Goal: Task Accomplishment & Management: Manage account settings

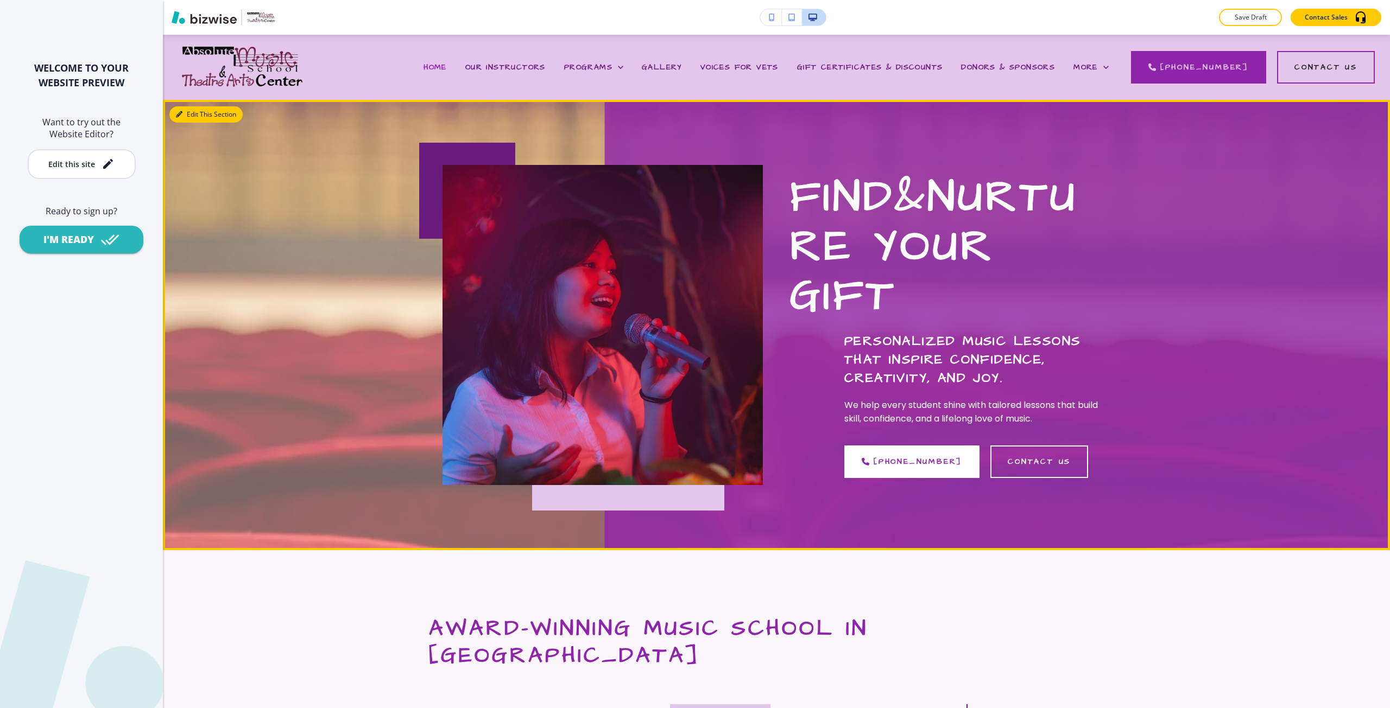
click at [191, 110] on button "Edit This Section" at bounding box center [205, 114] width 73 height 16
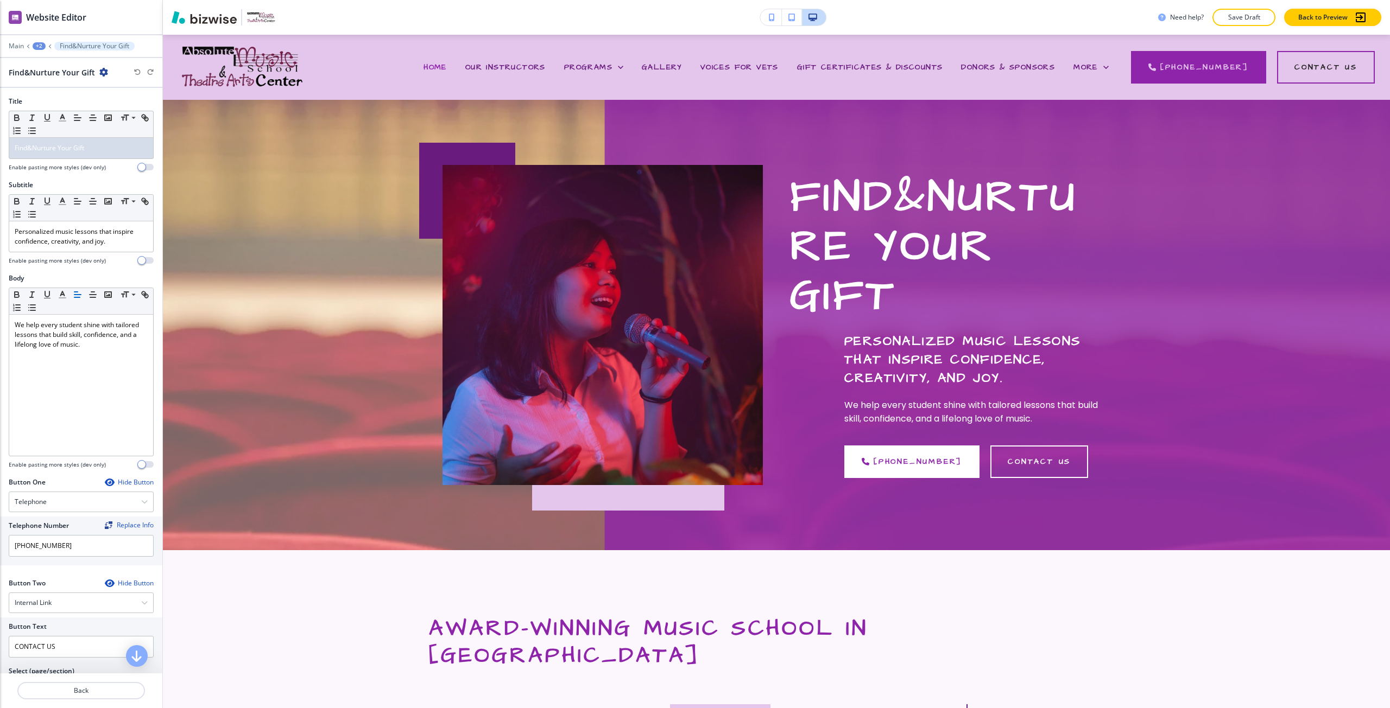
scroll to position [65, 0]
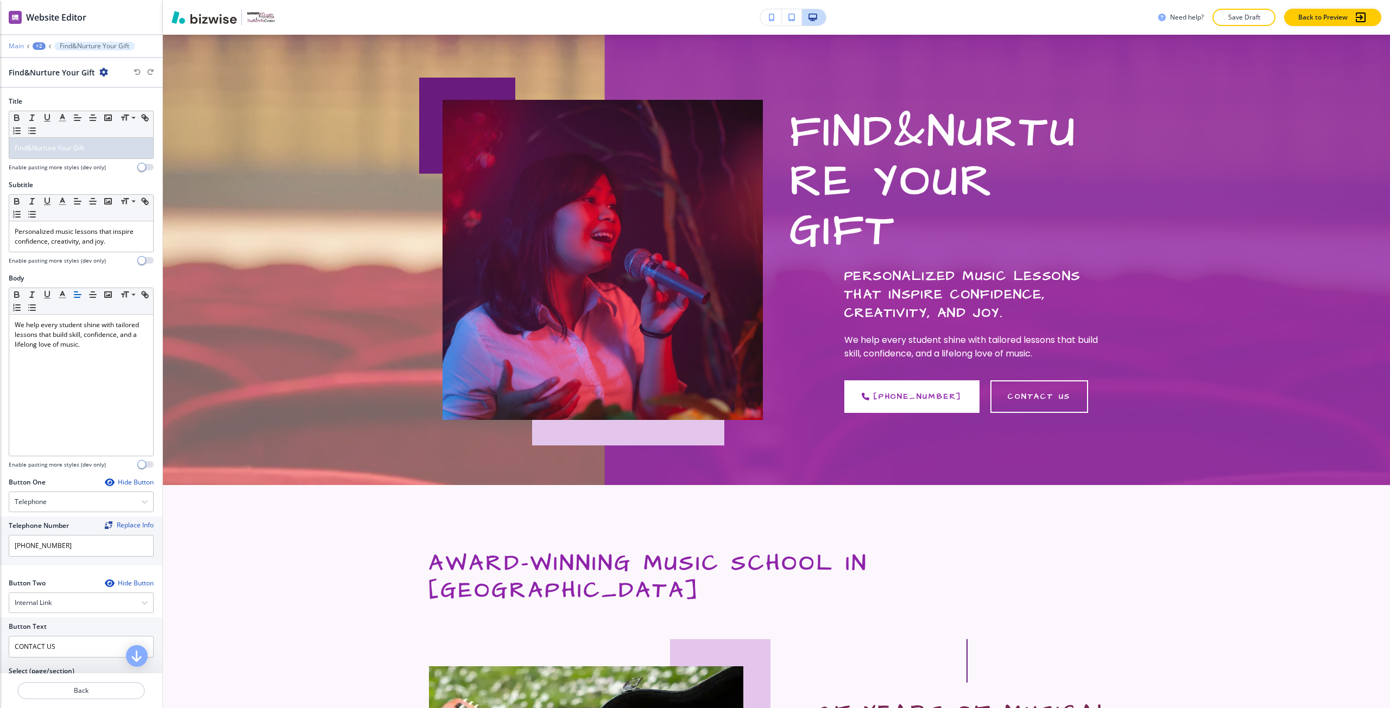
click at [22, 45] on p "Main" at bounding box center [16, 46] width 15 height 8
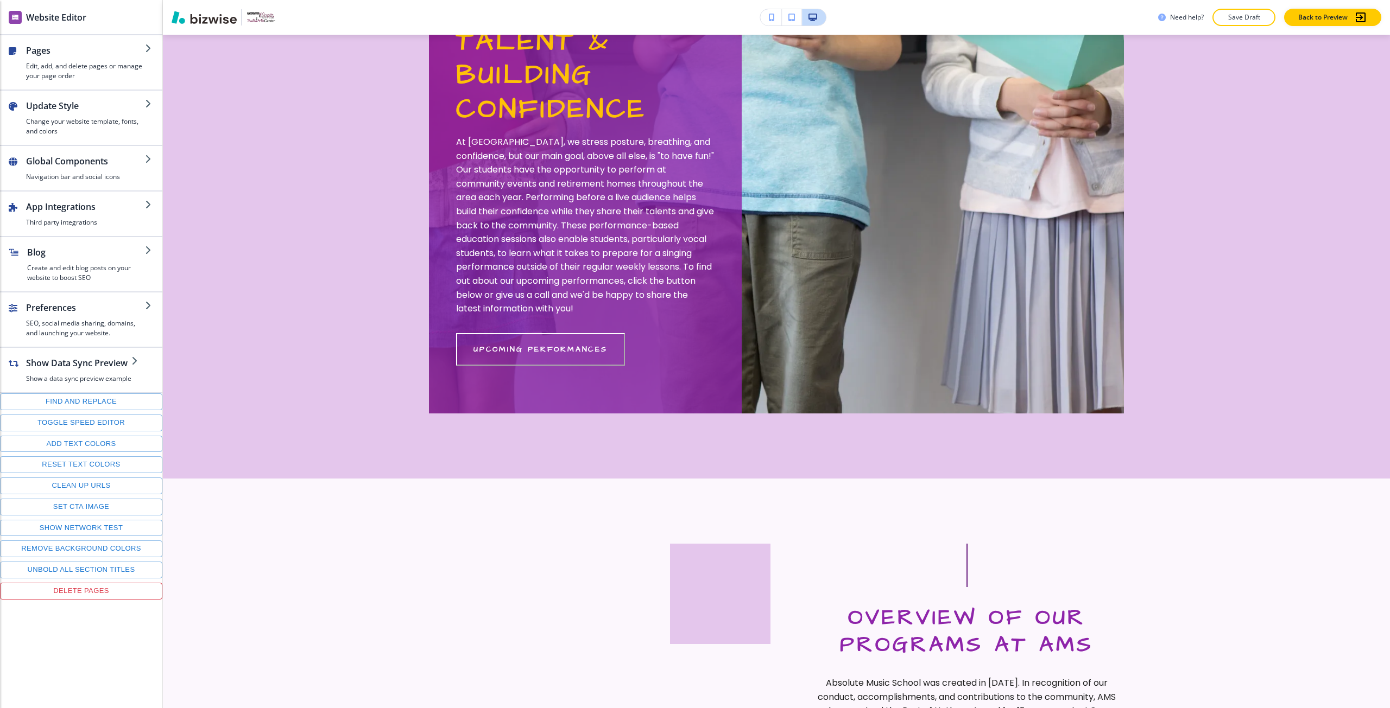
scroll to position [1585, 0]
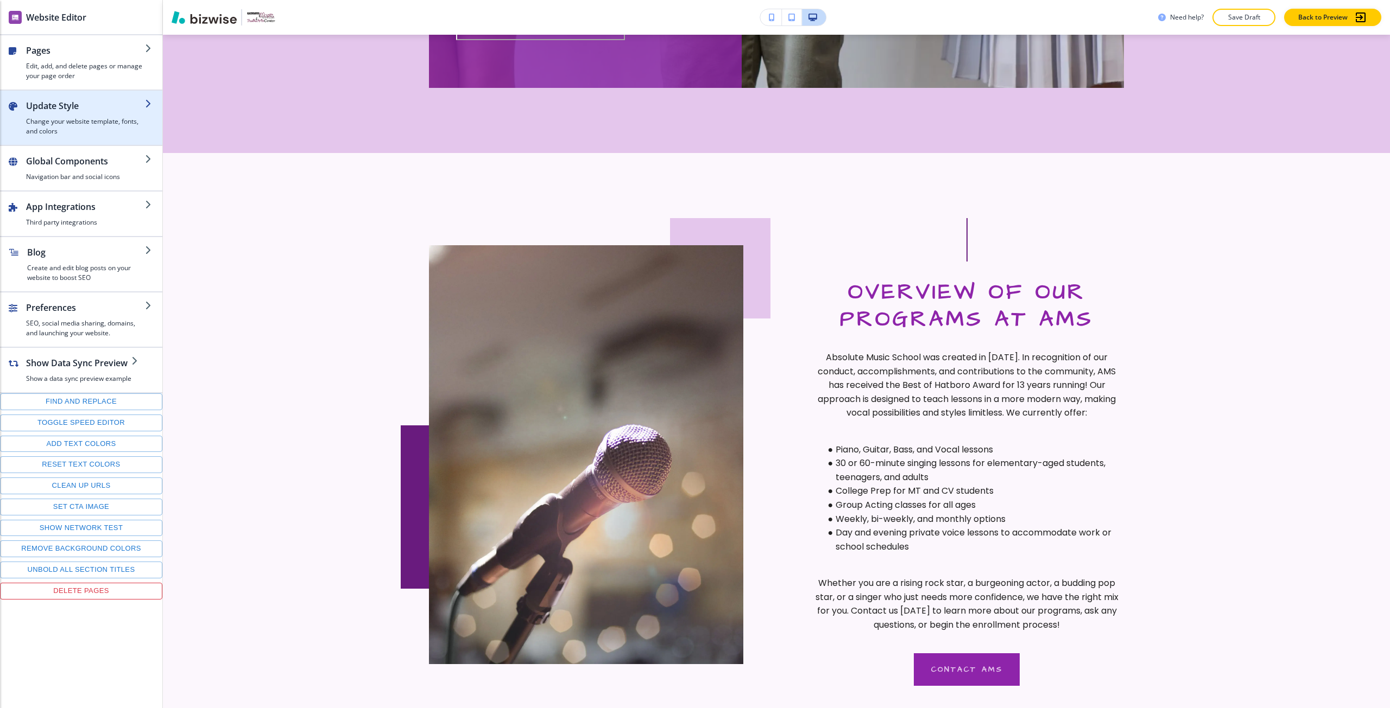
click at [113, 126] on h4 "Change your website template, fonts, and colors" at bounding box center [85, 127] width 119 height 20
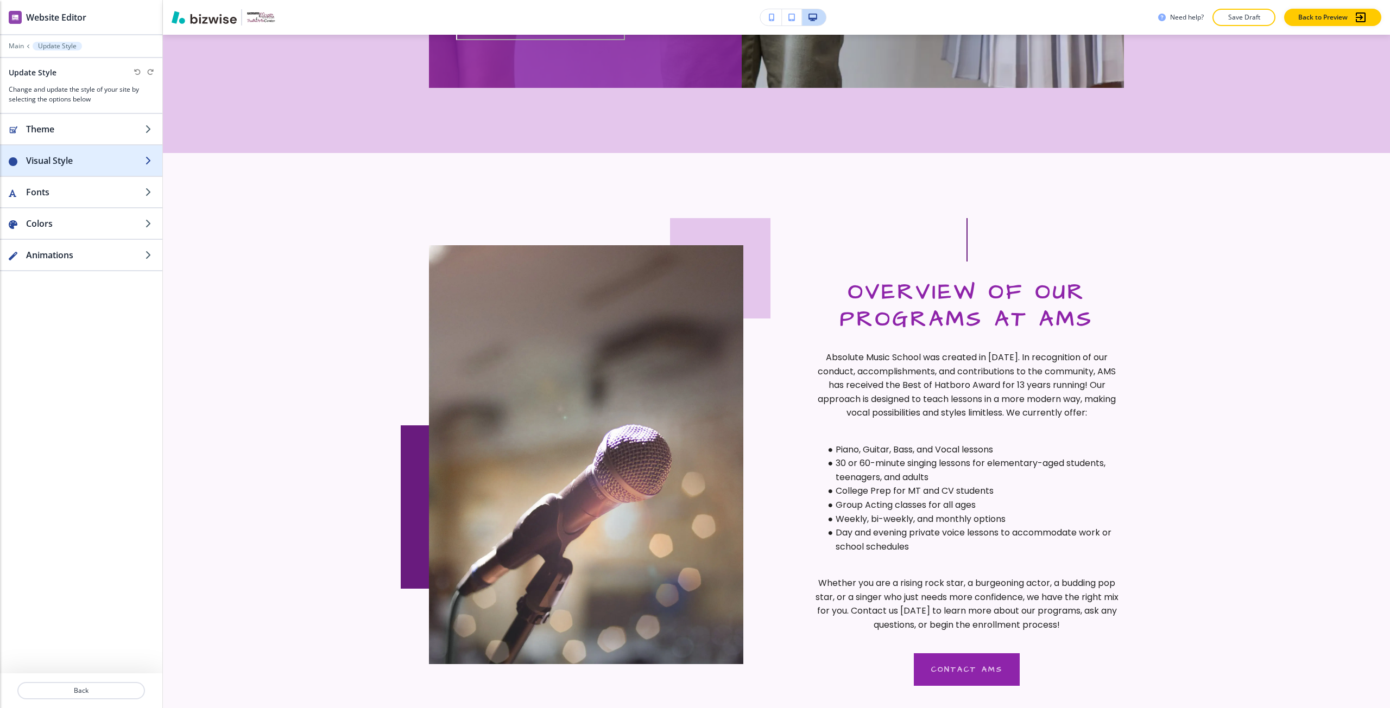
click at [78, 159] on h2 "Visual Style" at bounding box center [85, 160] width 119 height 13
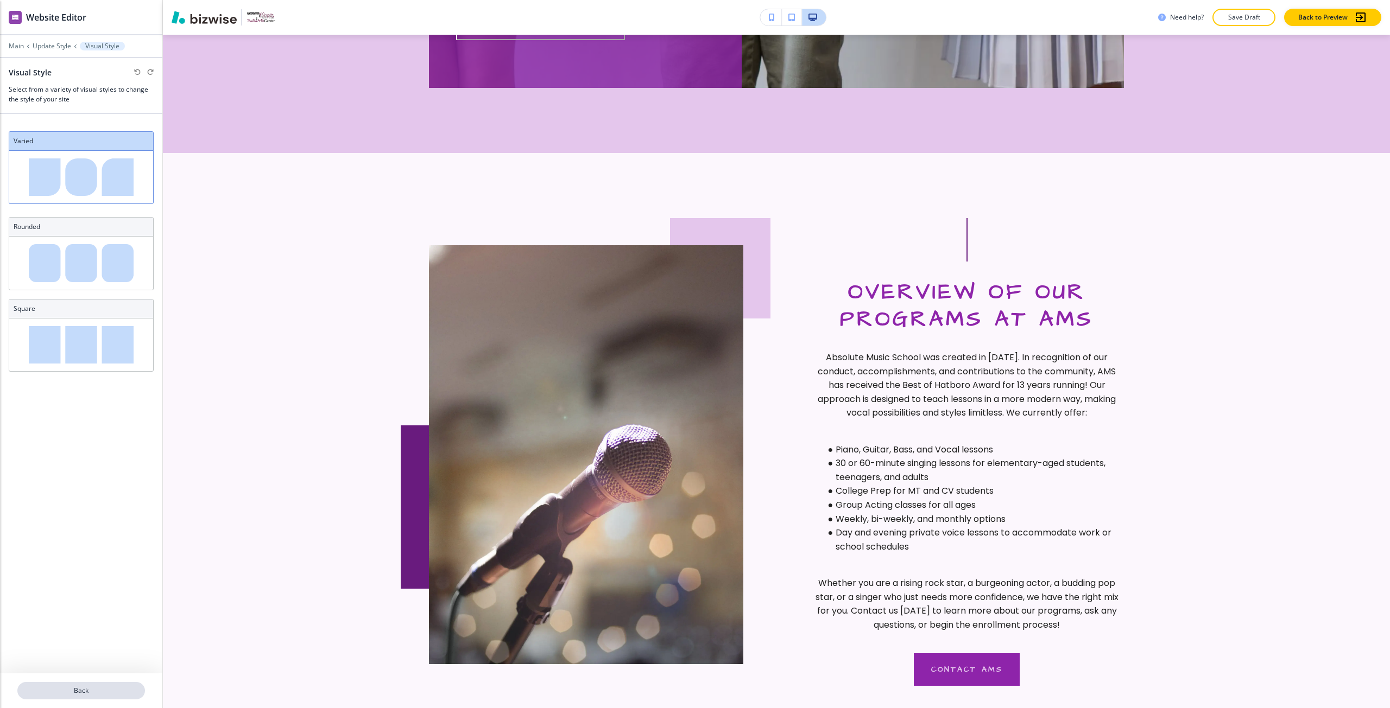
click at [91, 686] on button "Back" at bounding box center [81, 690] width 128 height 17
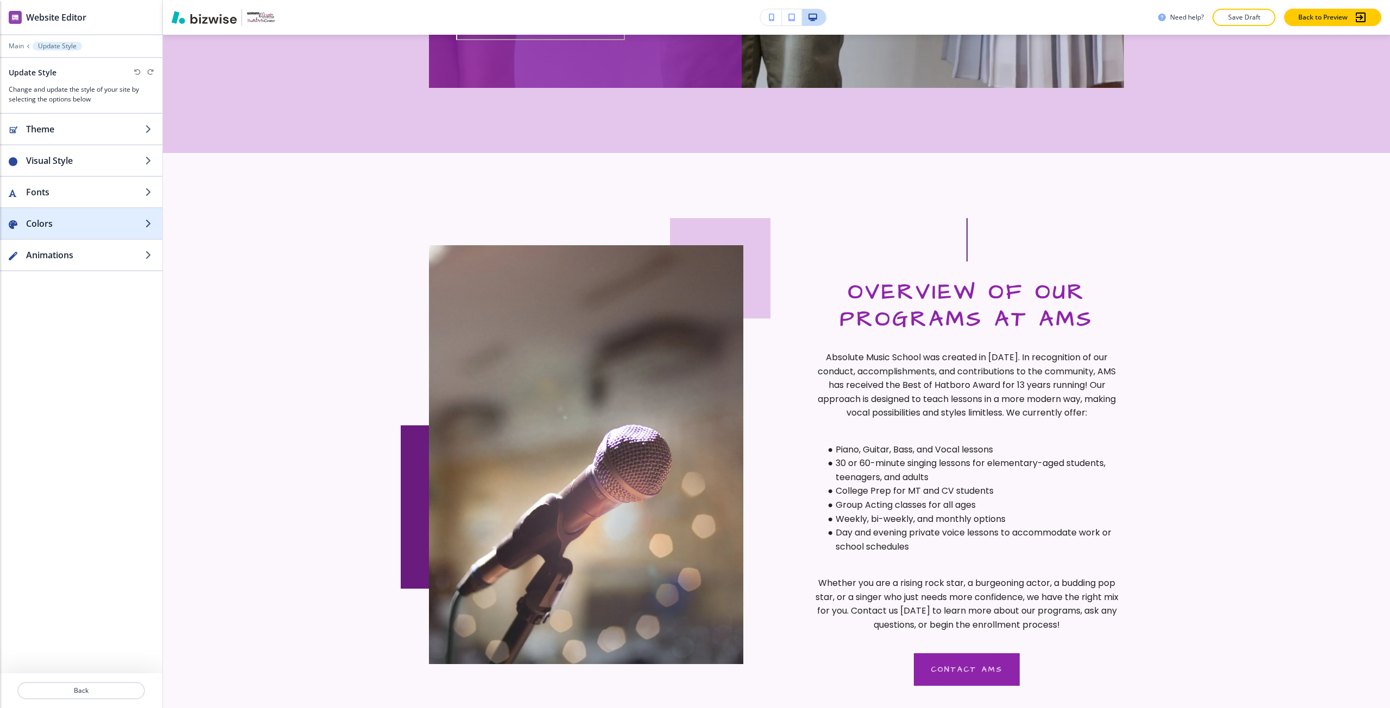
click at [71, 224] on h2 "Colors" at bounding box center [85, 223] width 119 height 13
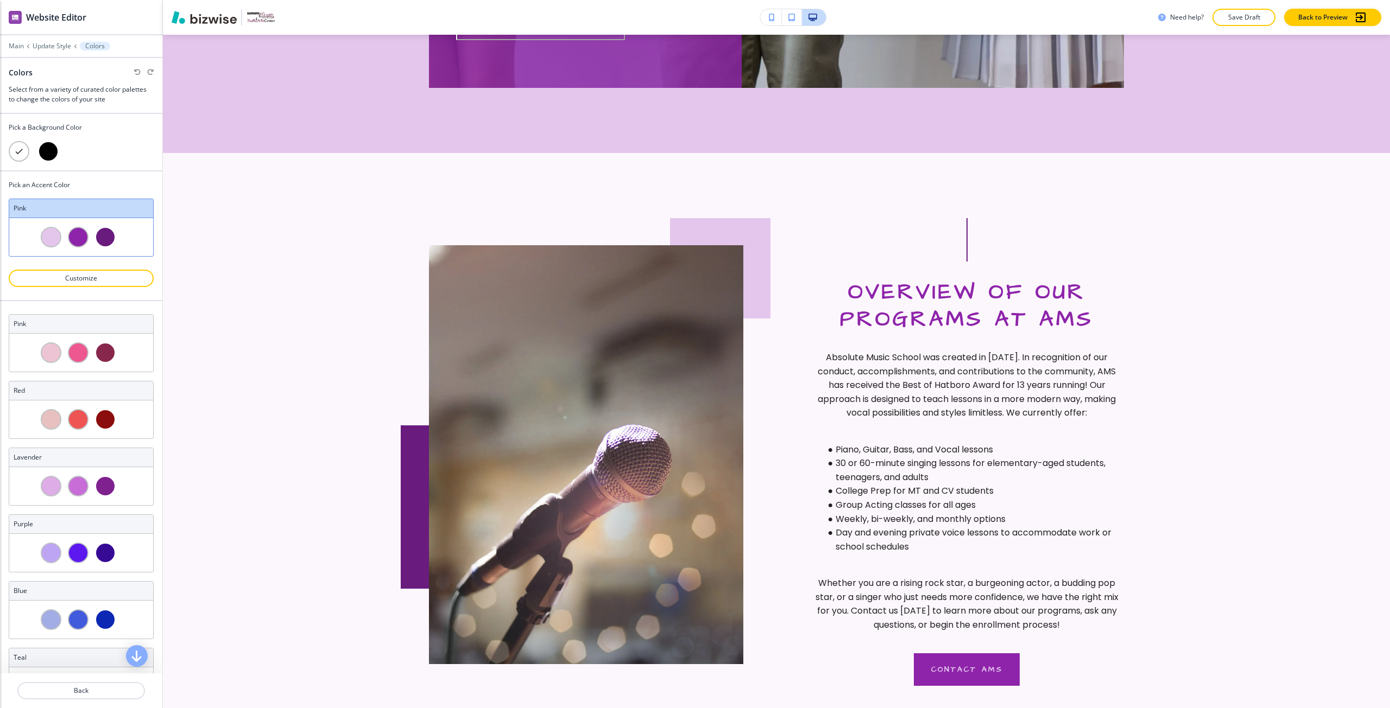
click at [48, 152] on div at bounding box center [48, 151] width 21 height 21
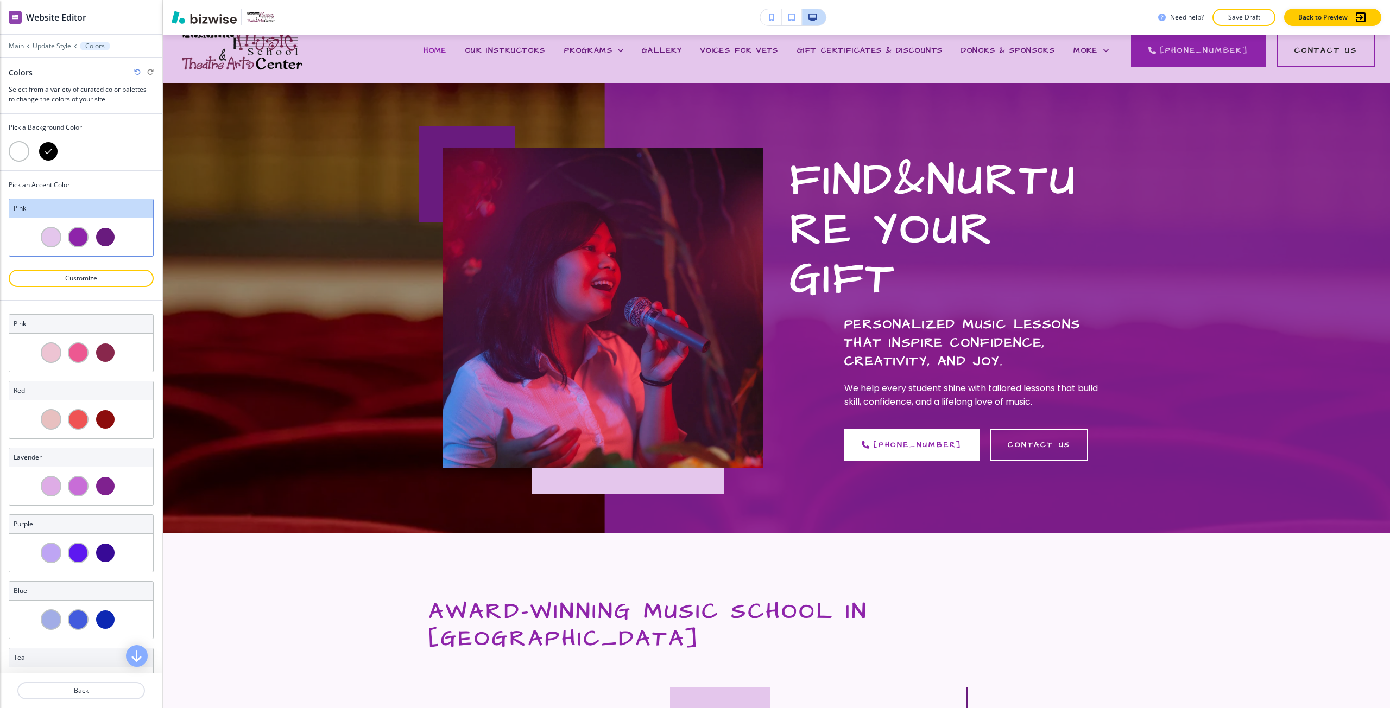
scroll to position [0, 0]
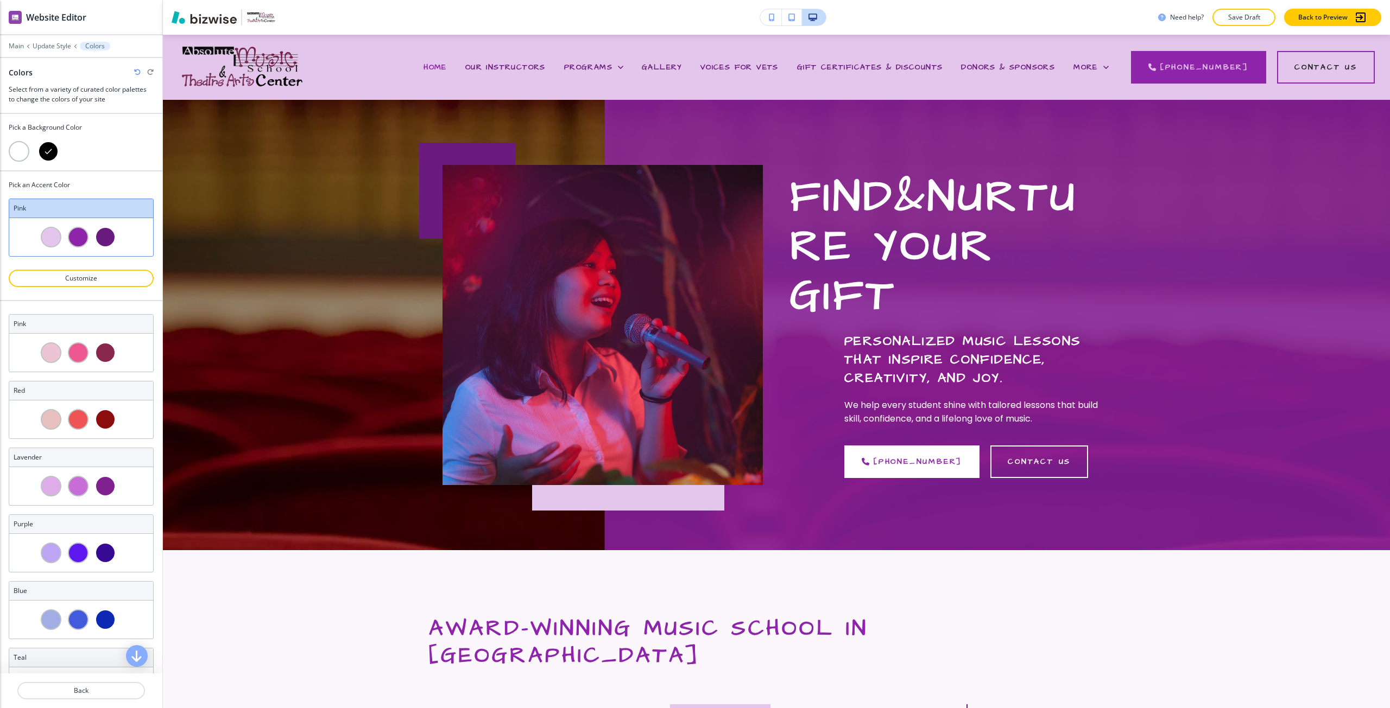
click at [138, 67] on div "Colors" at bounding box center [81, 72] width 145 height 11
click at [136, 73] on icon "button" at bounding box center [137, 72] width 7 height 7
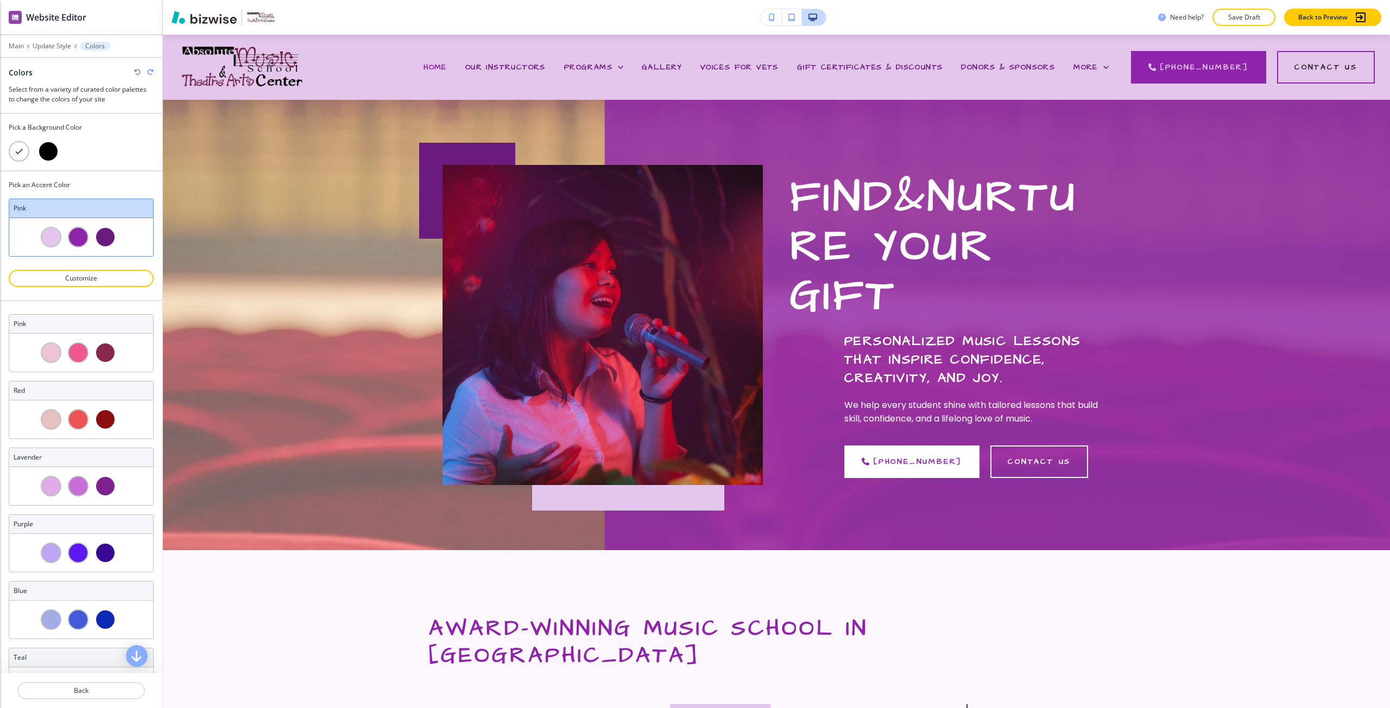
click at [151, 70] on icon "button" at bounding box center [150, 72] width 7 height 7
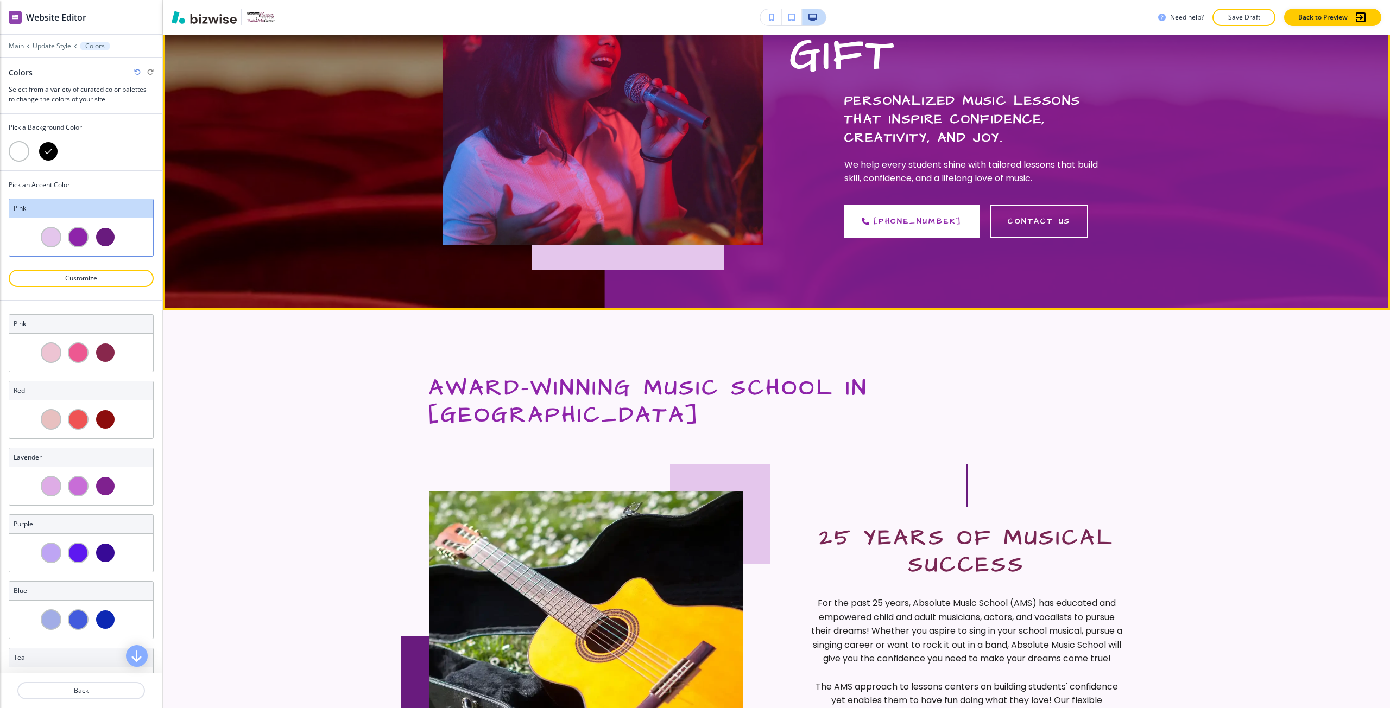
scroll to position [326, 0]
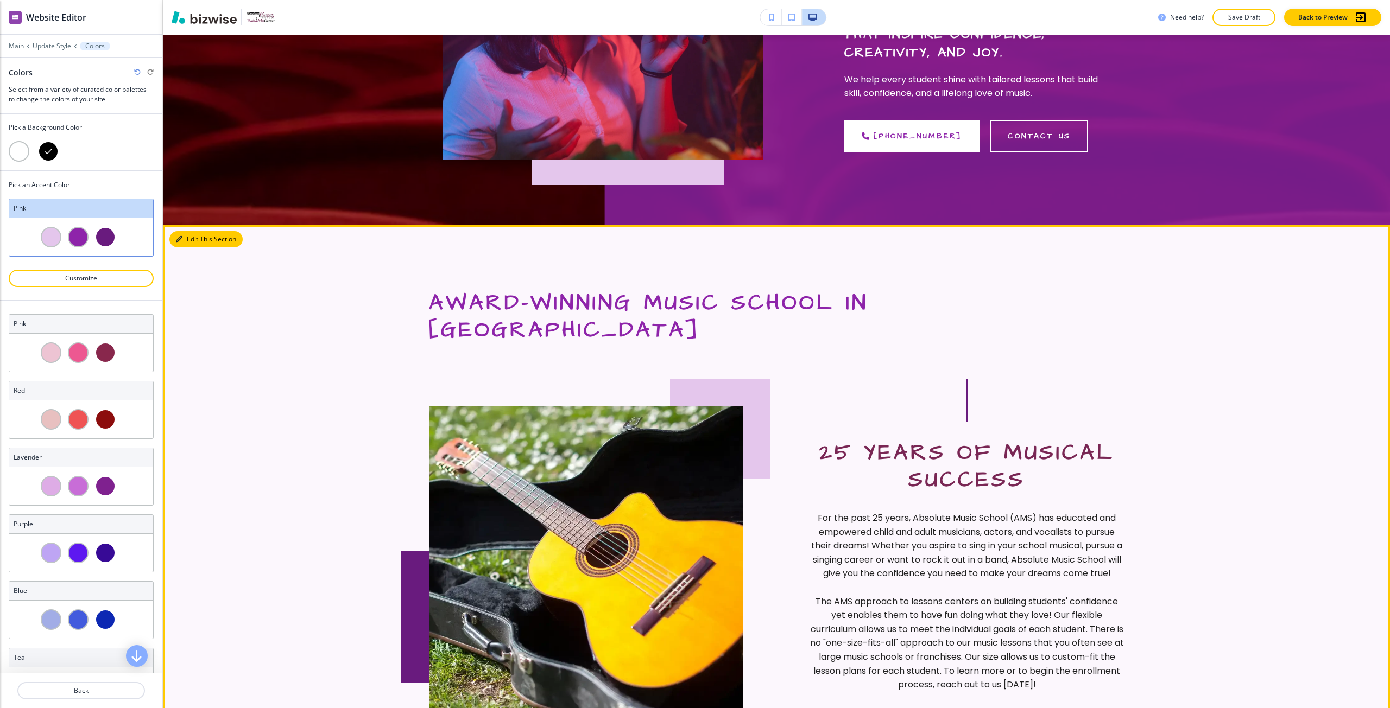
click at [184, 244] on button "Edit This Section" at bounding box center [205, 239] width 73 height 16
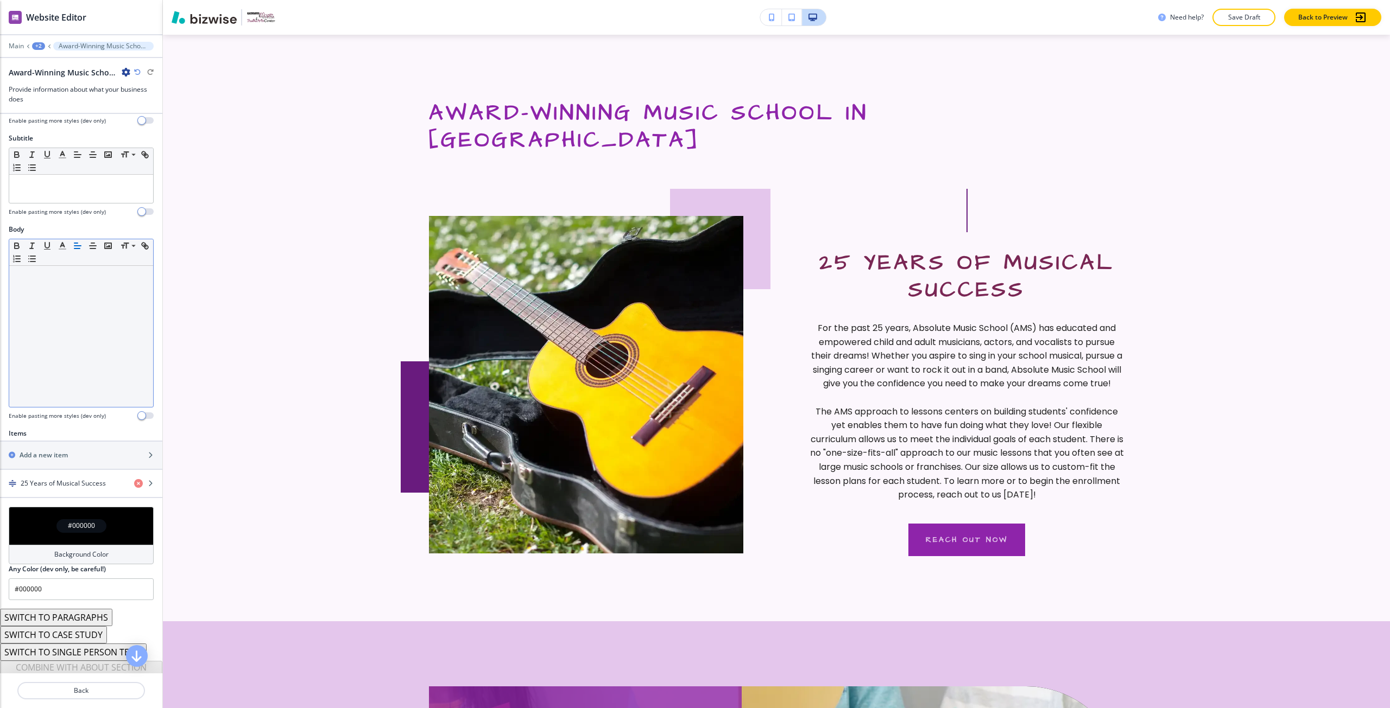
scroll to position [92, 0]
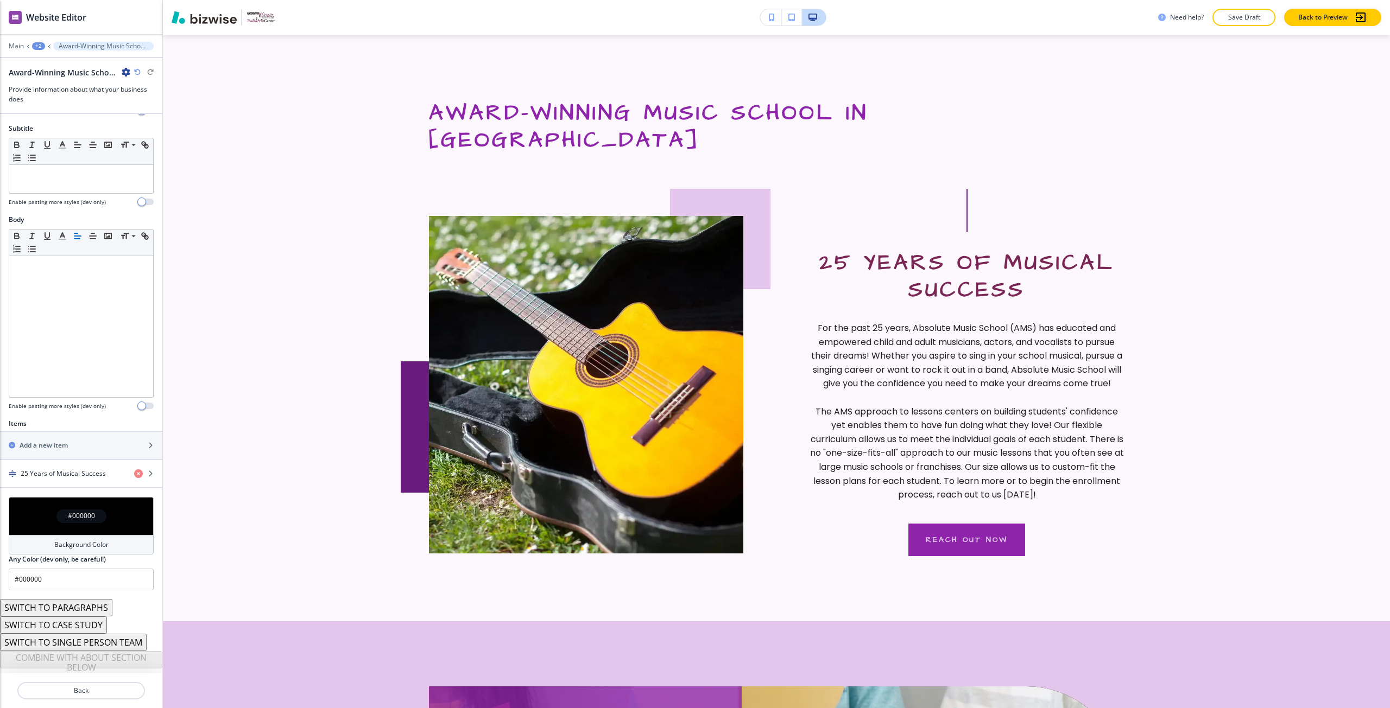
click at [80, 507] on div "#000000" at bounding box center [81, 516] width 145 height 38
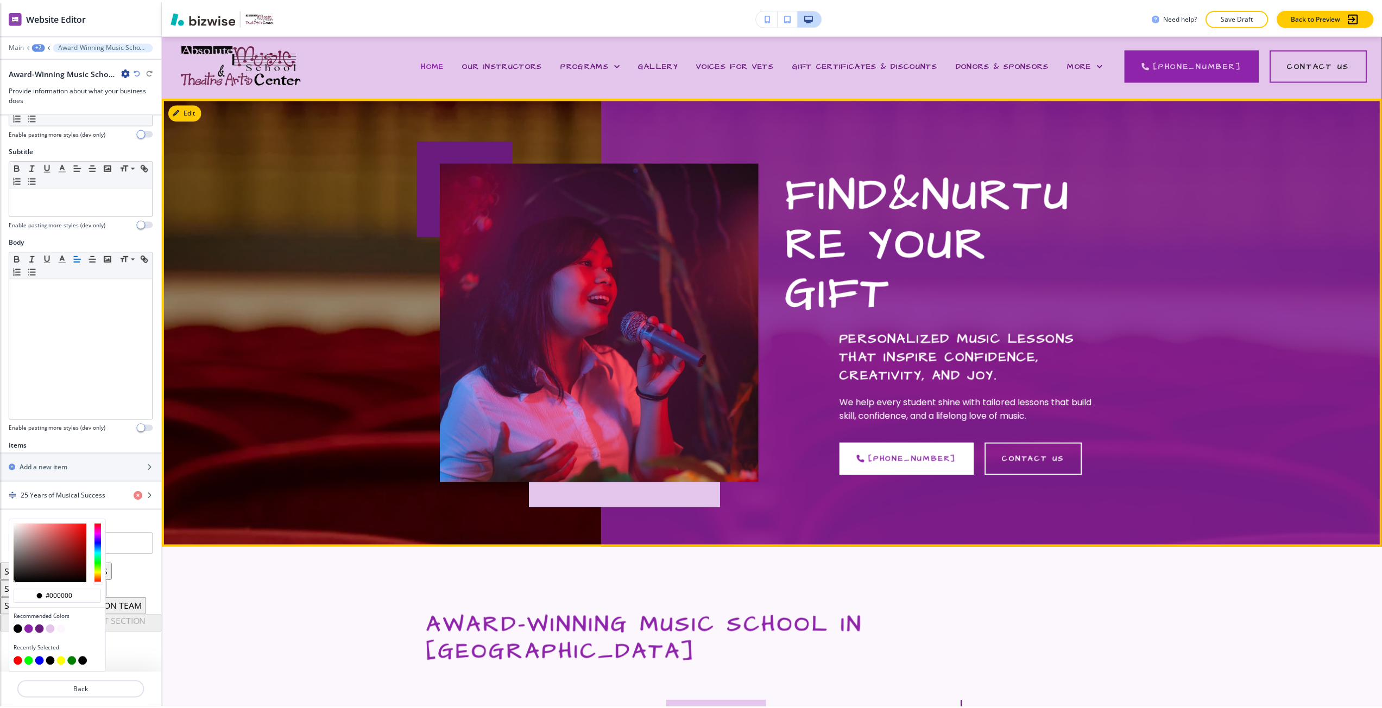
scroll to position [0, 0]
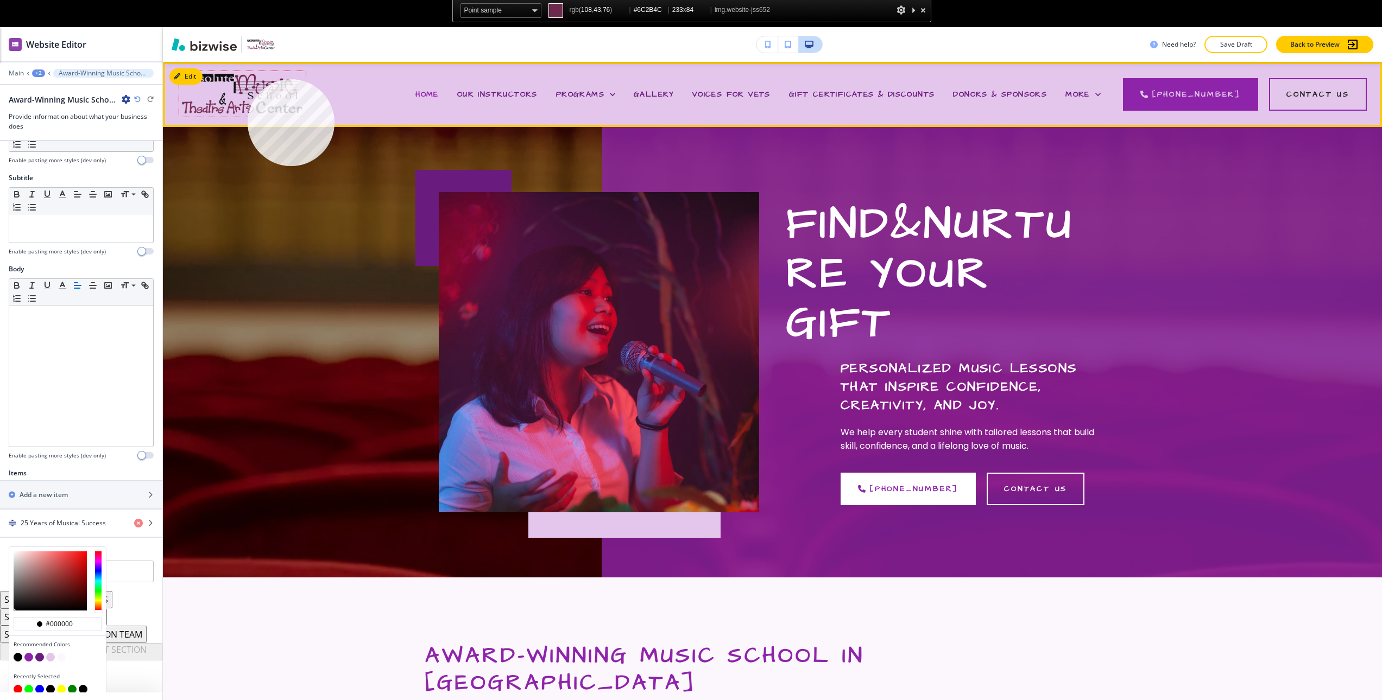
click at [248, 79] on img at bounding box center [242, 94] width 126 height 46
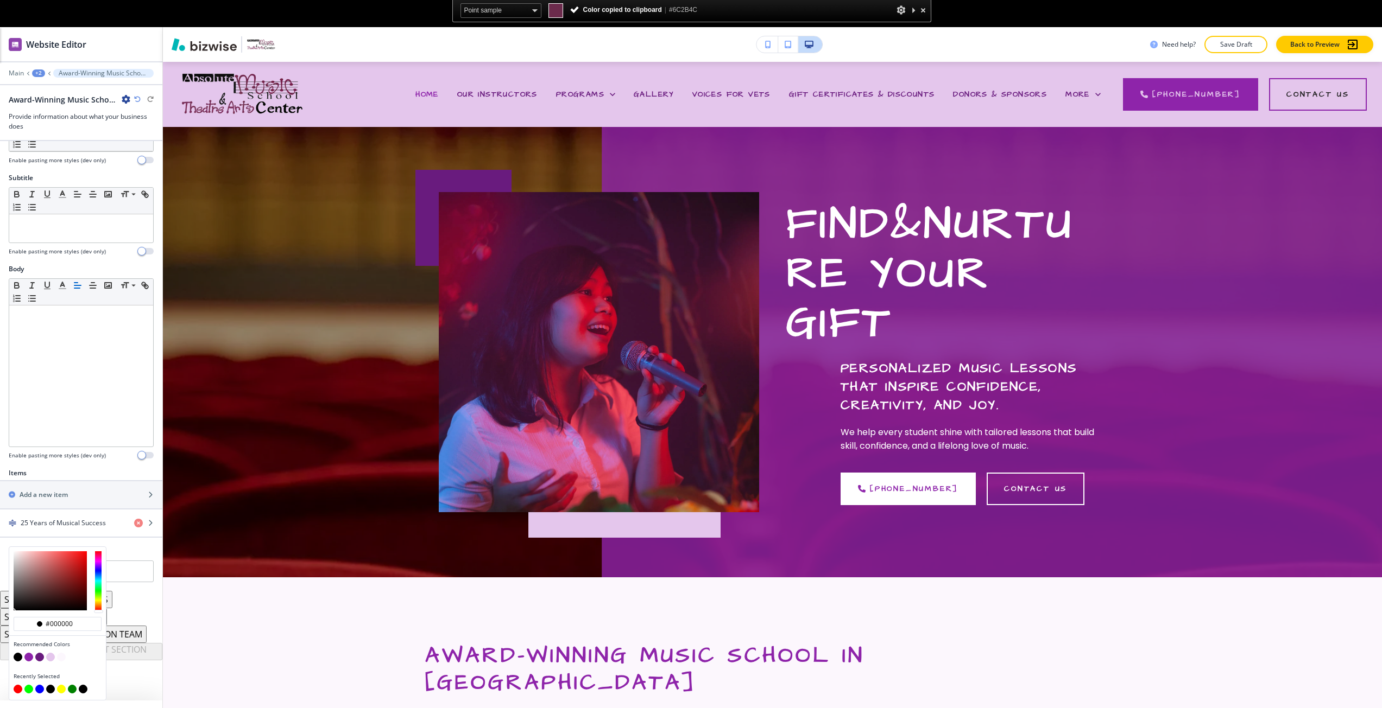
click at [134, 597] on div "Title Small Normal Large Huge Award-Winning Music School in [GEOGRAPHIC_DATA] E…" at bounding box center [81, 421] width 162 height 560
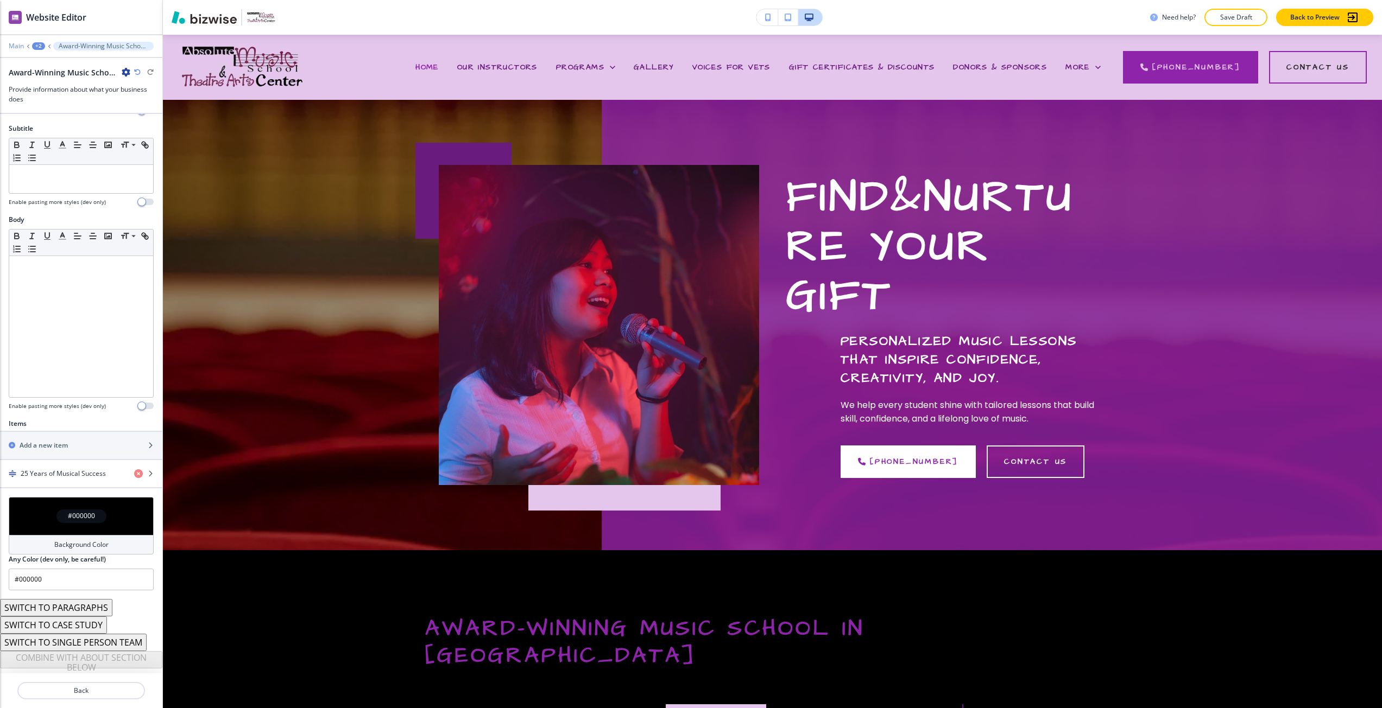
click at [22, 43] on p "Main" at bounding box center [16, 46] width 15 height 8
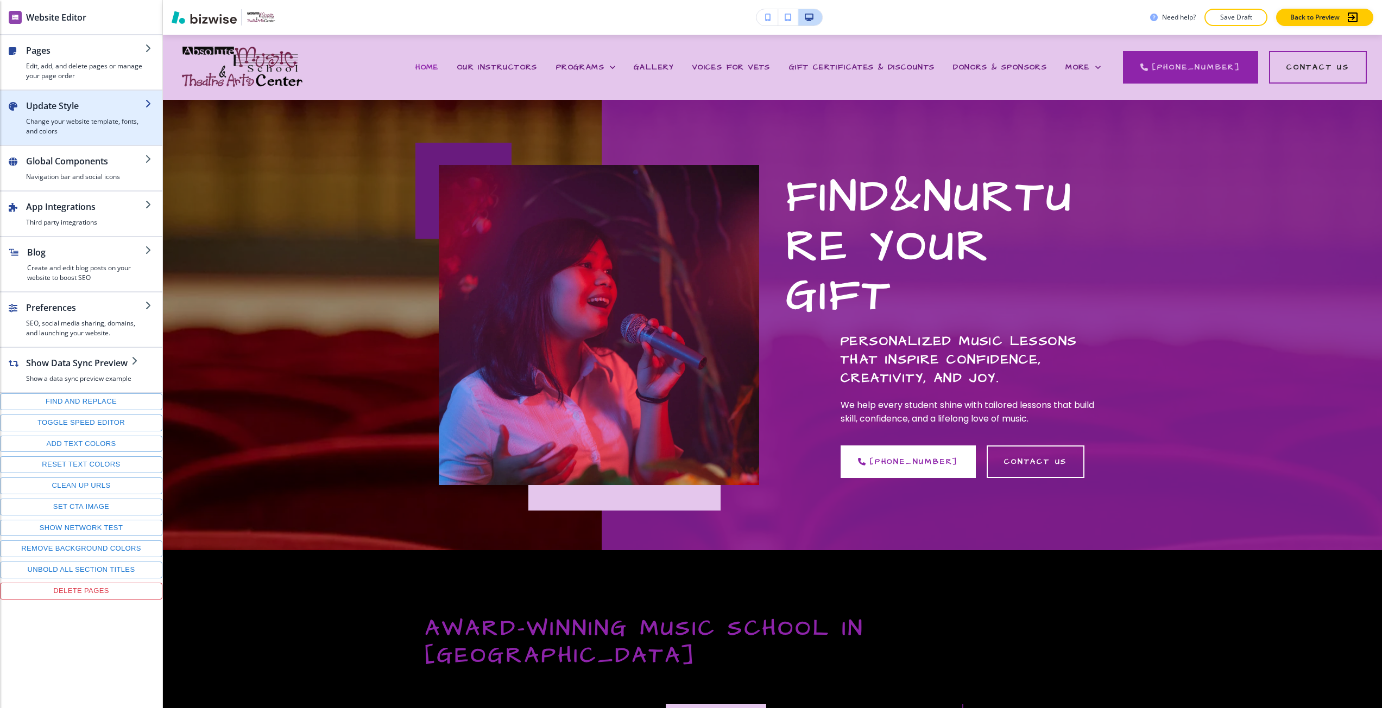
click at [66, 125] on h4 "Change your website template, fonts, and colors" at bounding box center [85, 127] width 119 height 20
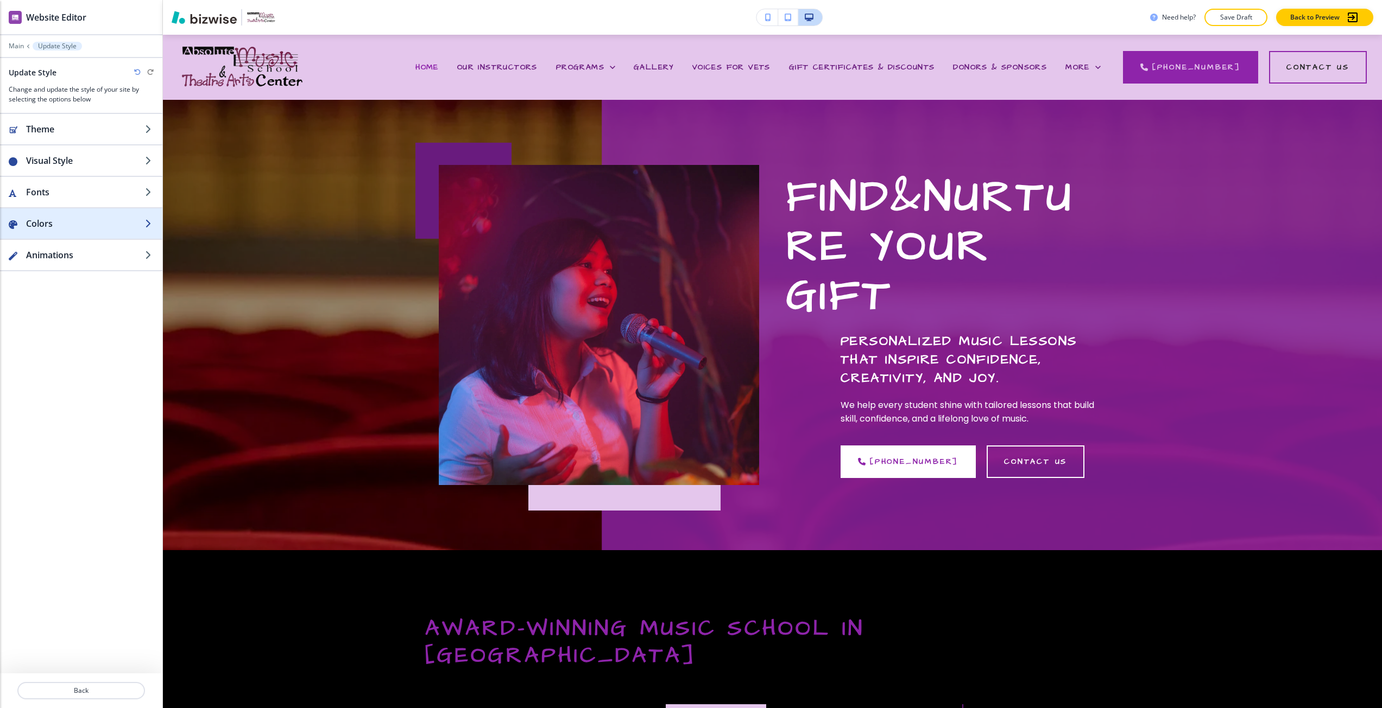
click at [62, 224] on h2 "Colors" at bounding box center [85, 223] width 119 height 13
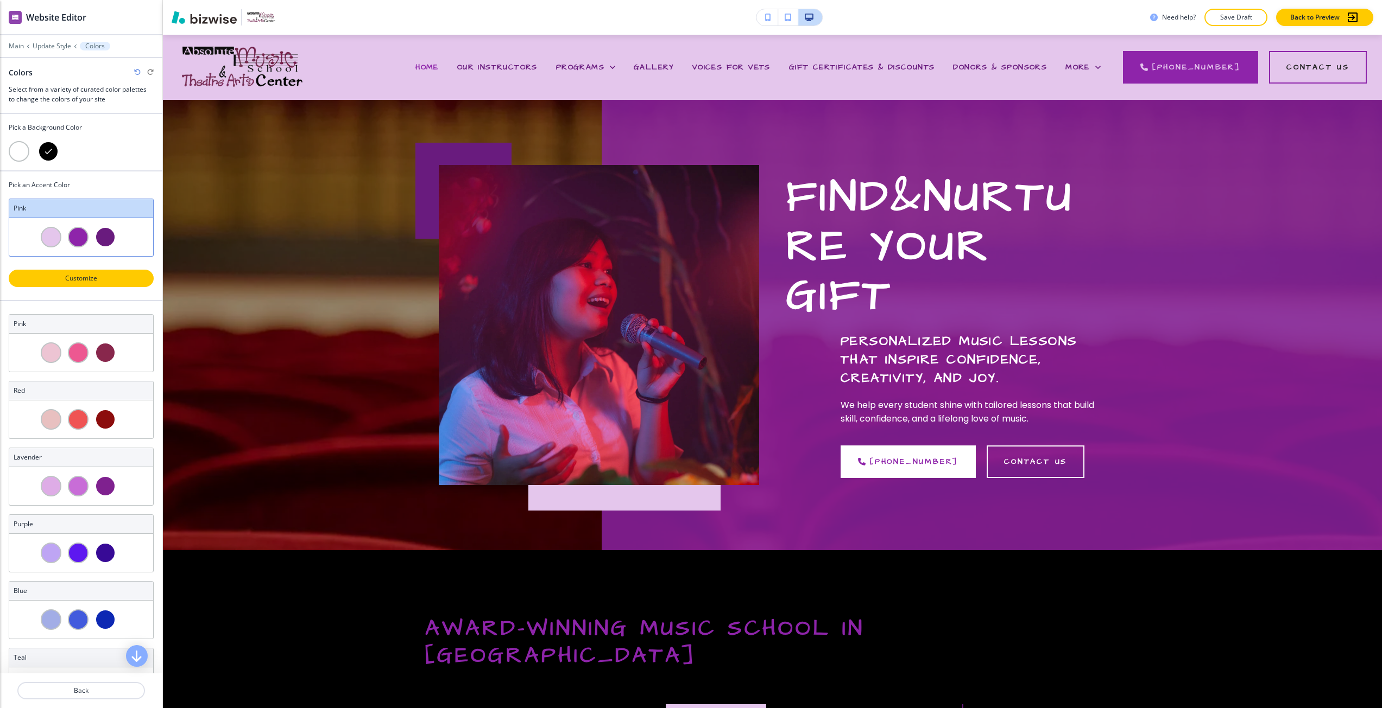
click at [74, 275] on p "Customize" at bounding box center [81, 279] width 117 height 10
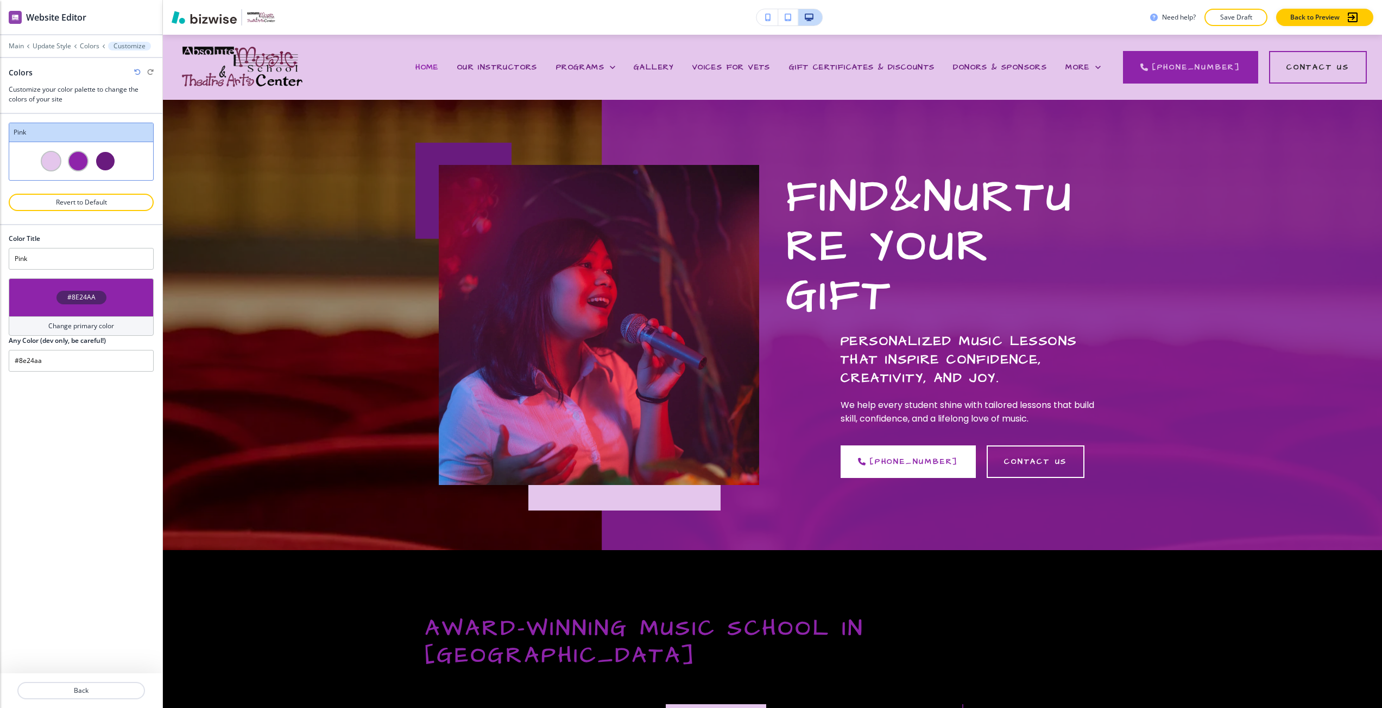
click at [79, 295] on h4 "#8E24AA" at bounding box center [81, 298] width 28 height 10
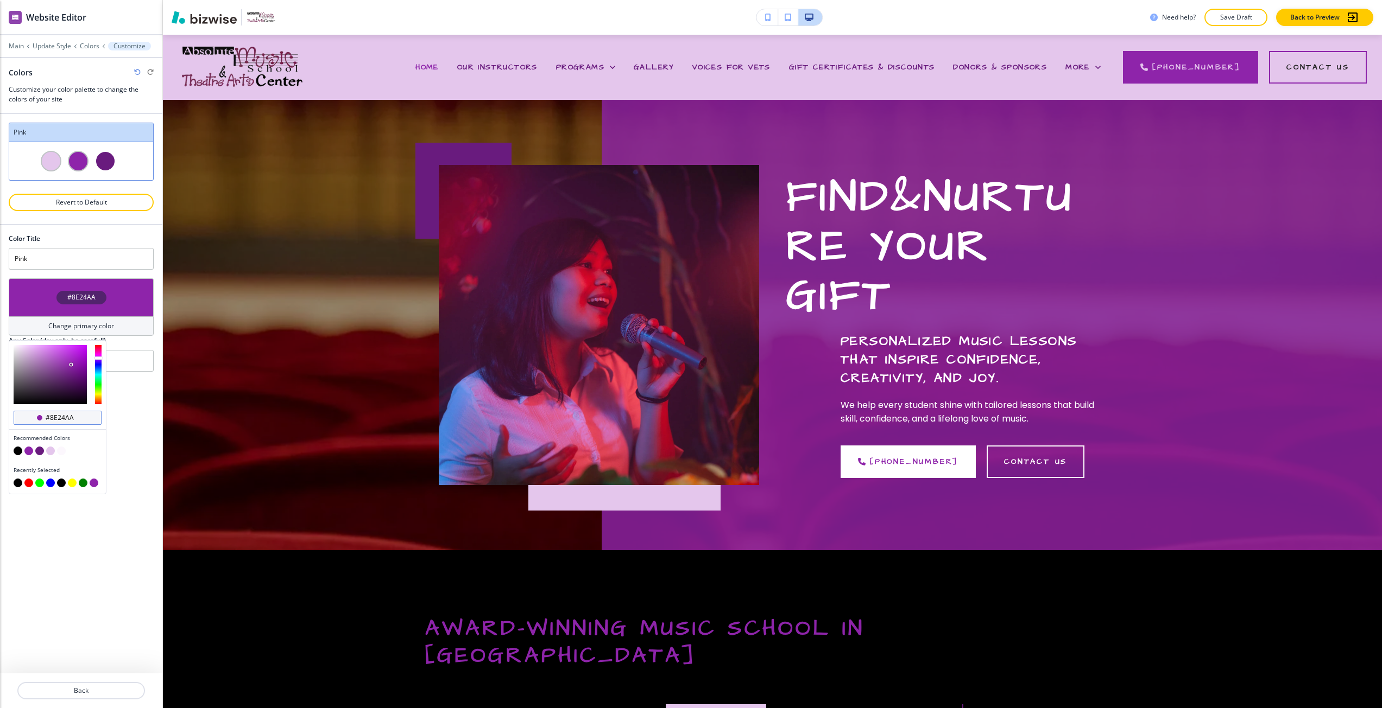
click at [54, 414] on input "#8e24aa" at bounding box center [64, 418] width 38 height 9
paste input "6C2B4C"
type input "#6C2B4C"
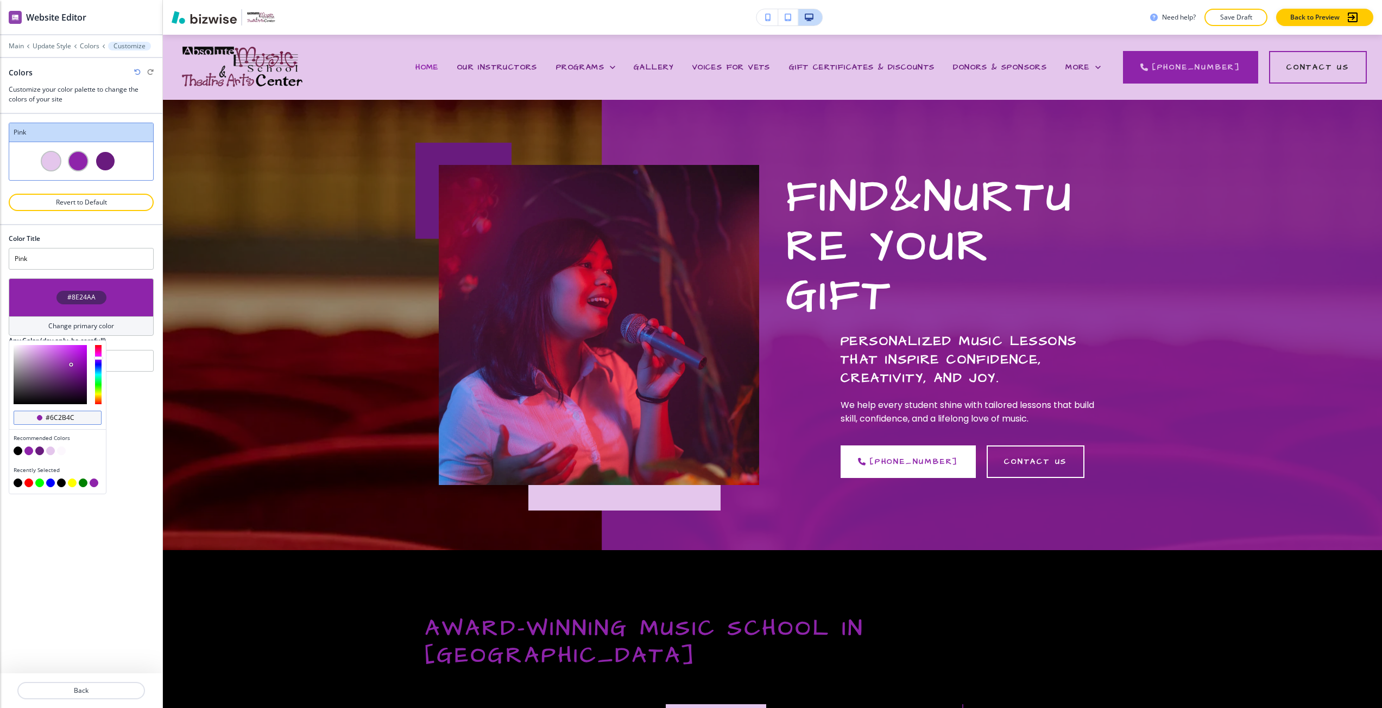
type input "Custom Pink"
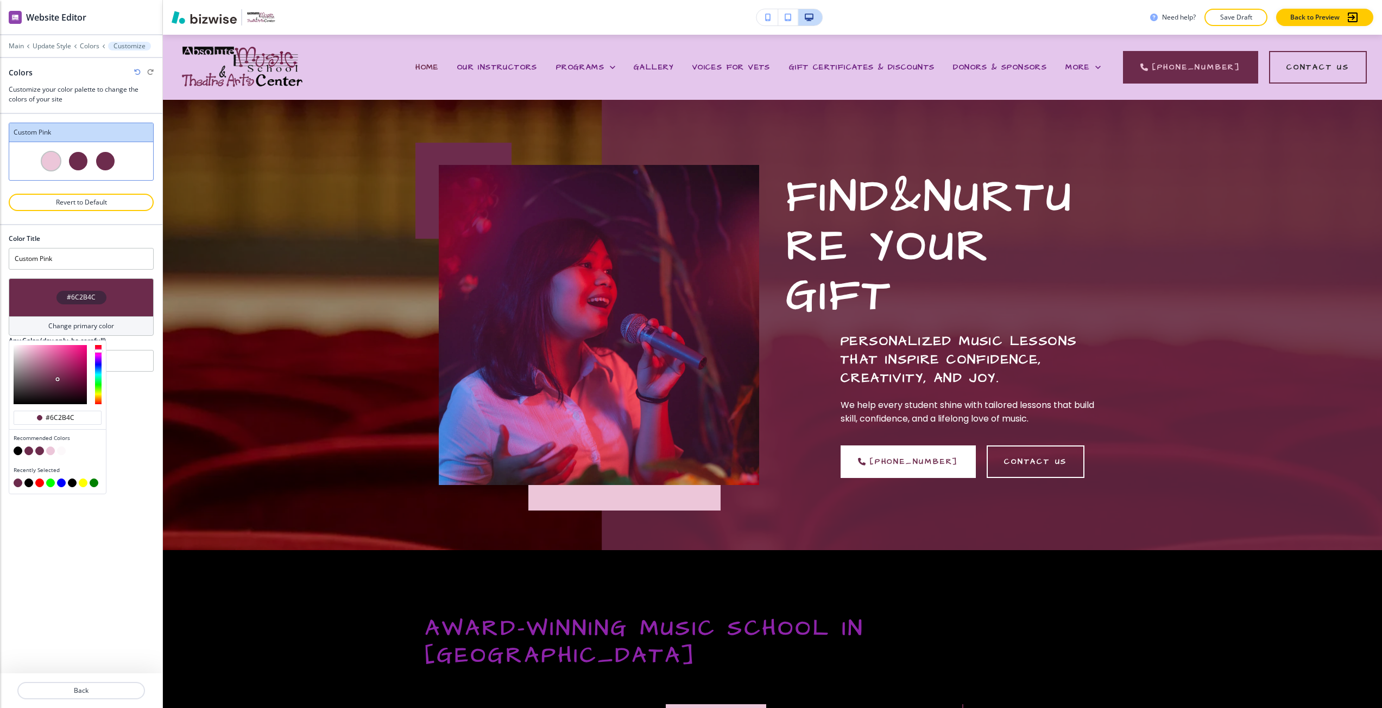
type input "#6c2b4c"
click at [123, 416] on div "Color Title Custom Pink #6C2B4C Change primary color Any Color (dev only, be ca…" at bounding box center [81, 449] width 162 height 448
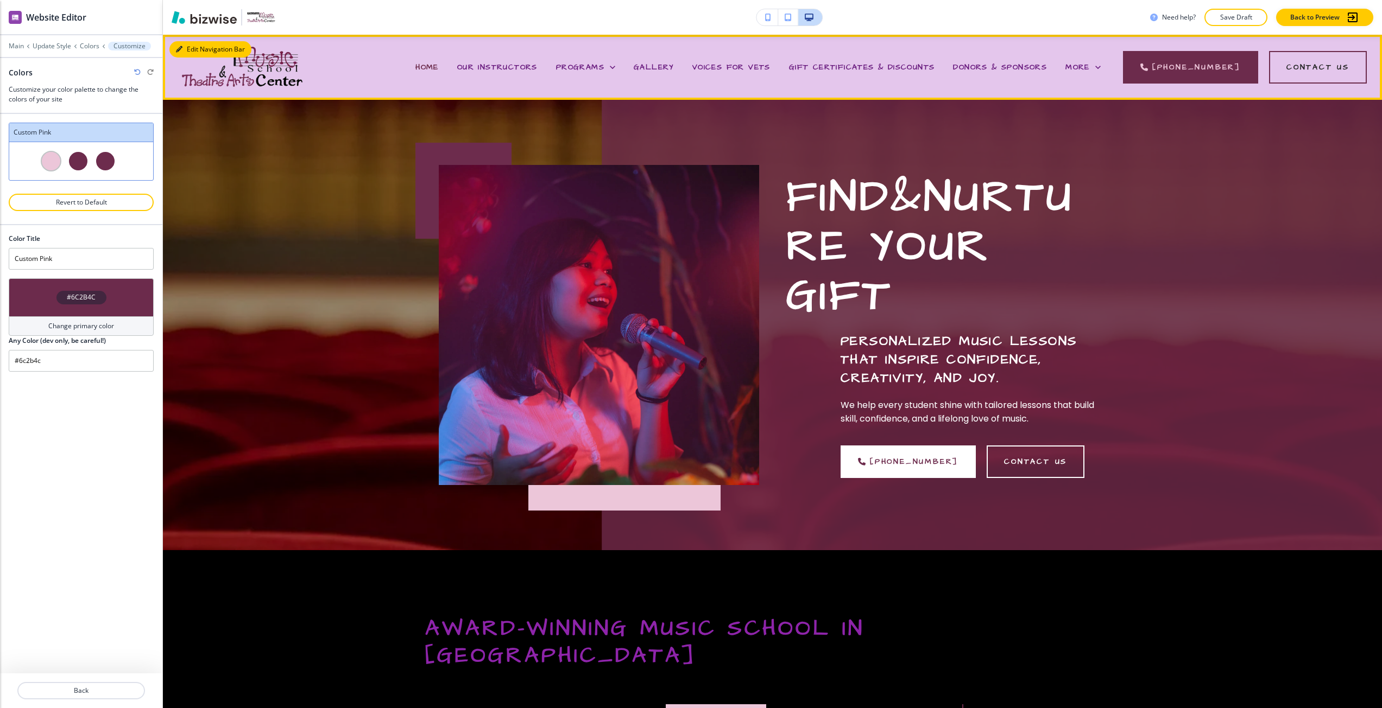
click at [185, 49] on button "Edit Navigation Bar" at bounding box center [210, 49] width 82 height 16
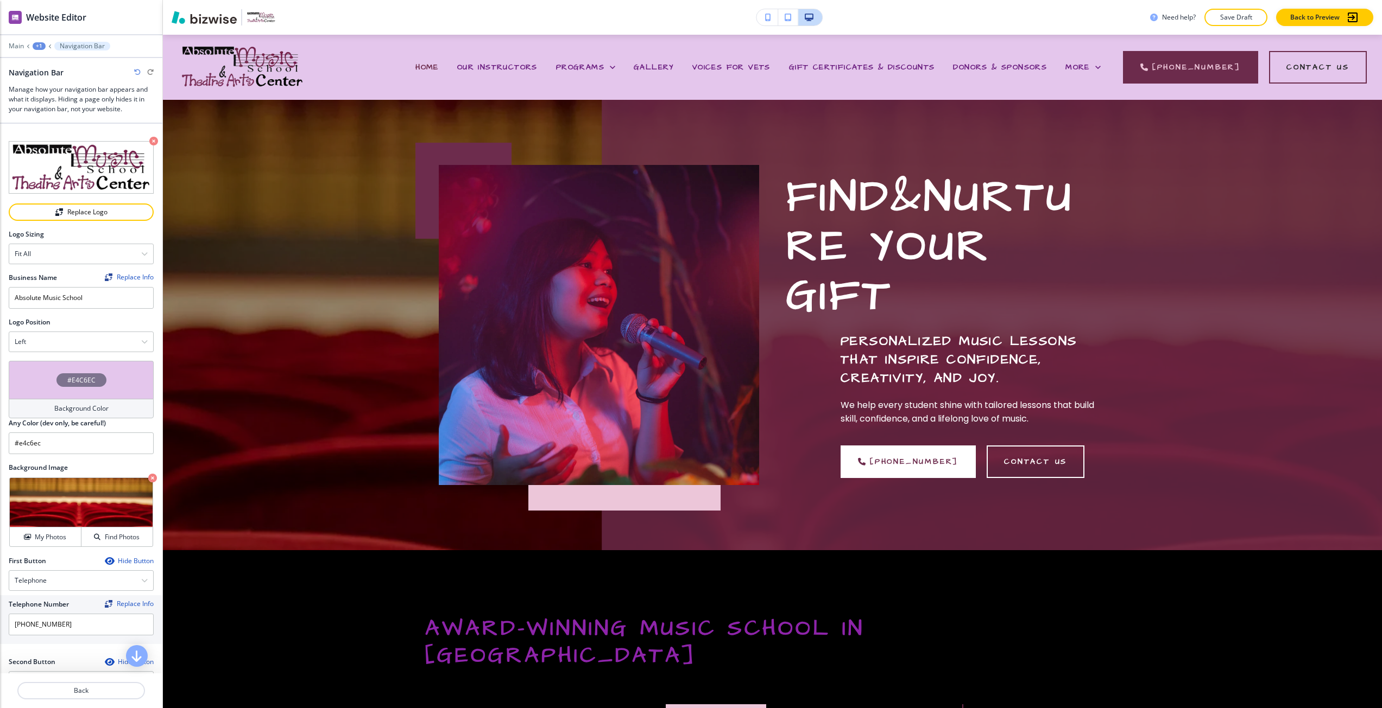
click at [58, 378] on div "#E4C6EC" at bounding box center [81, 380] width 50 height 14
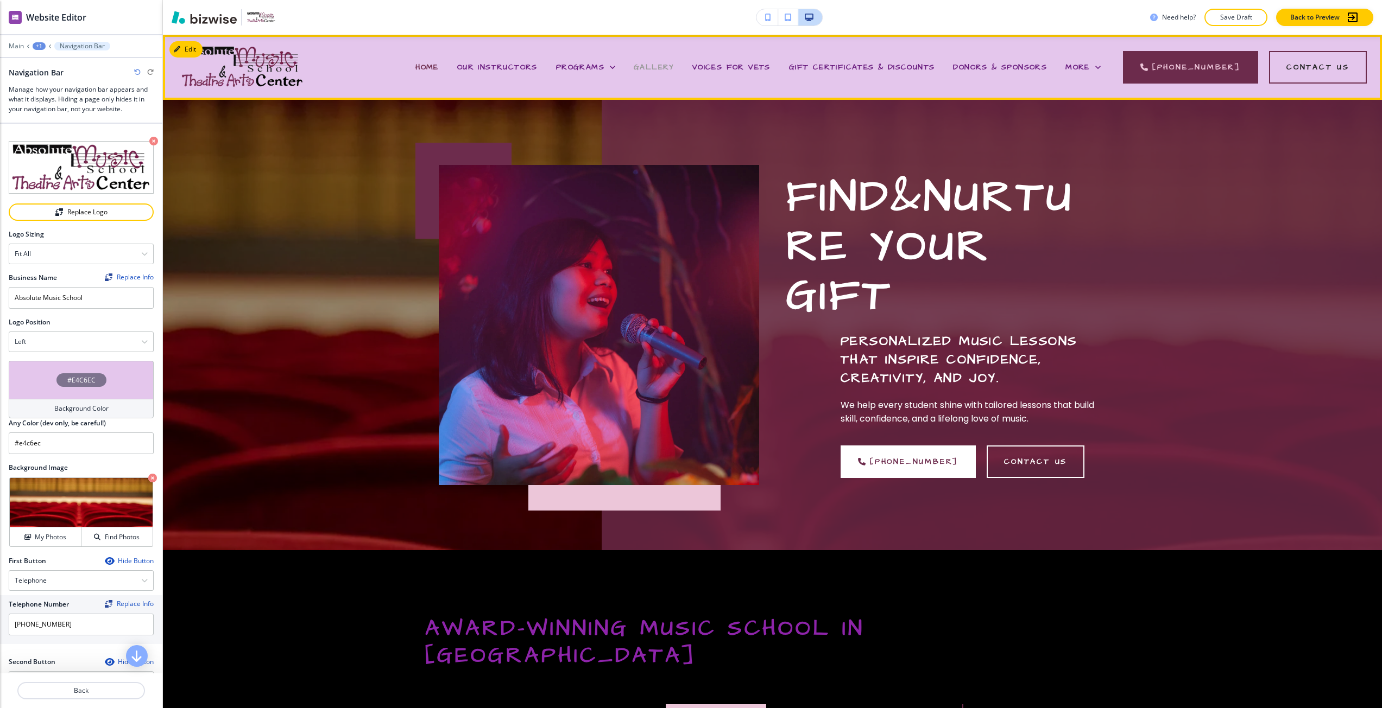
click at [674, 71] on span "GALLERY" at bounding box center [654, 67] width 40 height 11
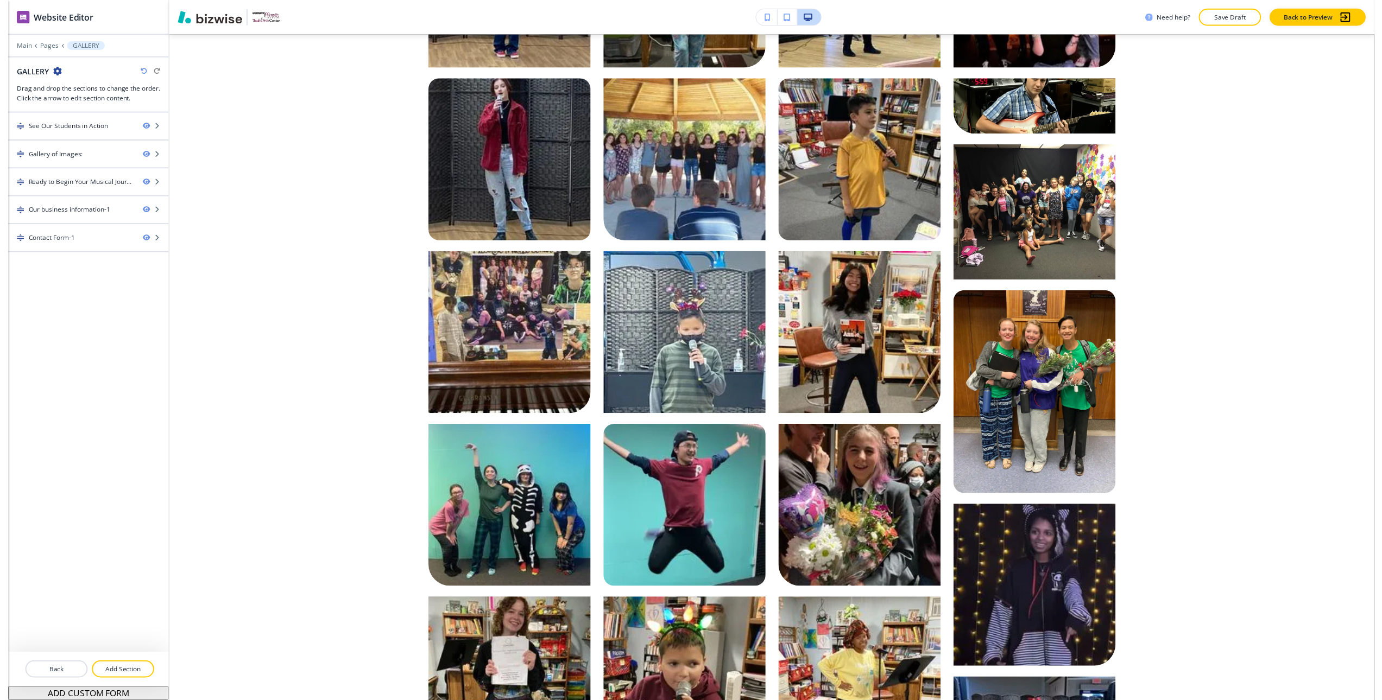
scroll to position [923, 0]
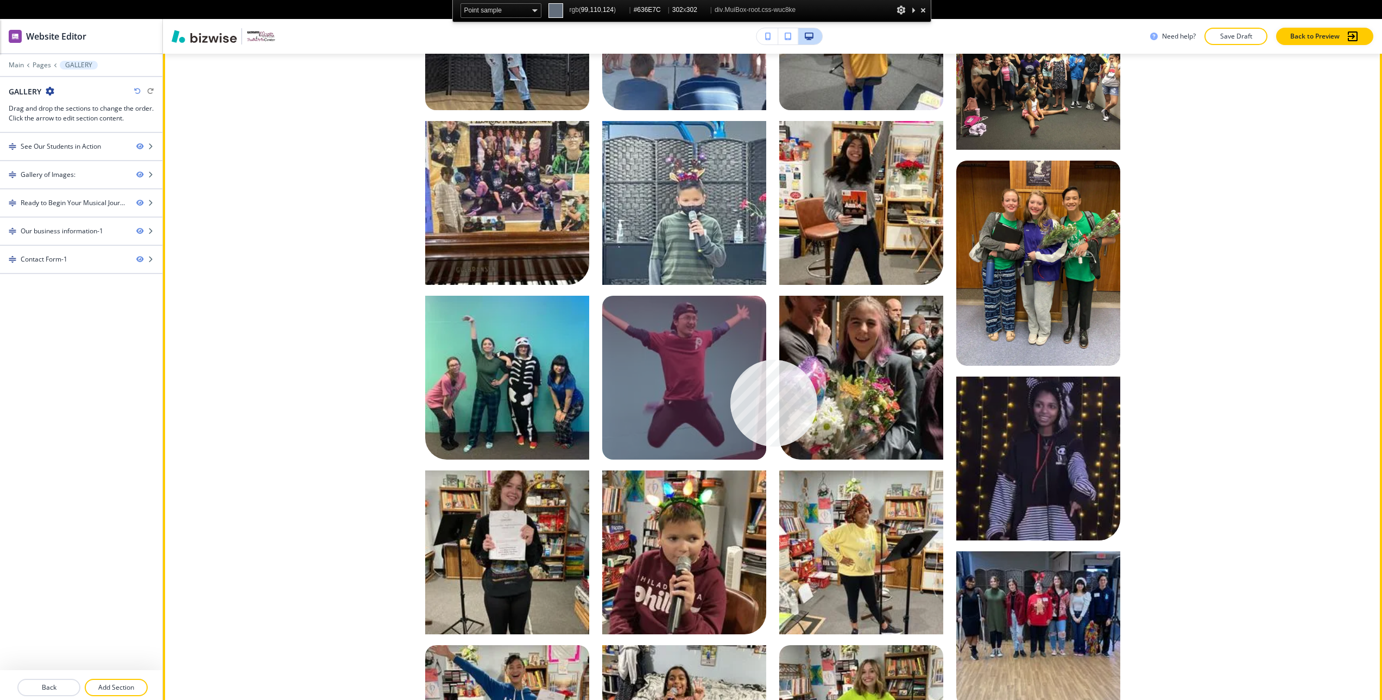
click at [730, 360] on div at bounding box center [684, 378] width 164 height 164
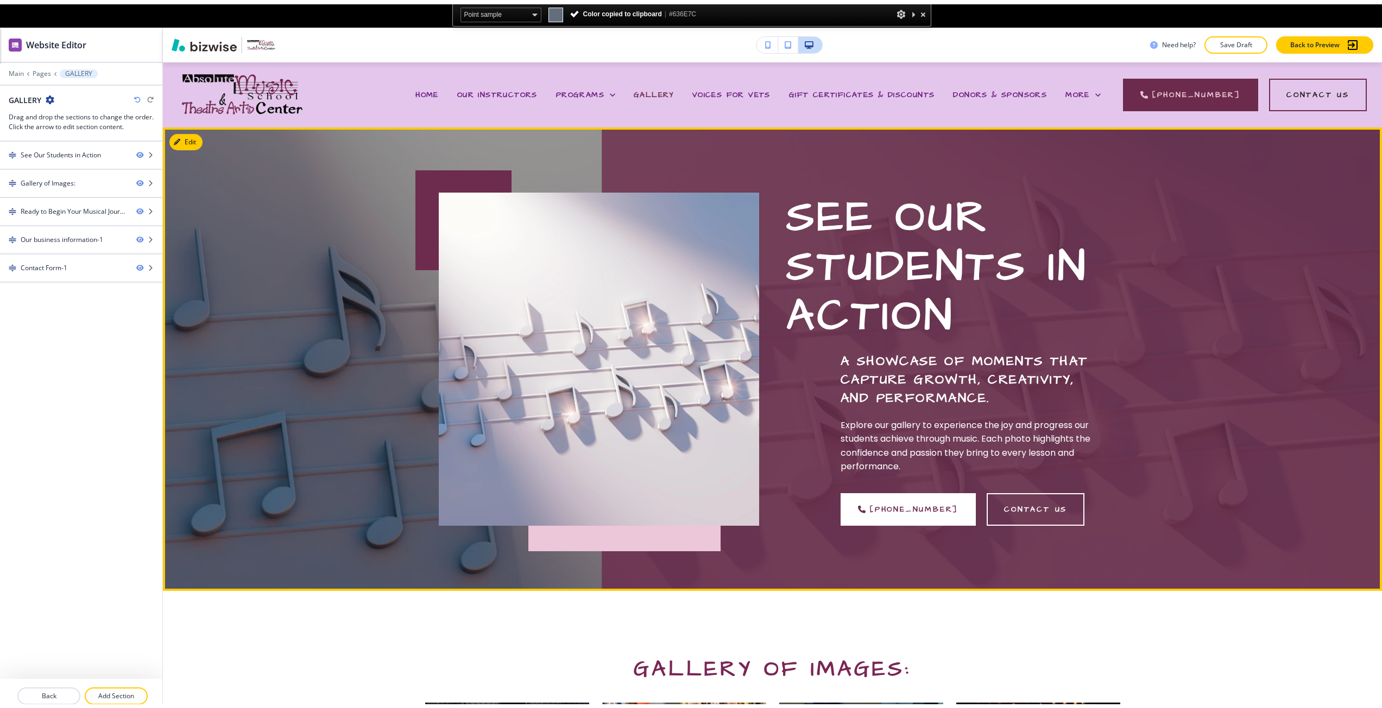
scroll to position [0, 0]
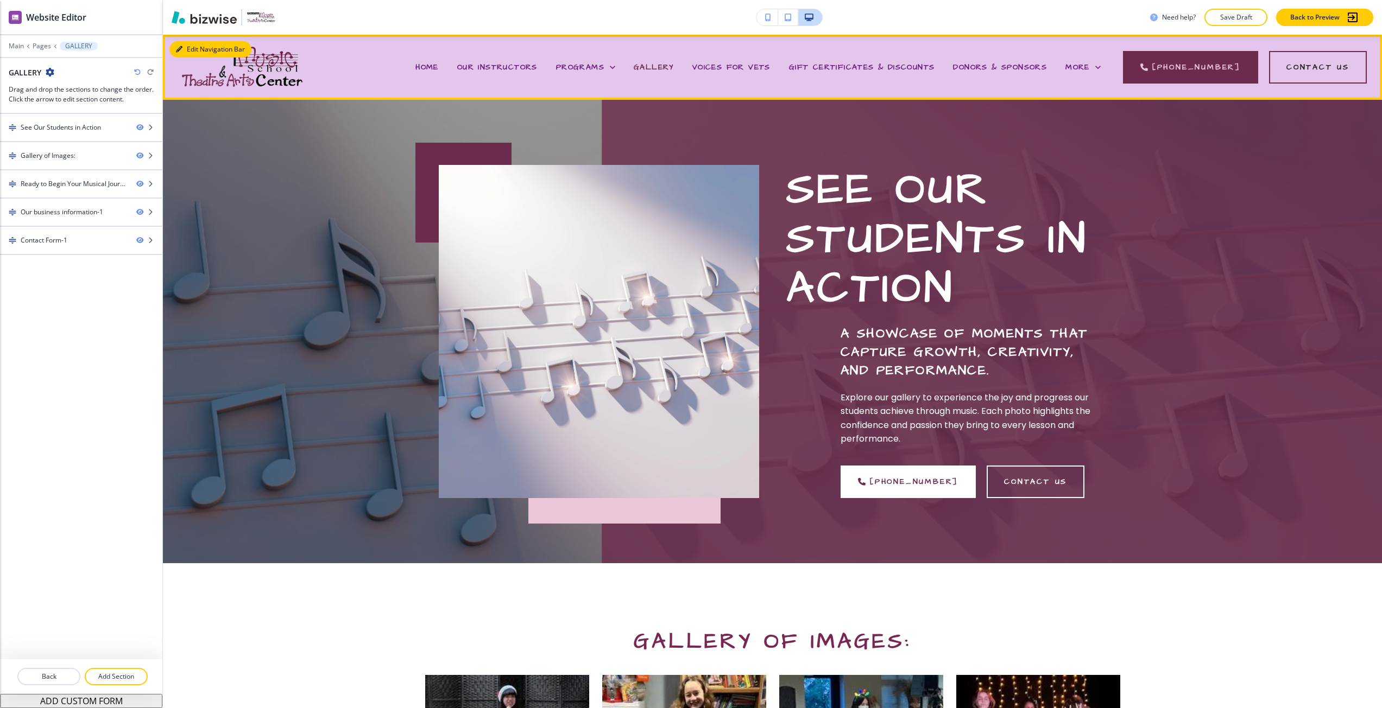
click at [172, 50] on button "Edit Navigation Bar" at bounding box center [210, 49] width 82 height 16
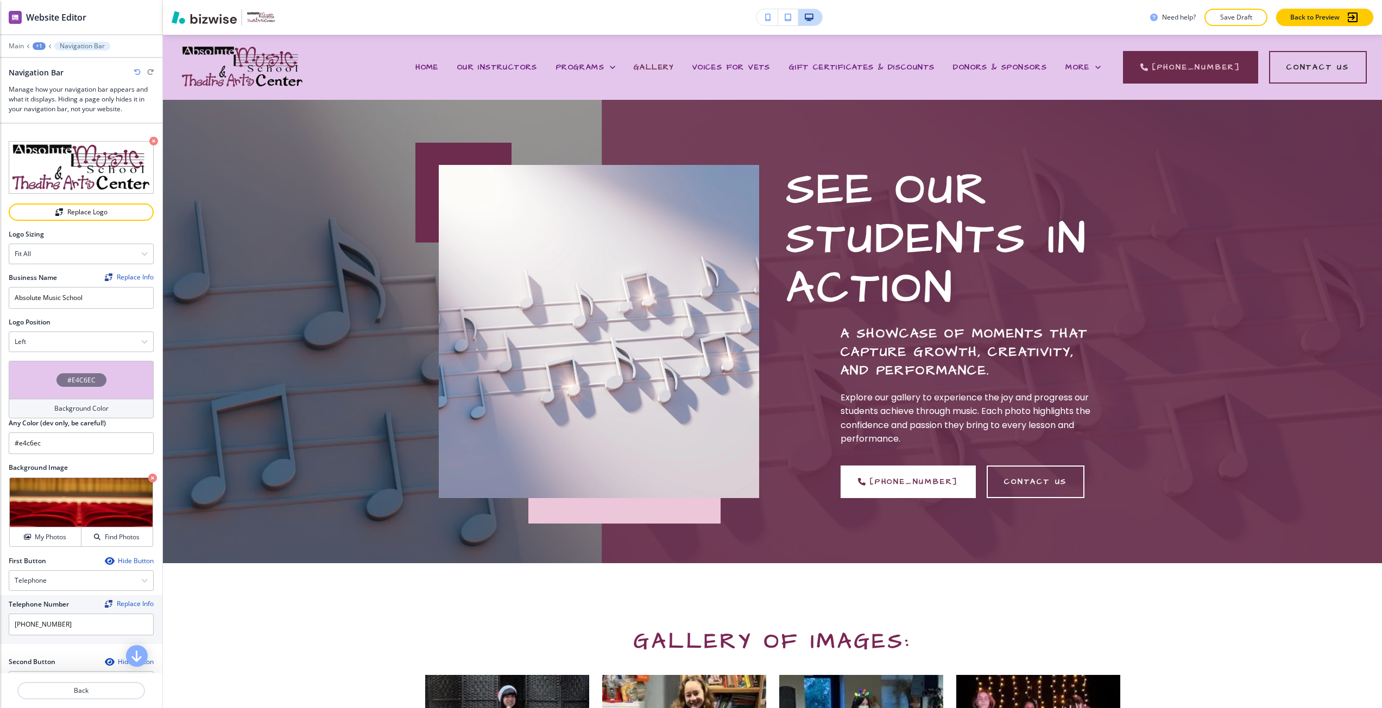
click at [78, 382] on h4 "#E4C6EC" at bounding box center [81, 381] width 28 height 10
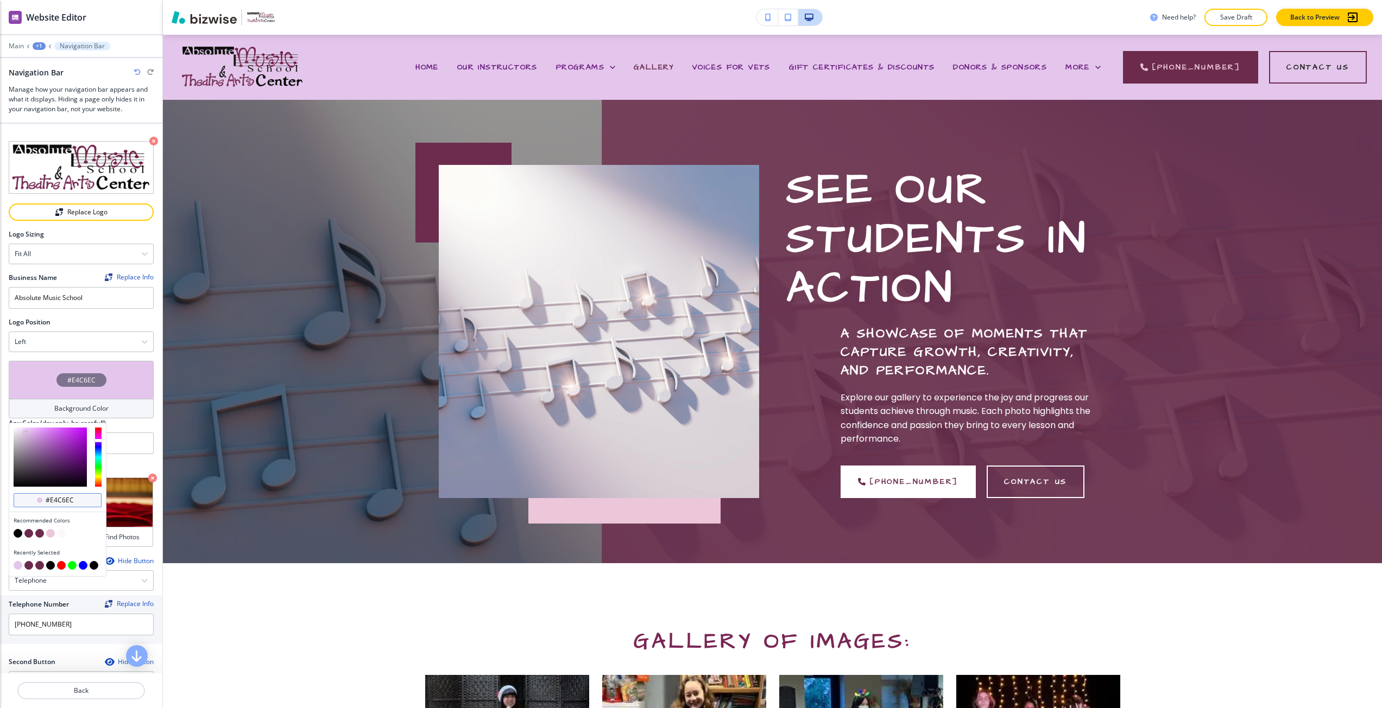
click at [64, 498] on input "#e4c6ec" at bounding box center [64, 500] width 38 height 9
paste input "636E7C"
type input "#636E7C"
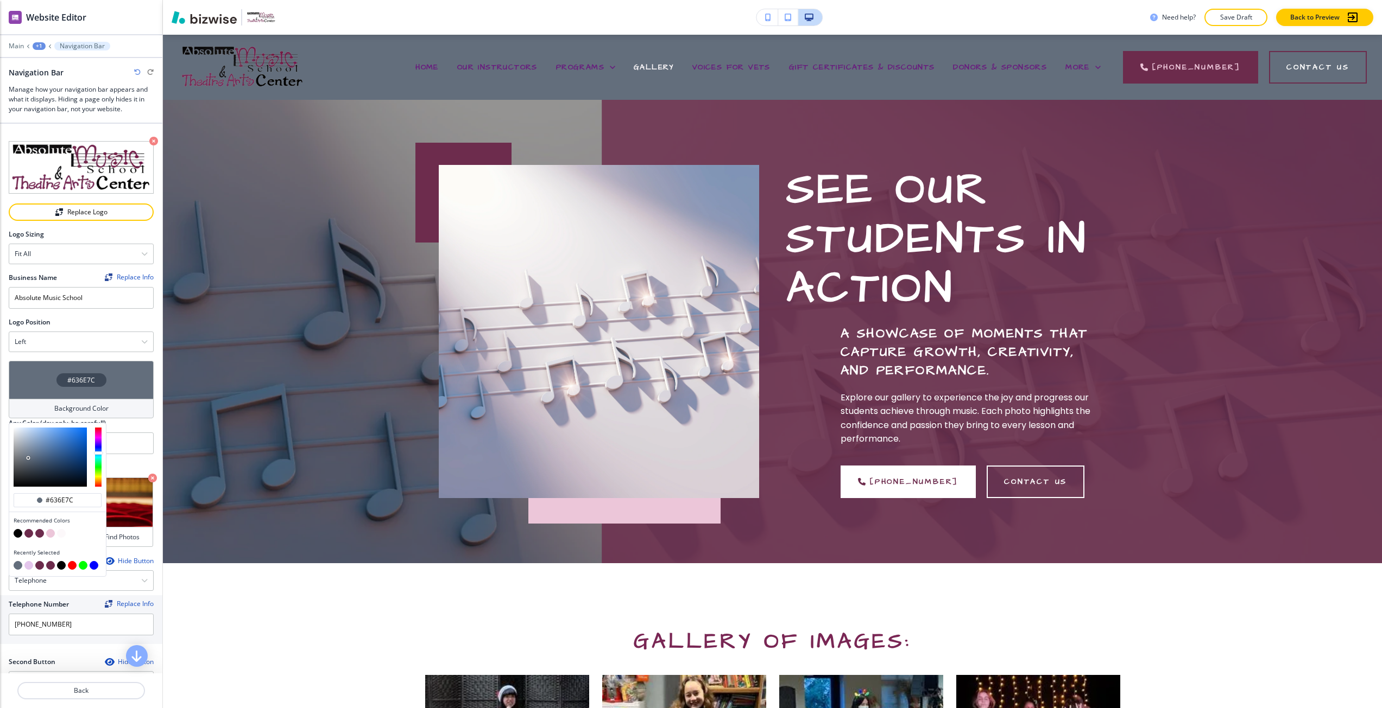
type input "#9ebee7"
click at [37, 430] on div at bounding box center [50, 457] width 73 height 59
type input "#9ebee7"
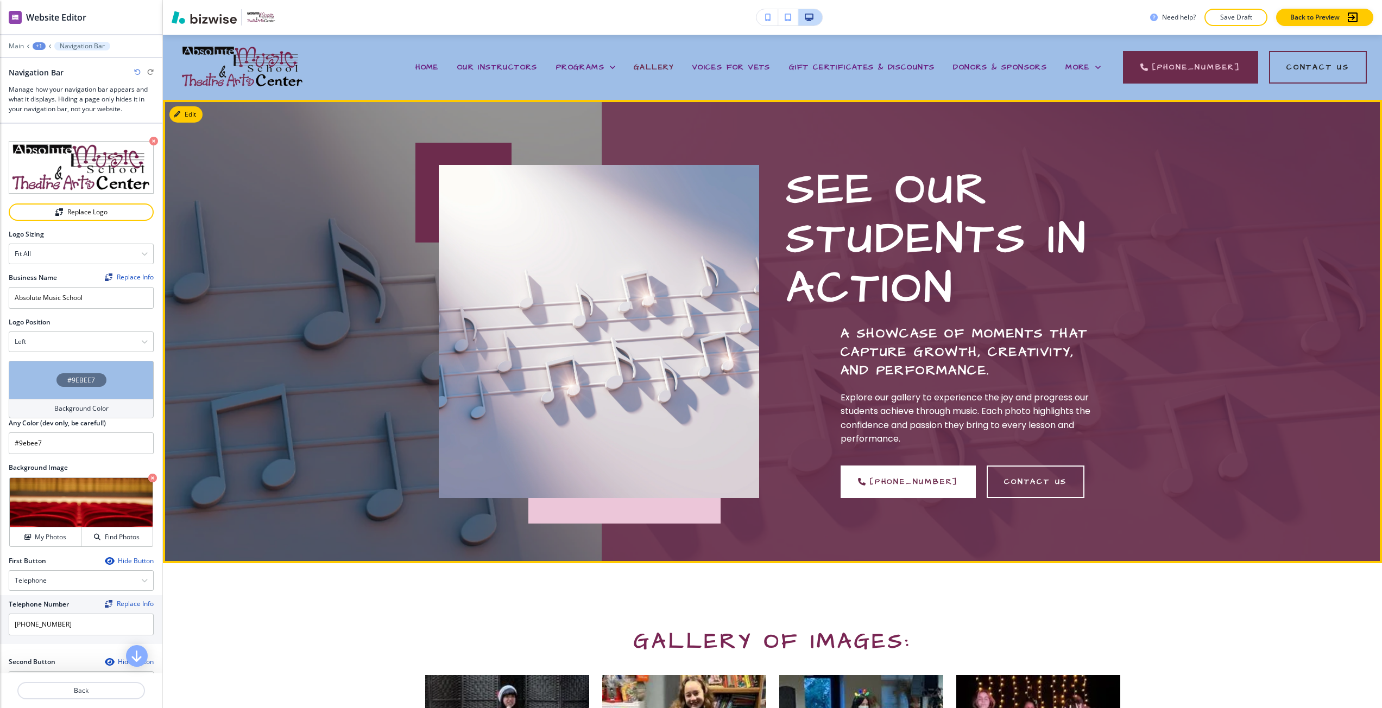
click at [459, 505] on div "See Our Students in Action A showcase of moments that capture growth, creativit…" at bounding box center [772, 332] width 1219 height 464
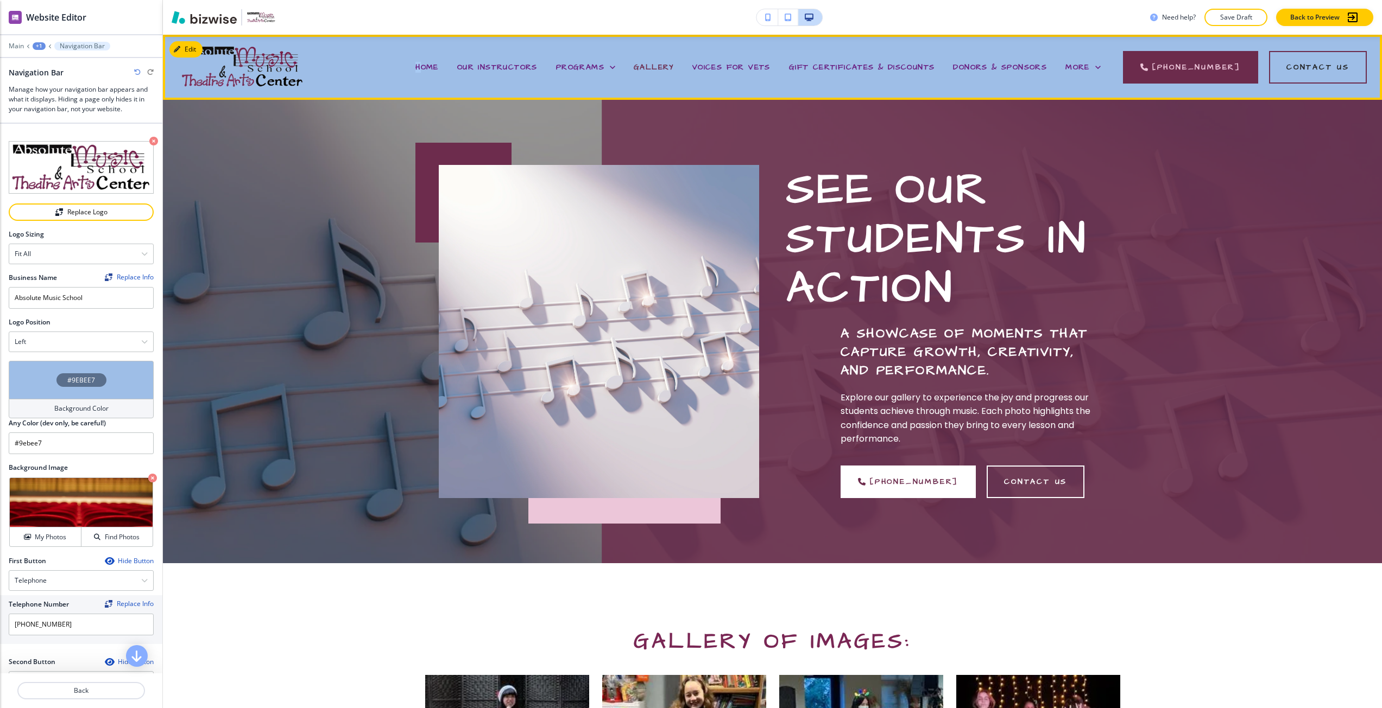
click at [439, 65] on span "HOME" at bounding box center [426, 67] width 23 height 11
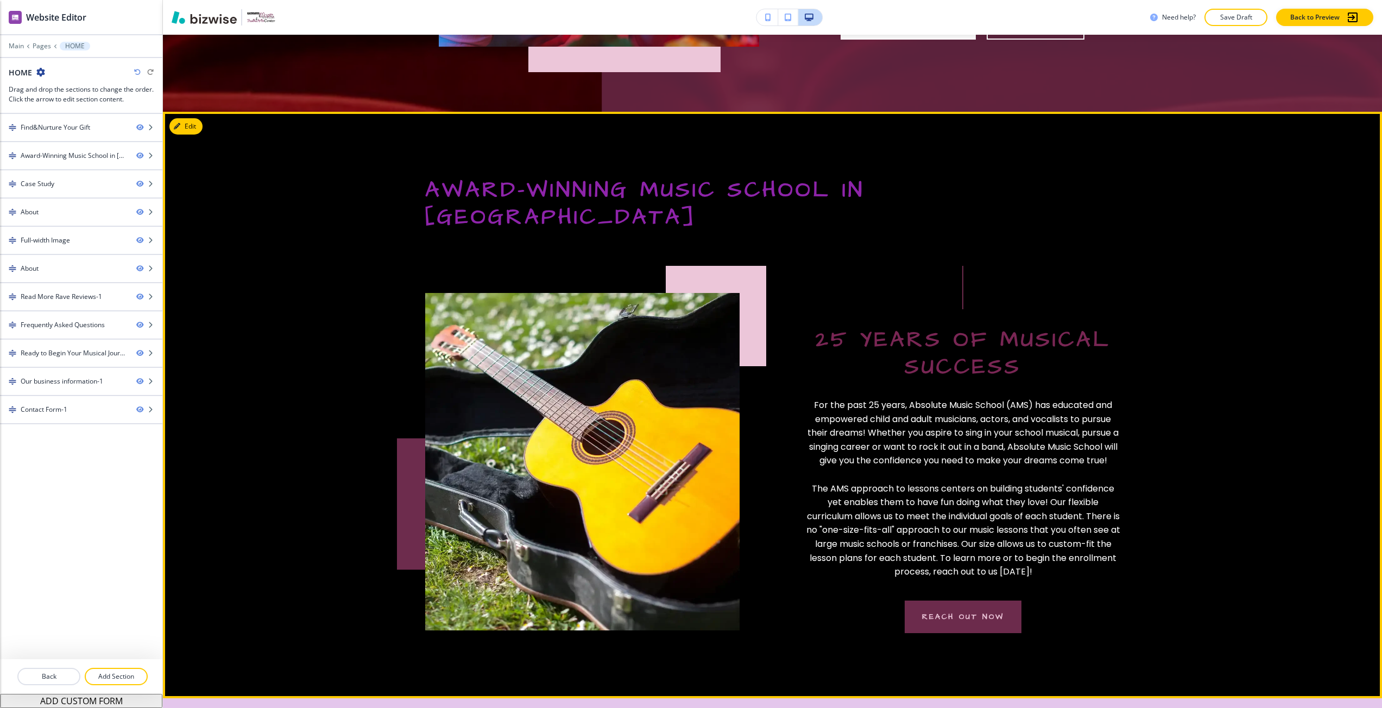
scroll to position [434, 0]
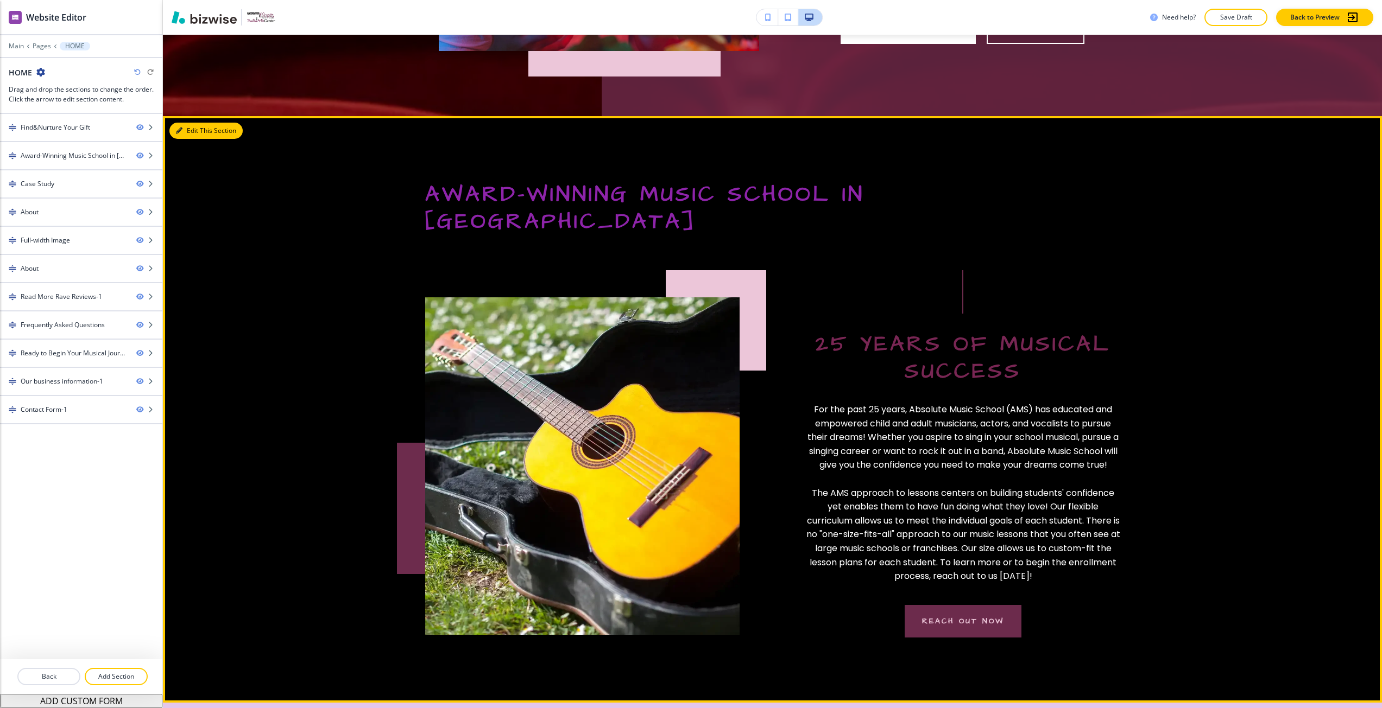
click at [178, 128] on icon "button" at bounding box center [179, 131] width 7 height 7
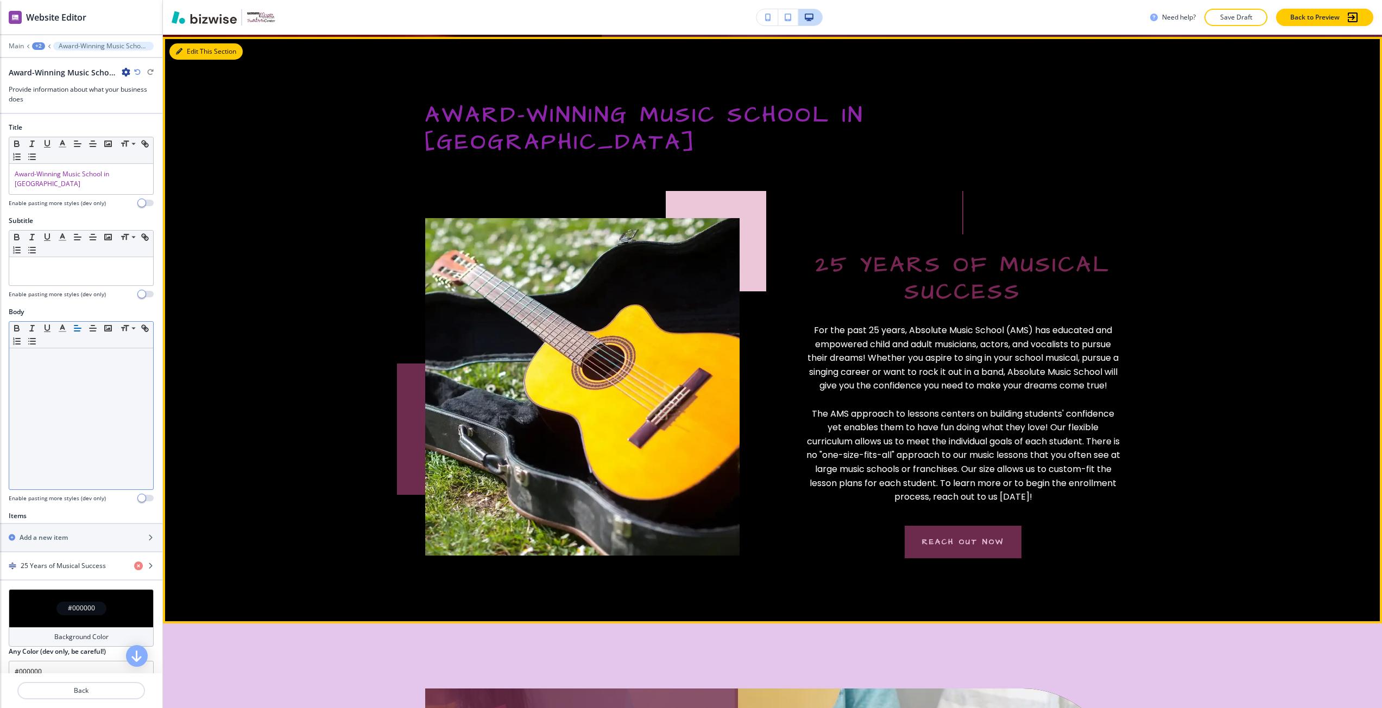
scroll to position [516, 0]
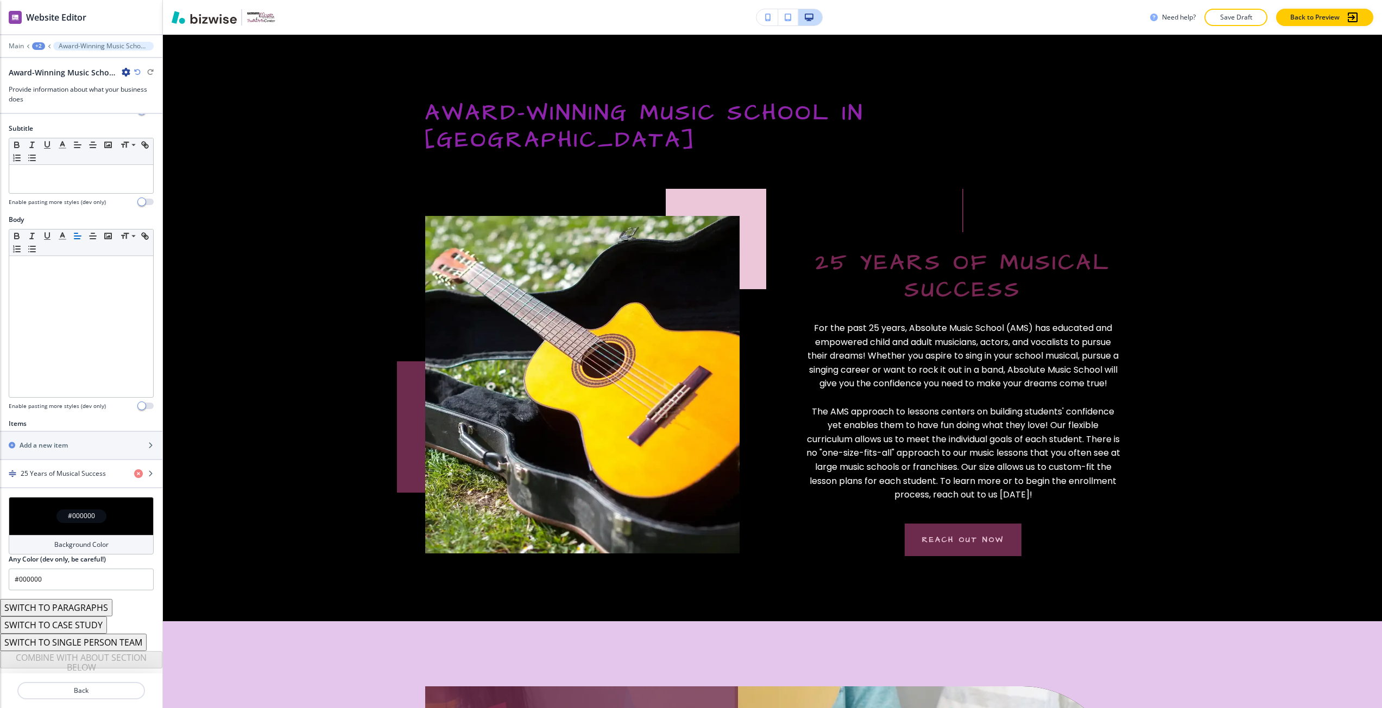
click at [86, 511] on h4 "#000000" at bounding box center [81, 516] width 27 height 10
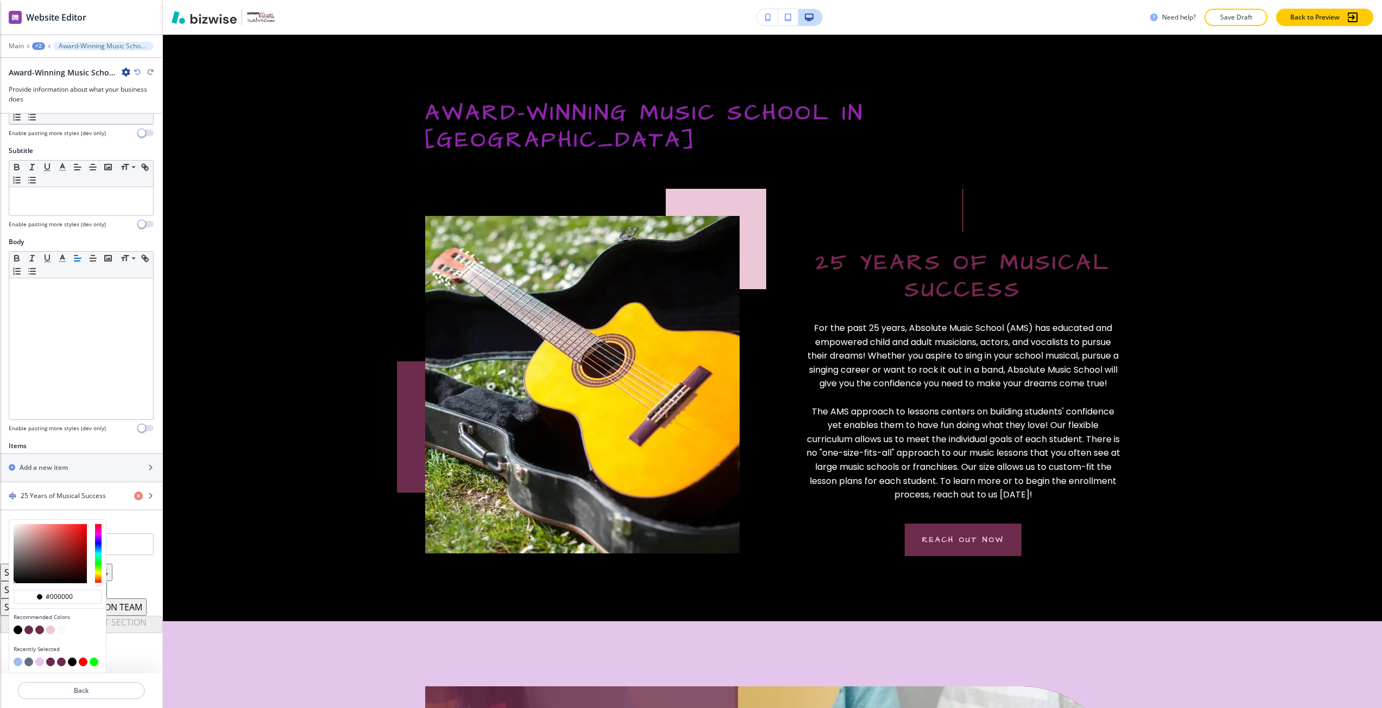
scroll to position [70, 0]
click at [53, 626] on button "button" at bounding box center [50, 630] width 9 height 9
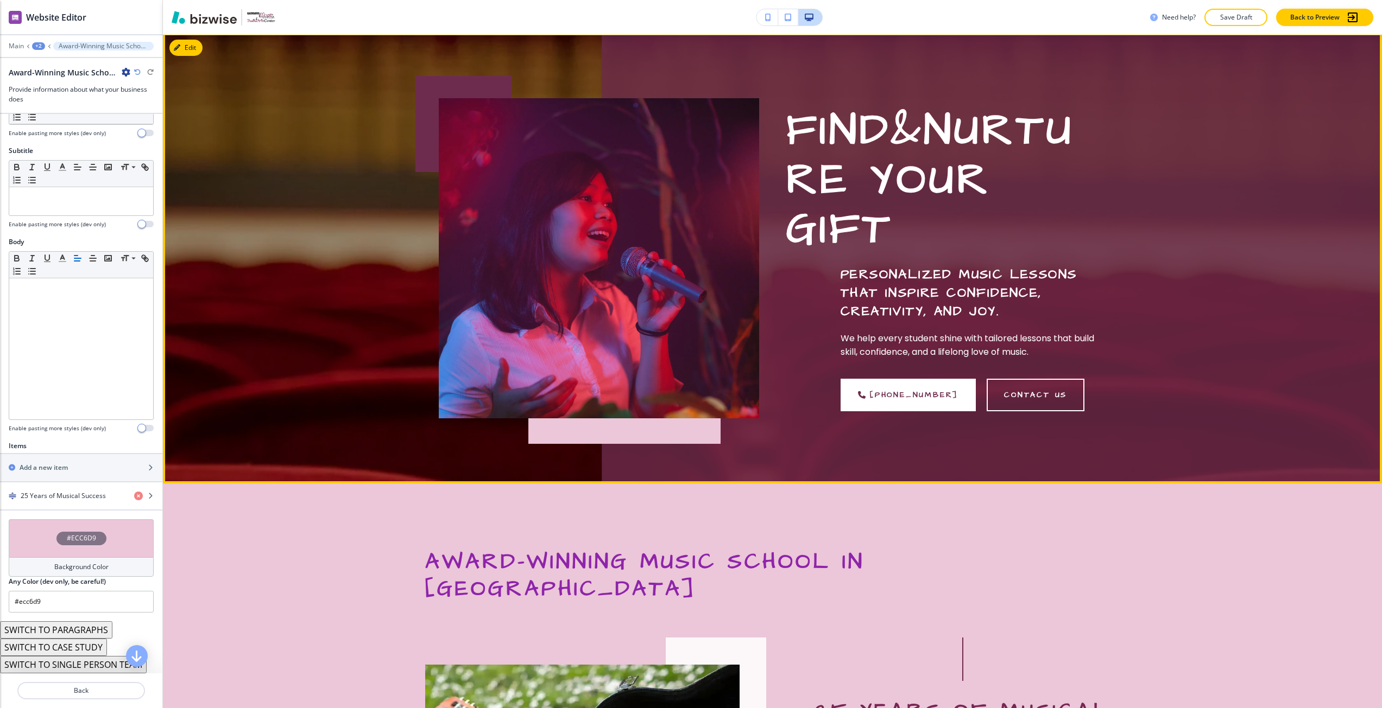
scroll to position [163, 0]
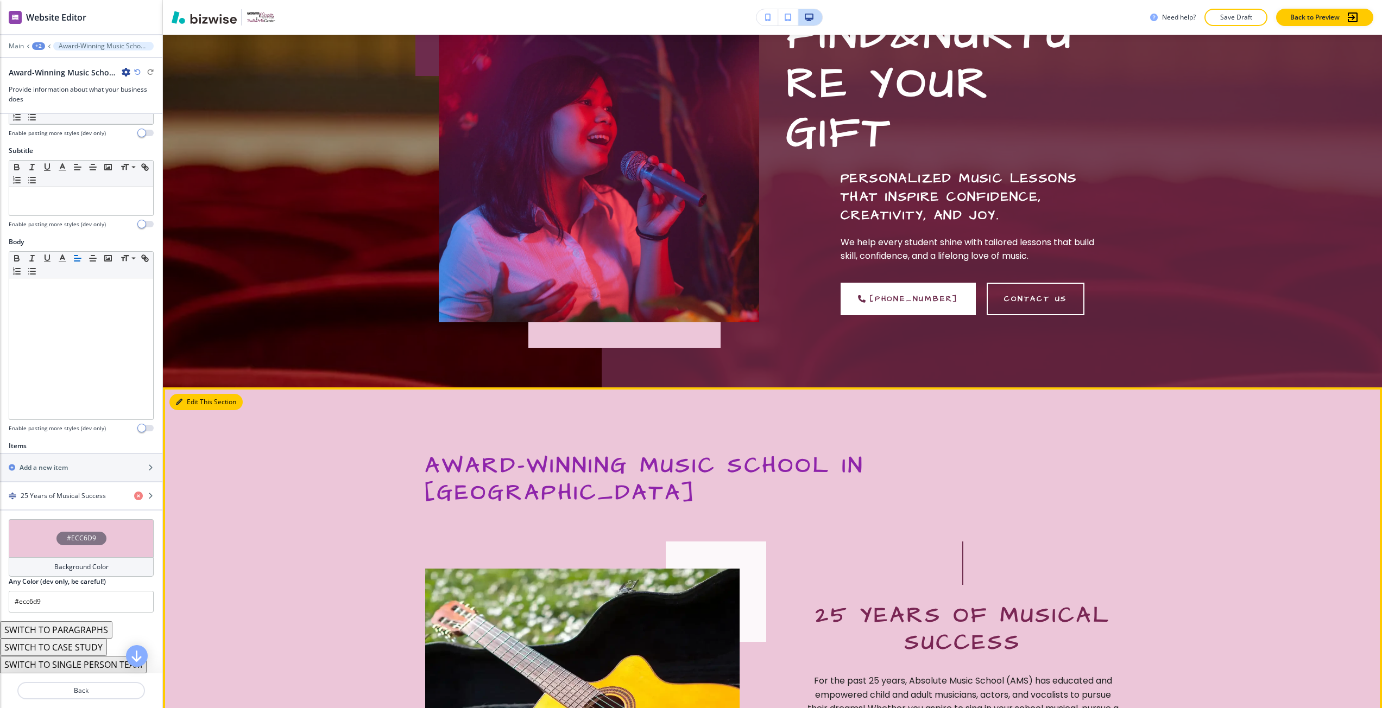
click at [193, 394] on button "Edit This Section" at bounding box center [205, 402] width 73 height 16
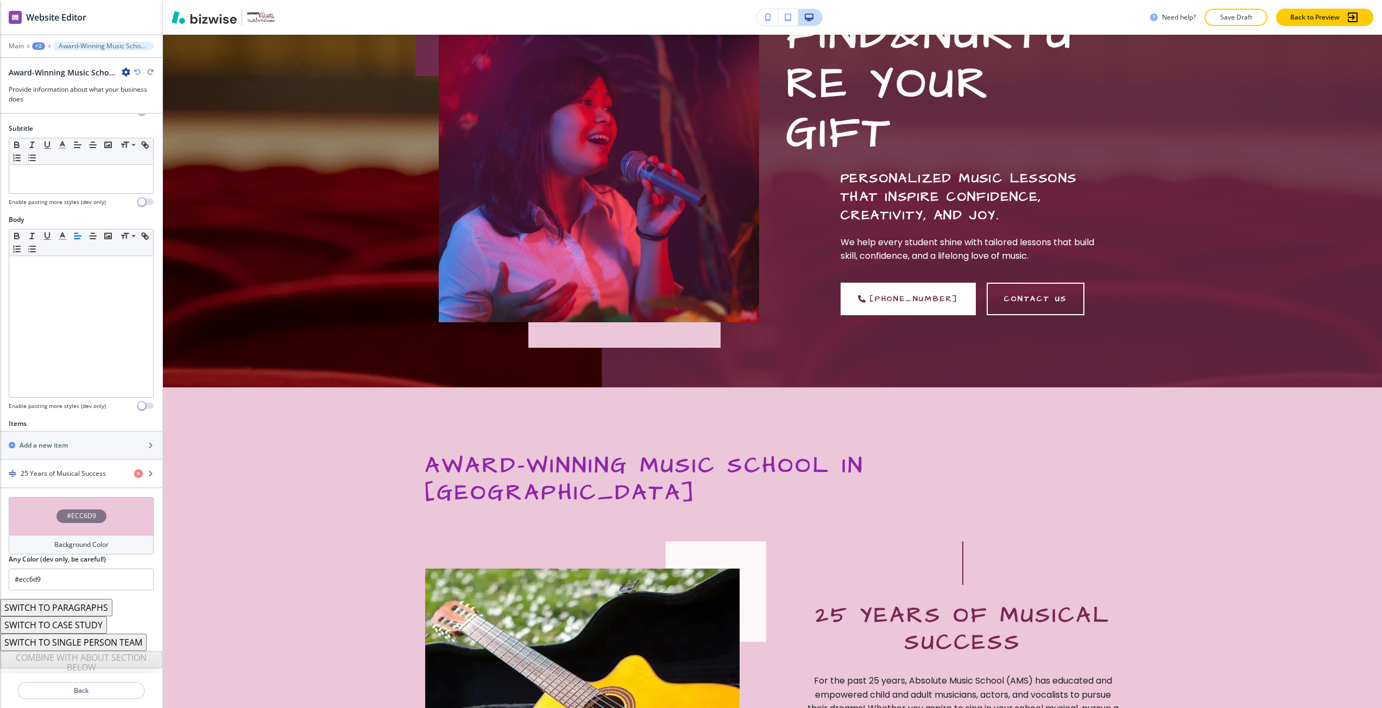
click at [51, 497] on div "#ECC6D9" at bounding box center [81, 516] width 145 height 38
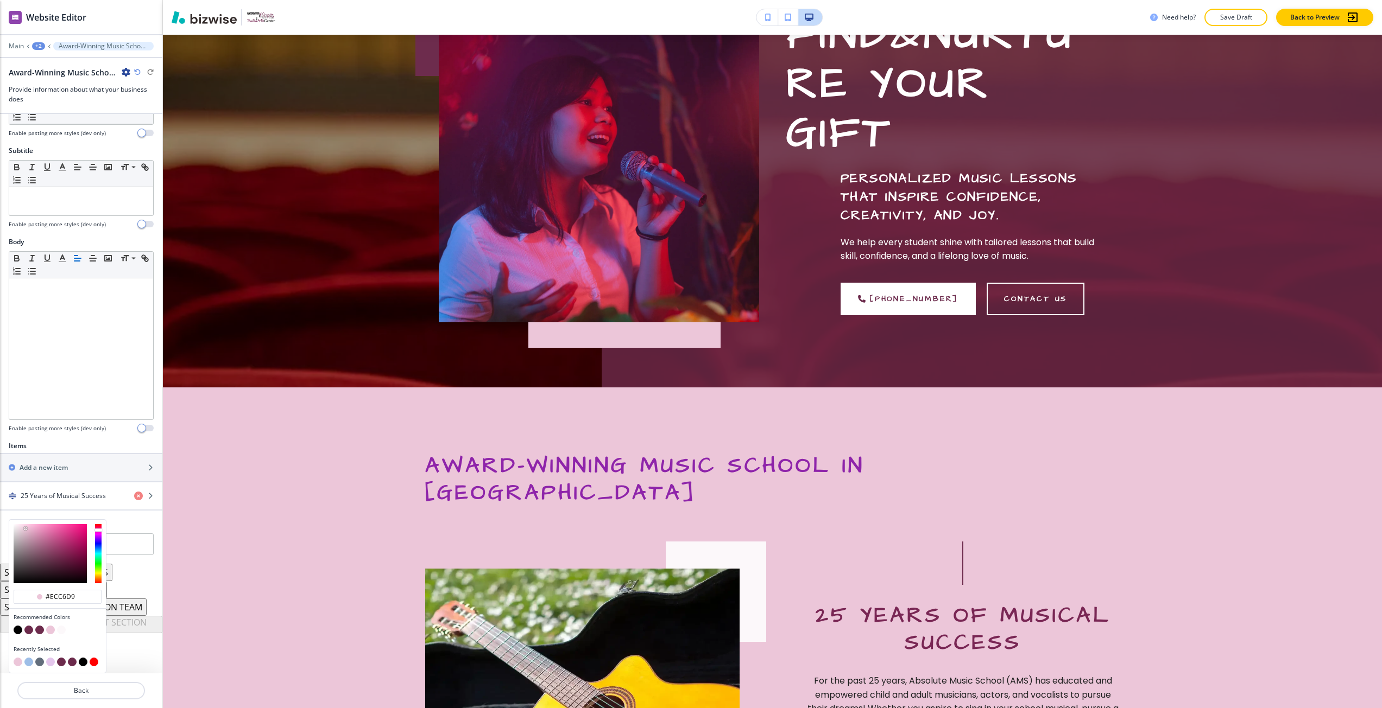
click at [40, 622] on div at bounding box center [58, 624] width 88 height 4
click at [38, 626] on button "button" at bounding box center [39, 630] width 9 height 9
type input "#6d2c4d"
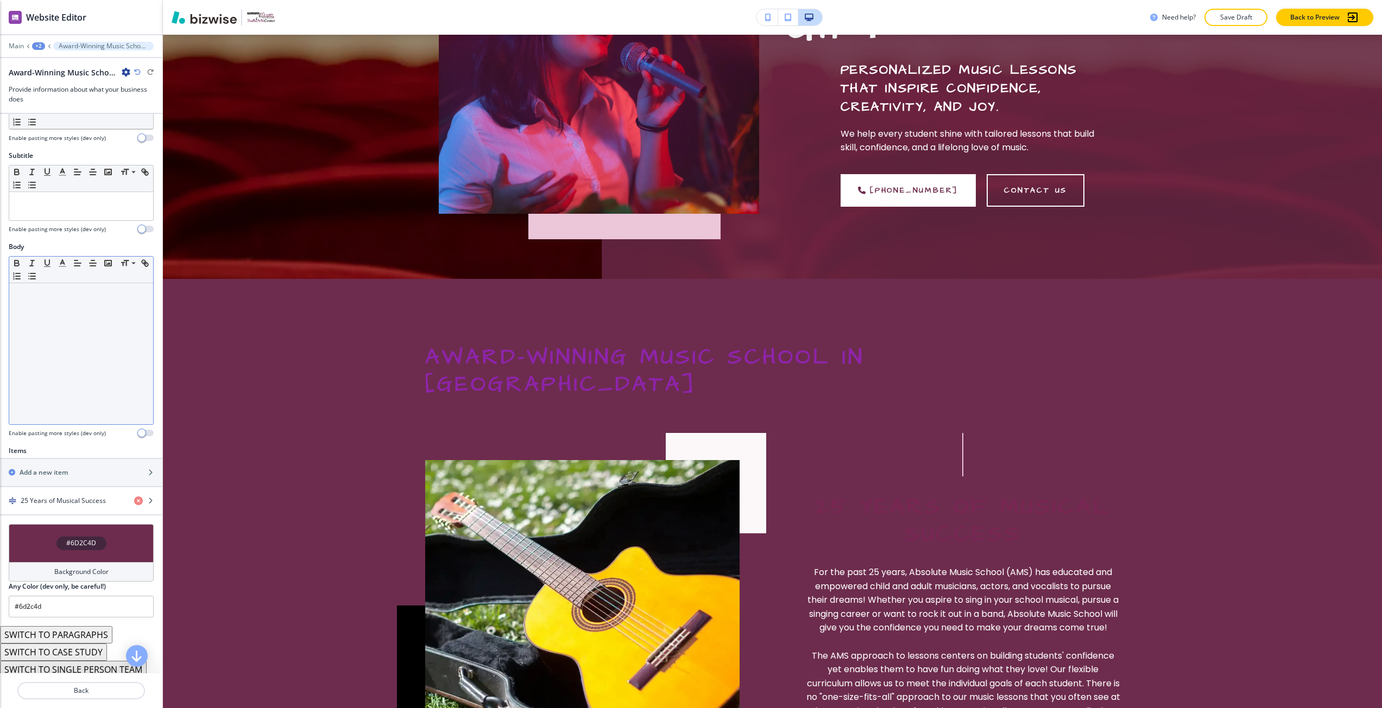
scroll to position [0, 0]
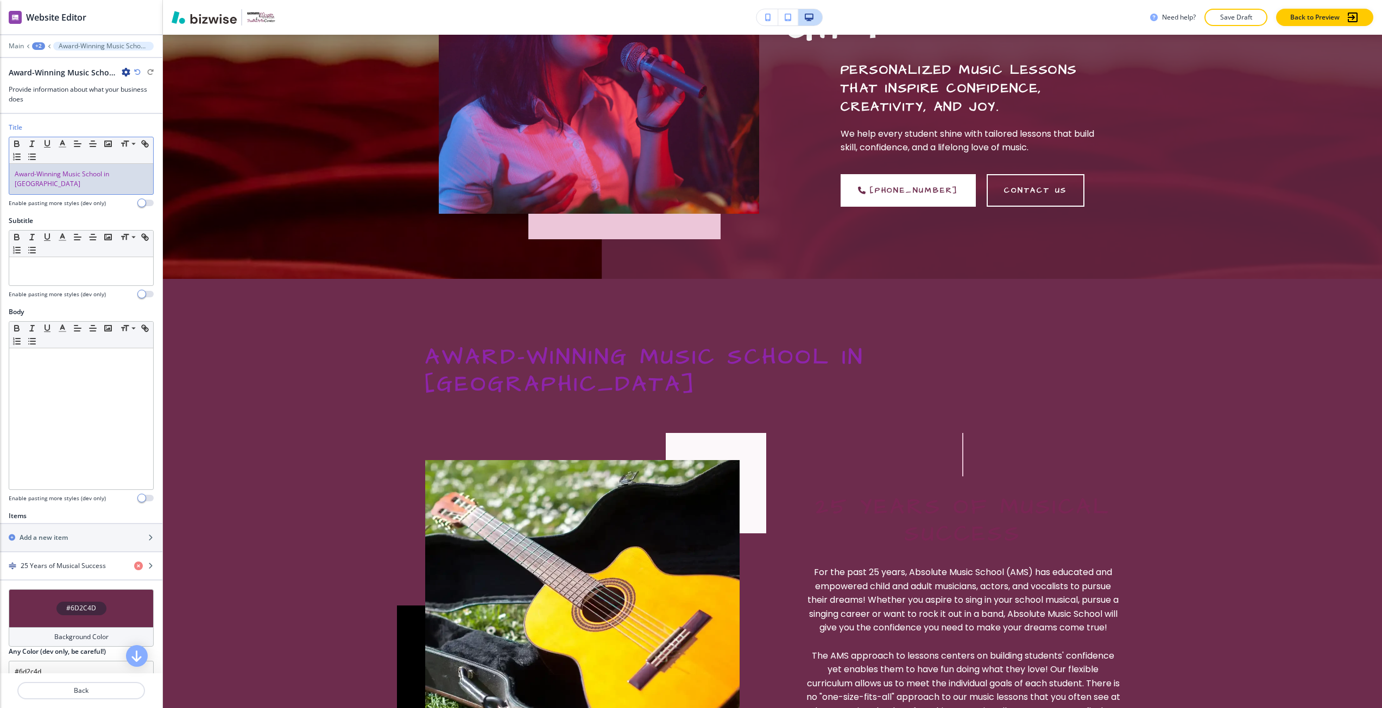
click at [60, 170] on span "Award-Winning Music School in [GEOGRAPHIC_DATA]" at bounding box center [63, 178] width 96 height 19
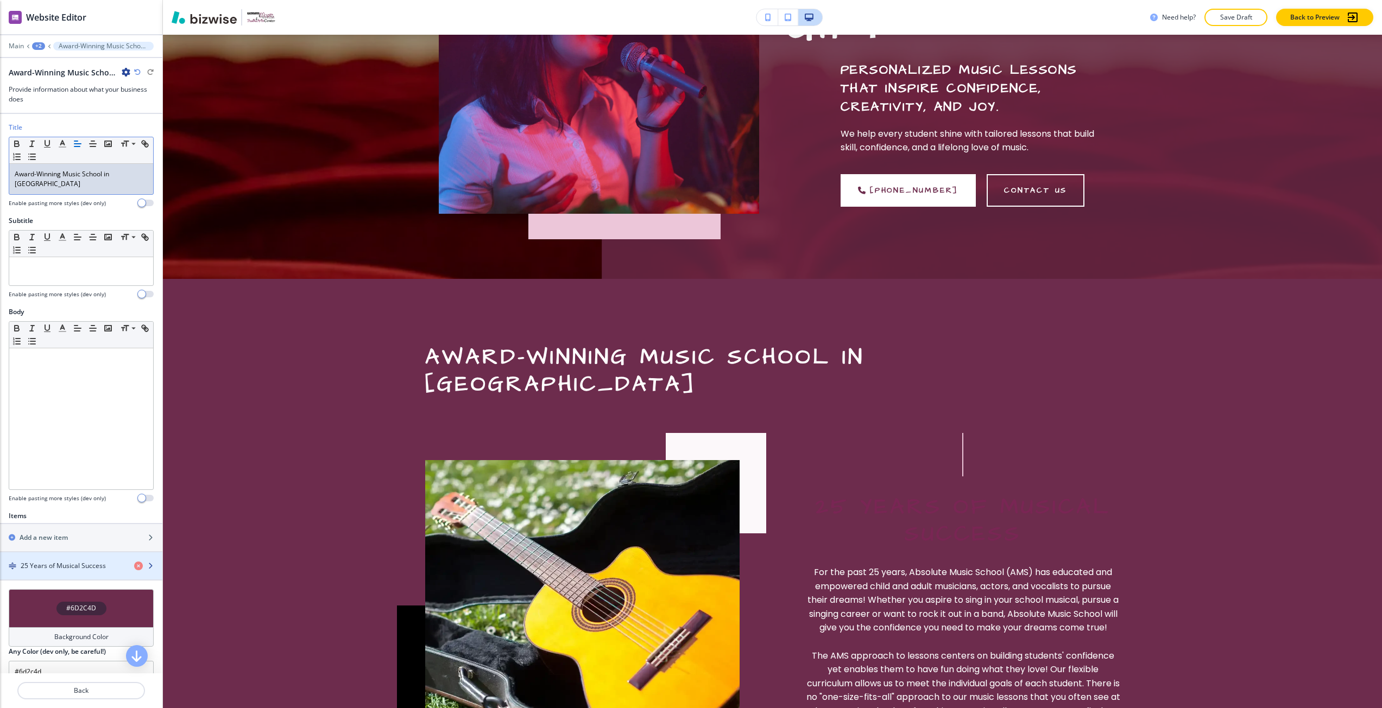
click at [80, 561] on h4 "25 Years of Musical Success" at bounding box center [63, 566] width 85 height 10
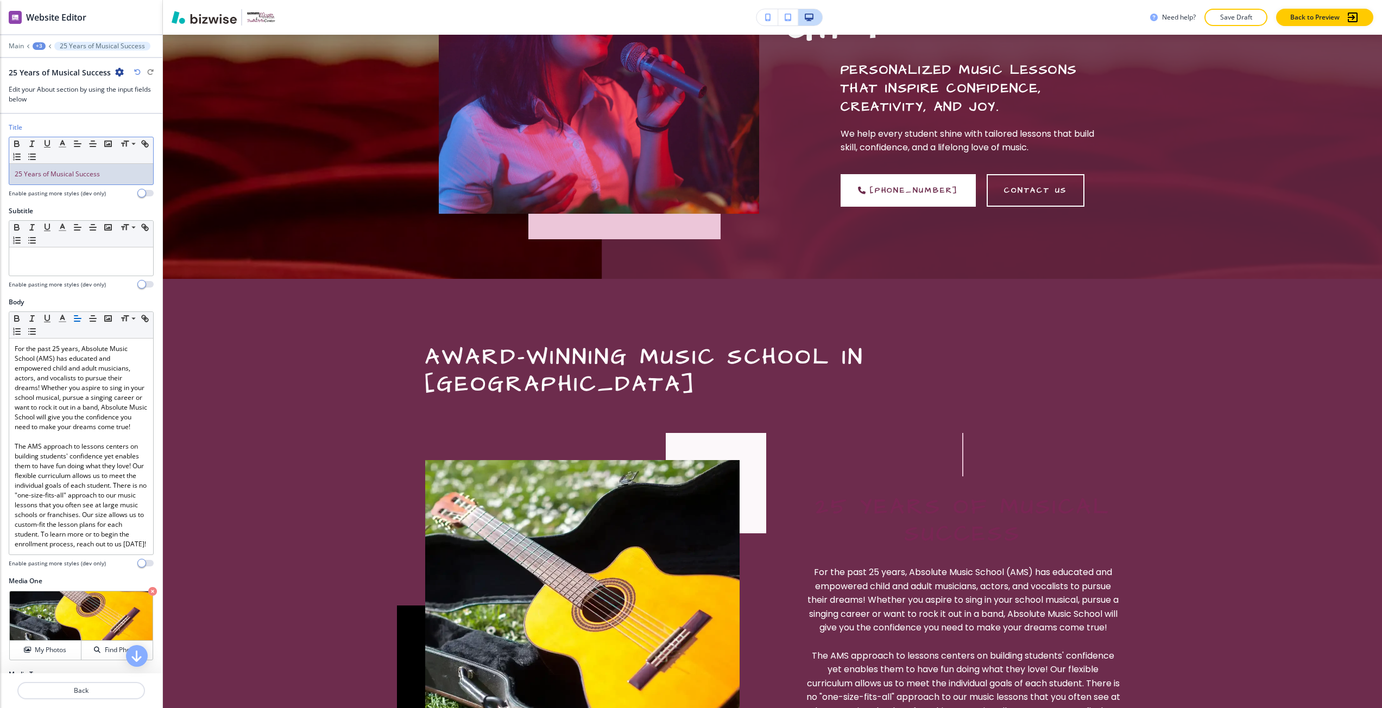
click at [54, 169] on span "25 Years of Musical Success" at bounding box center [57, 173] width 85 height 9
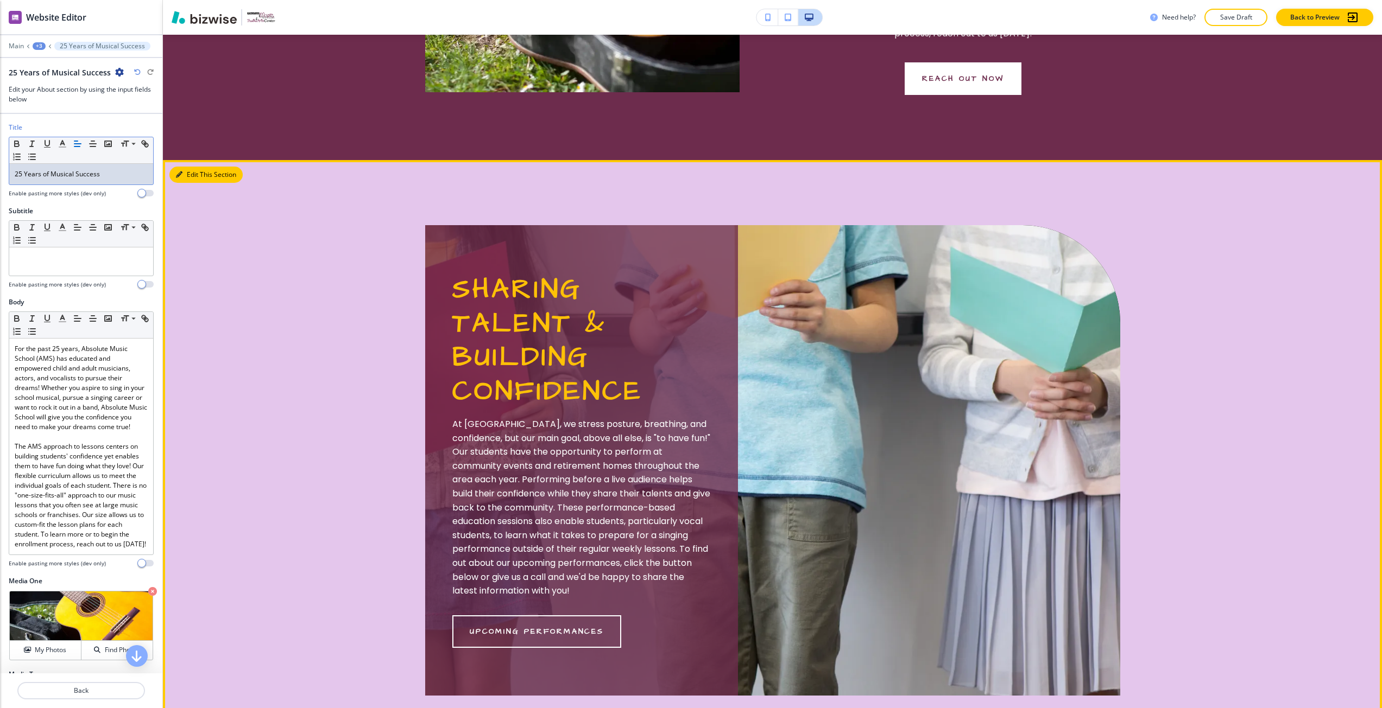
click at [193, 167] on button "Edit This Section" at bounding box center [205, 175] width 73 height 16
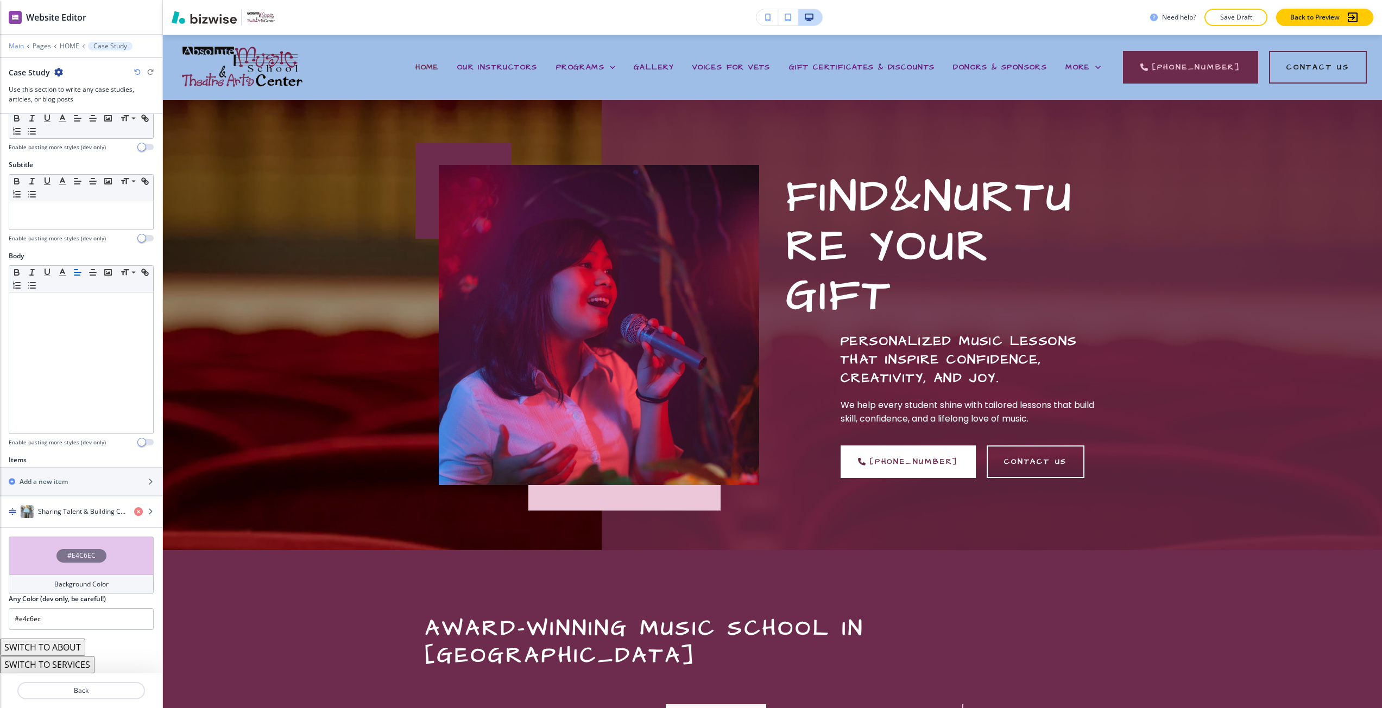
click at [18, 42] on p "Main" at bounding box center [16, 46] width 15 height 8
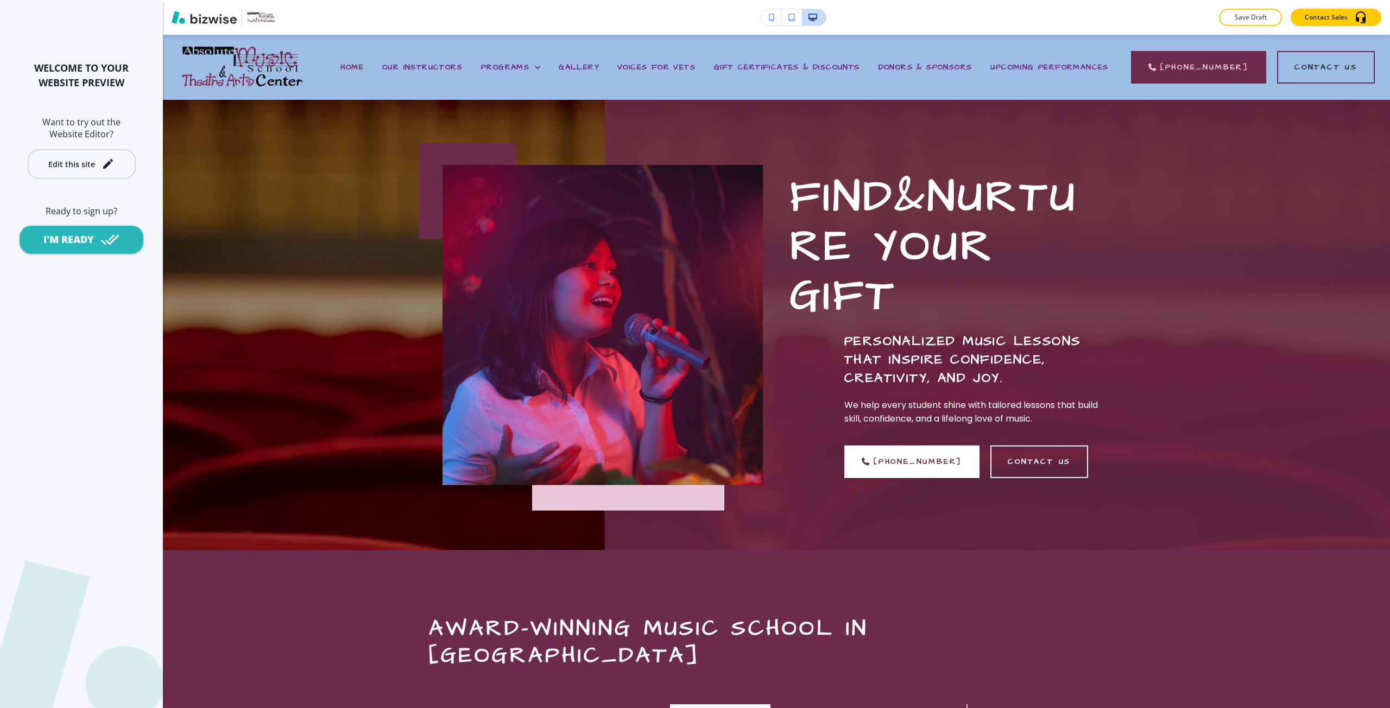
click at [109, 164] on icon "button" at bounding box center [108, 164] width 10 height 10
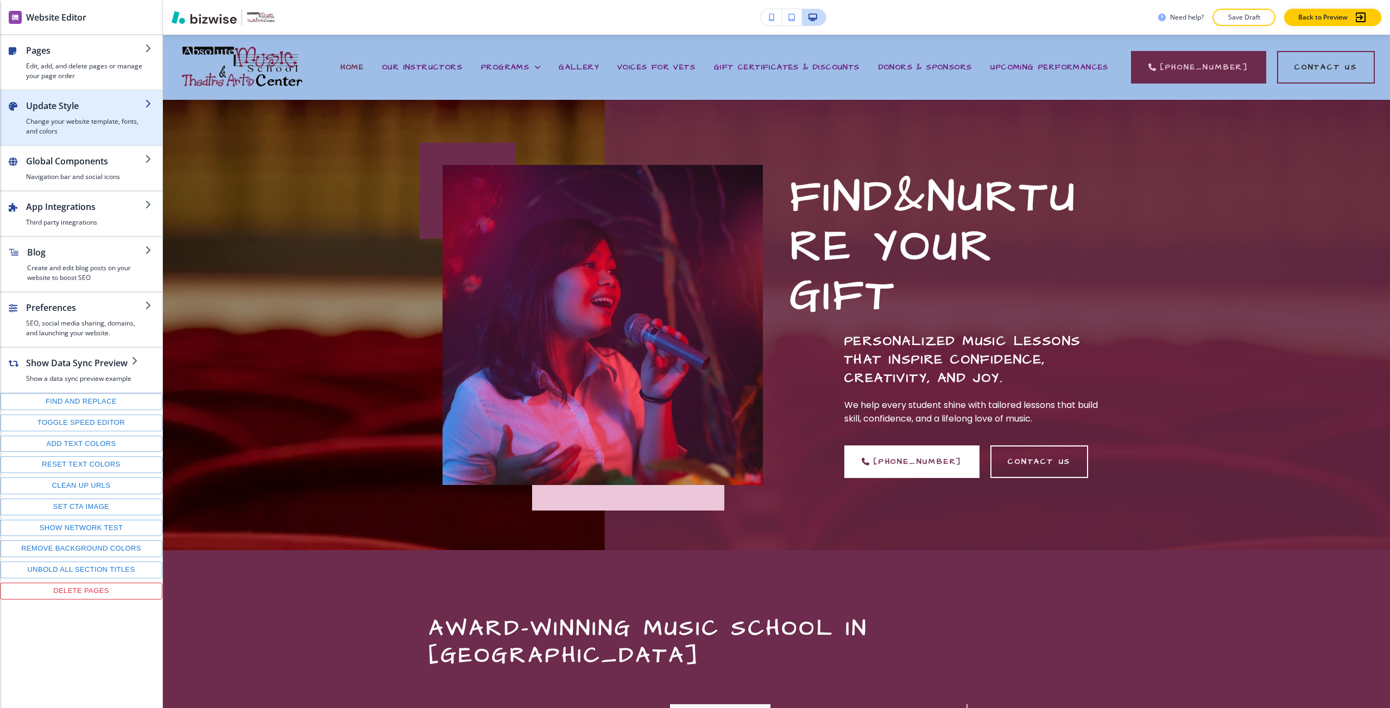
click at [55, 139] on div "button" at bounding box center [81, 140] width 162 height 9
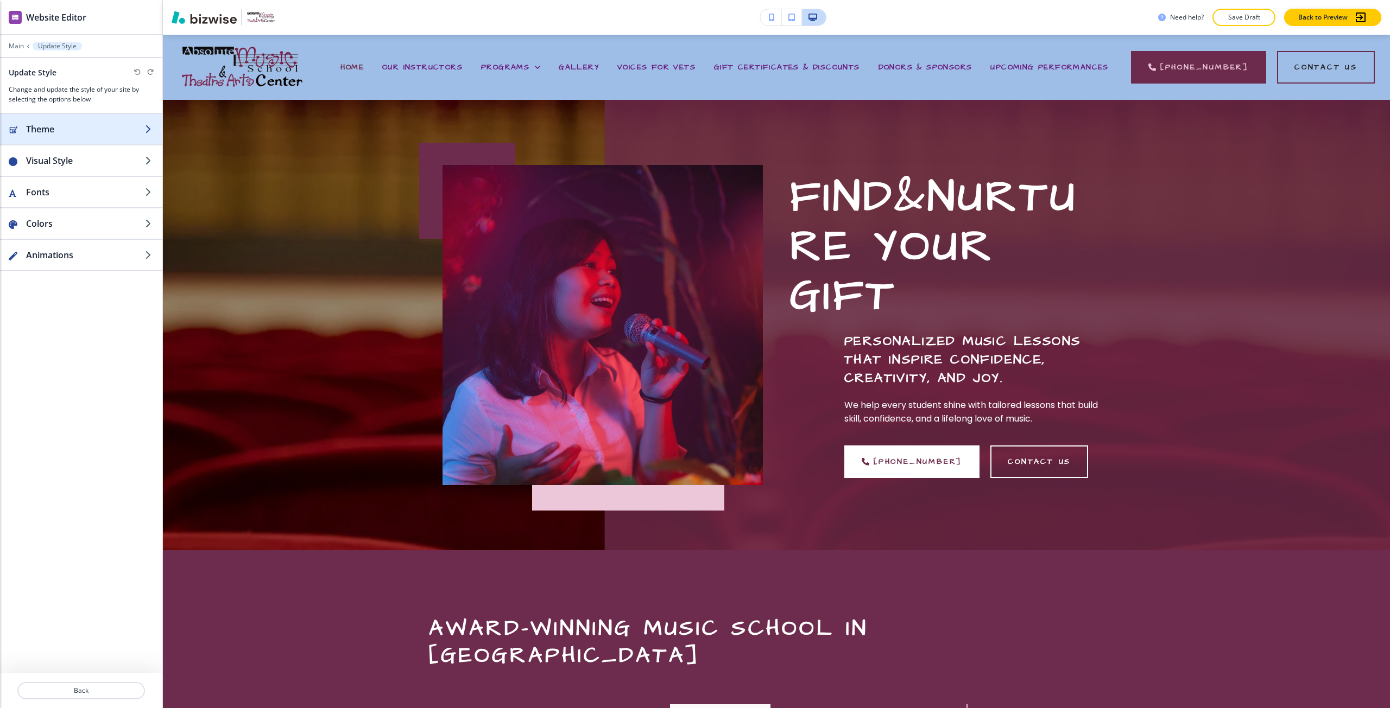
click at [55, 134] on h2 "Theme" at bounding box center [85, 129] width 119 height 13
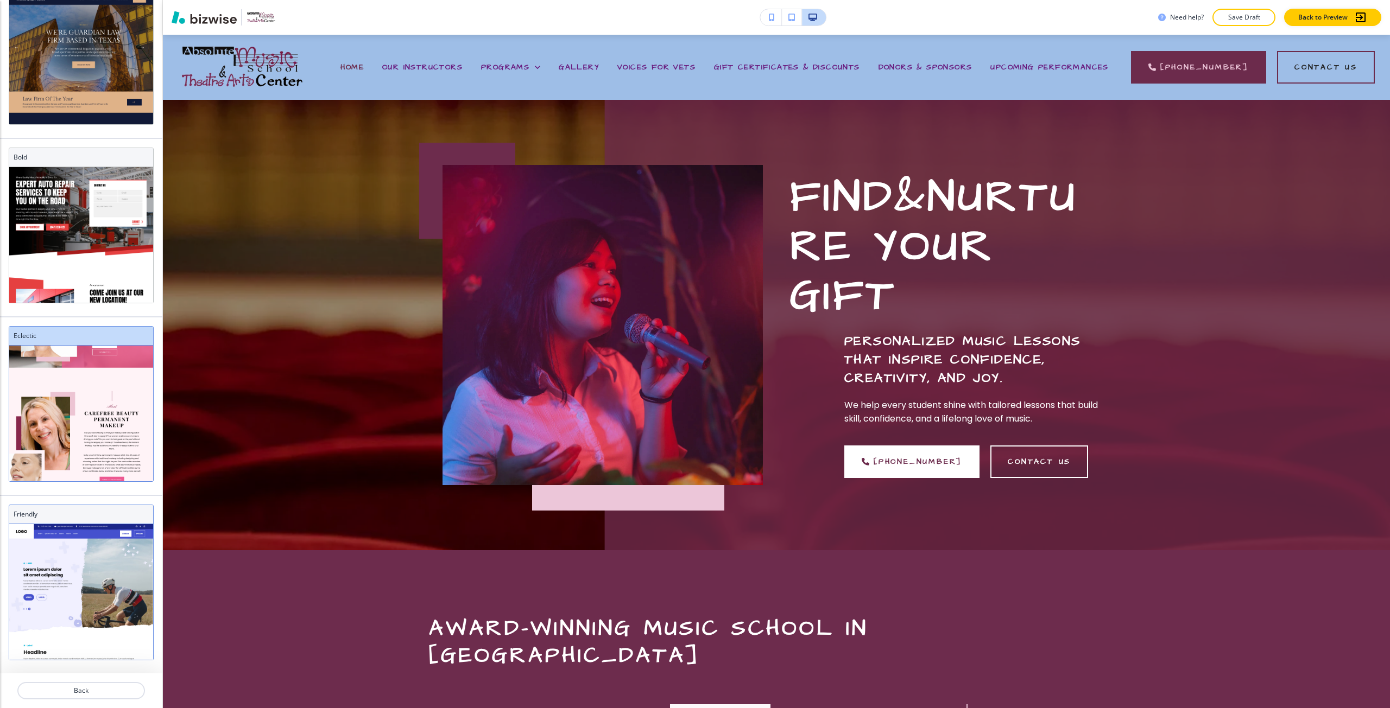
scroll to position [87, 0]
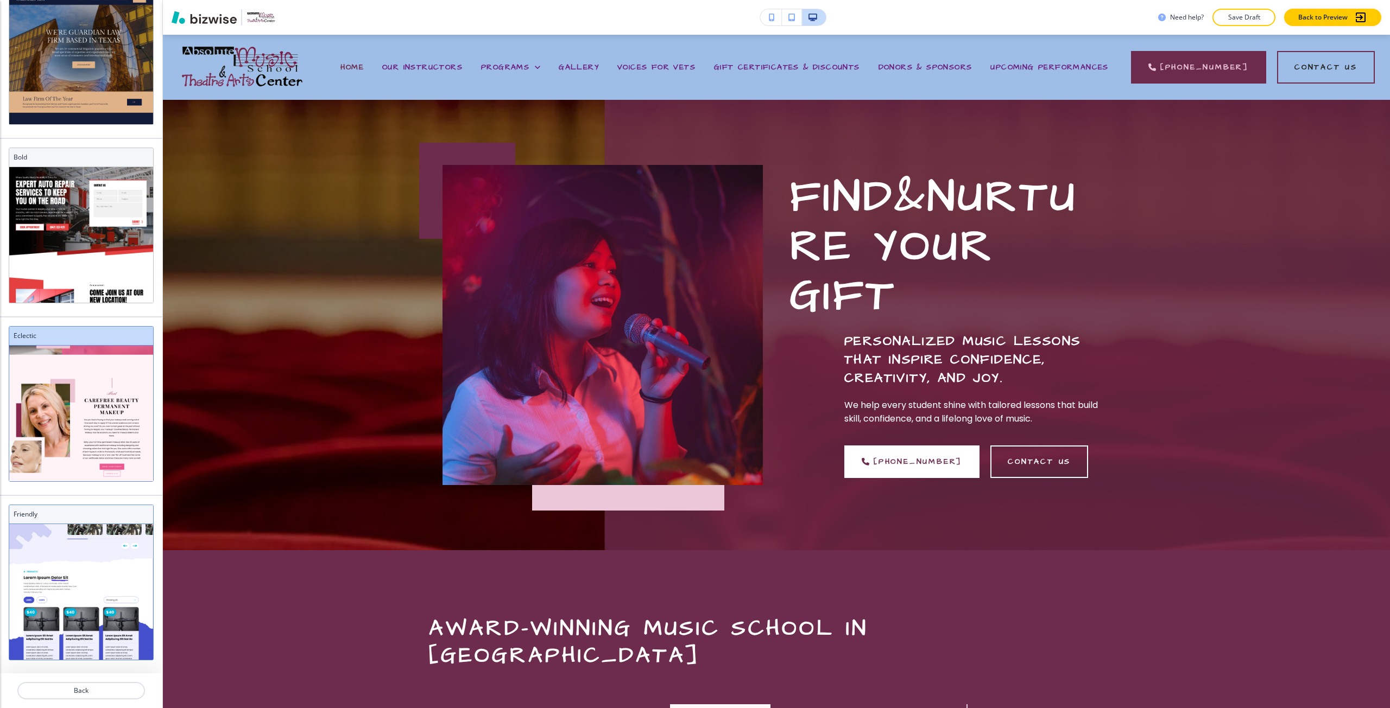
click at [81, 512] on h3 "Friendly" at bounding box center [81, 515] width 135 height 10
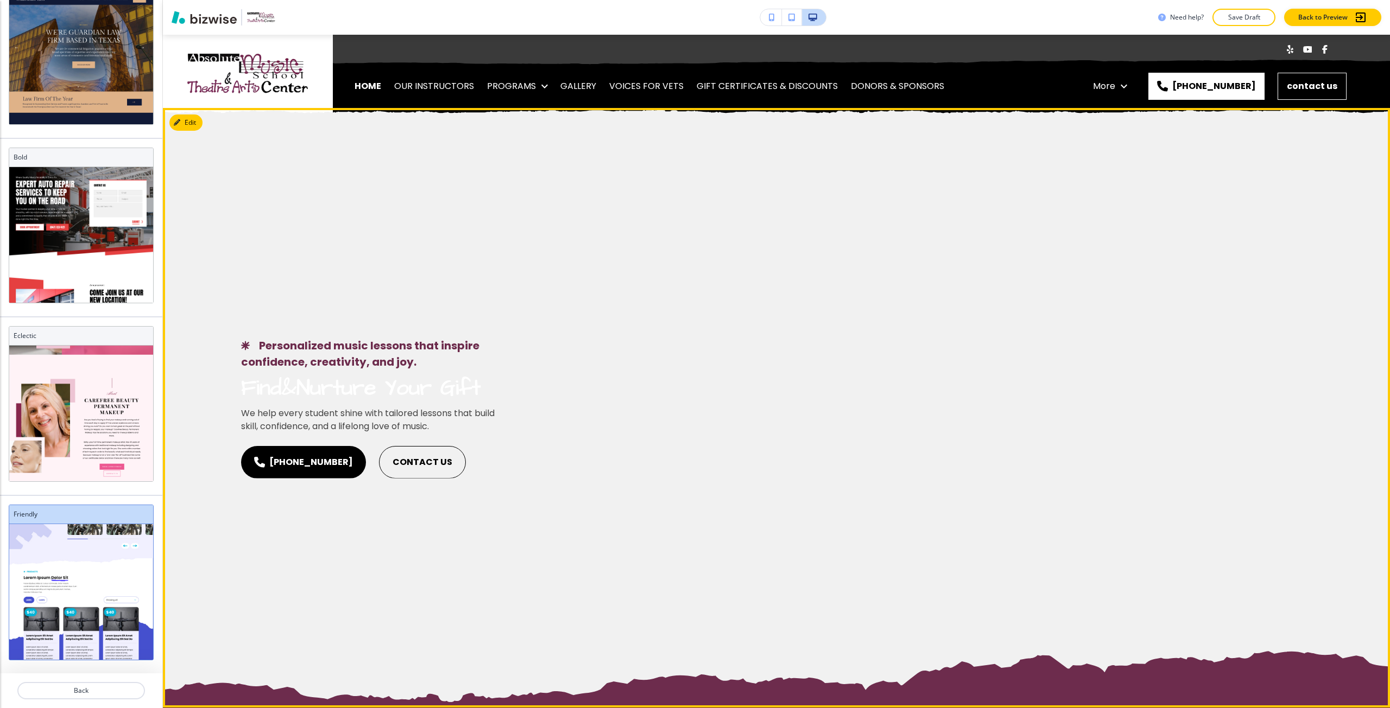
scroll to position [559, 0]
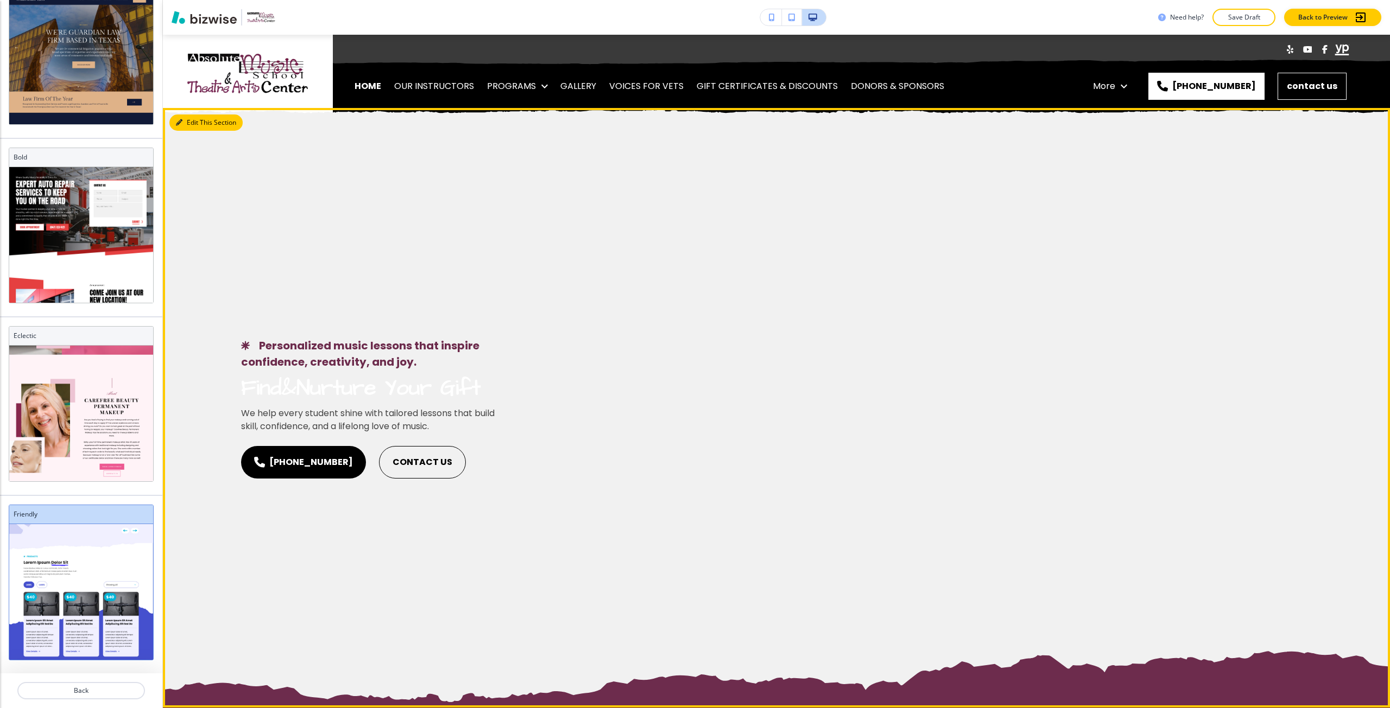
click at [202, 122] on button "Edit This Section" at bounding box center [205, 123] width 73 height 16
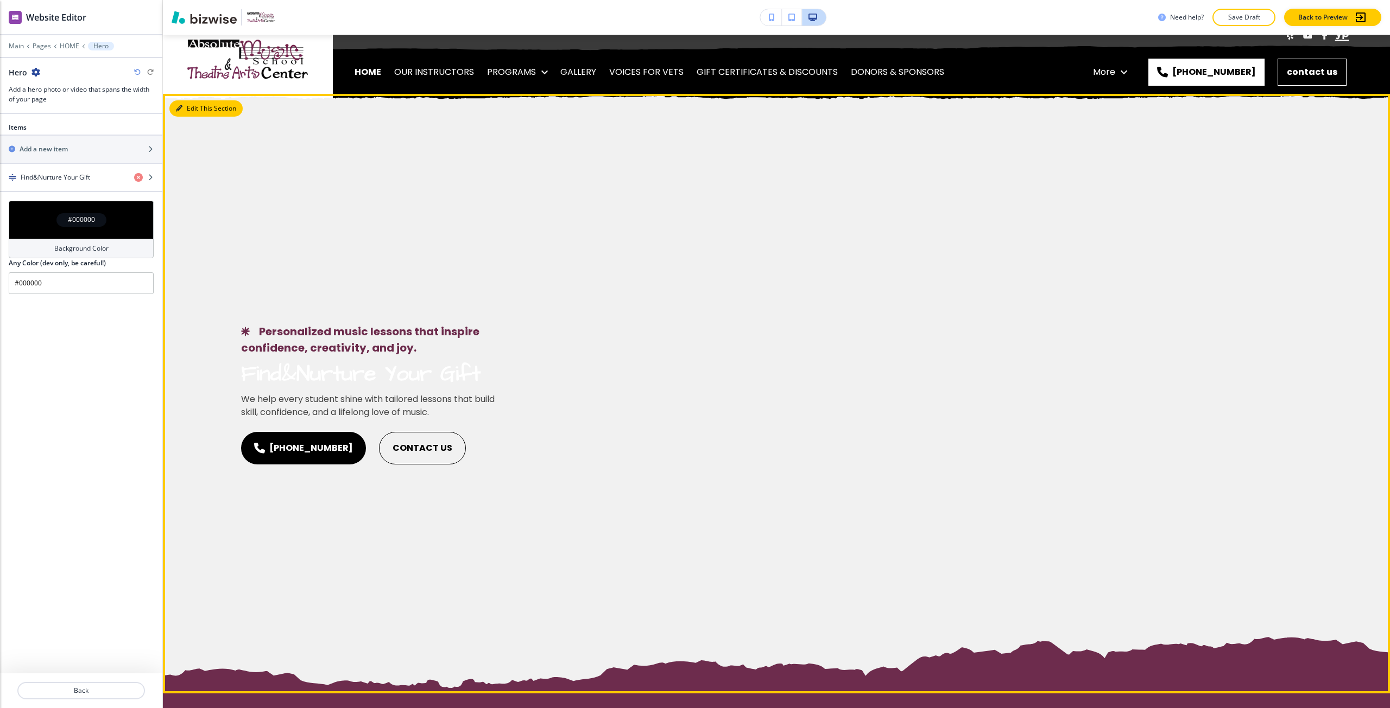
scroll to position [0, 0]
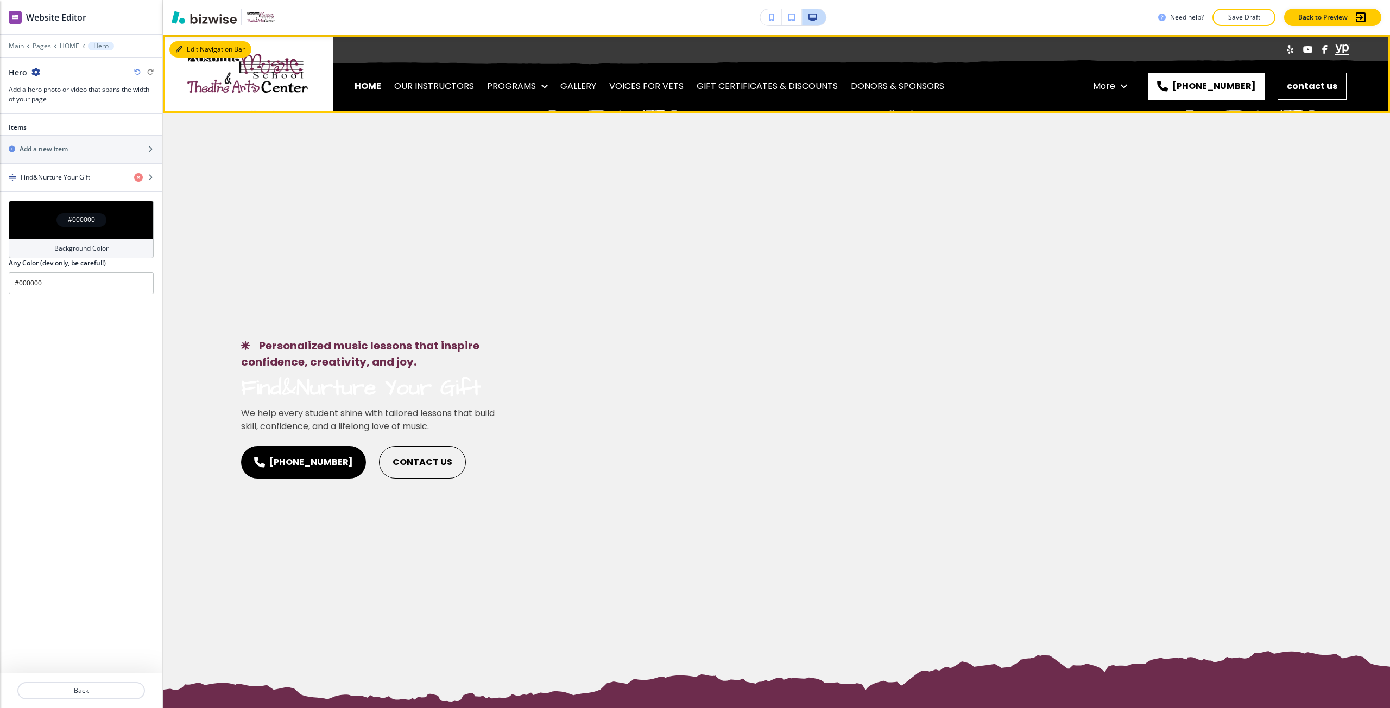
click at [183, 50] on button "Edit Navigation Bar" at bounding box center [210, 49] width 82 height 16
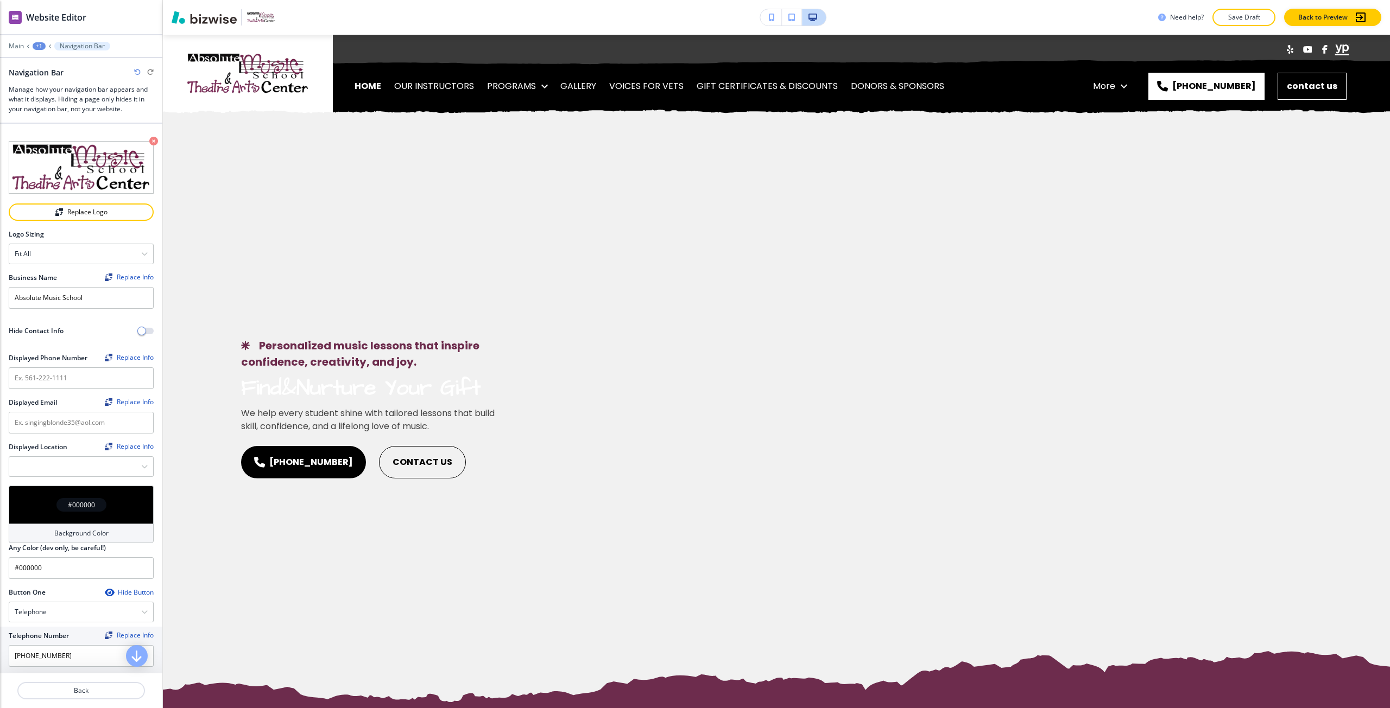
click at [76, 491] on div "#000000" at bounding box center [81, 505] width 145 height 38
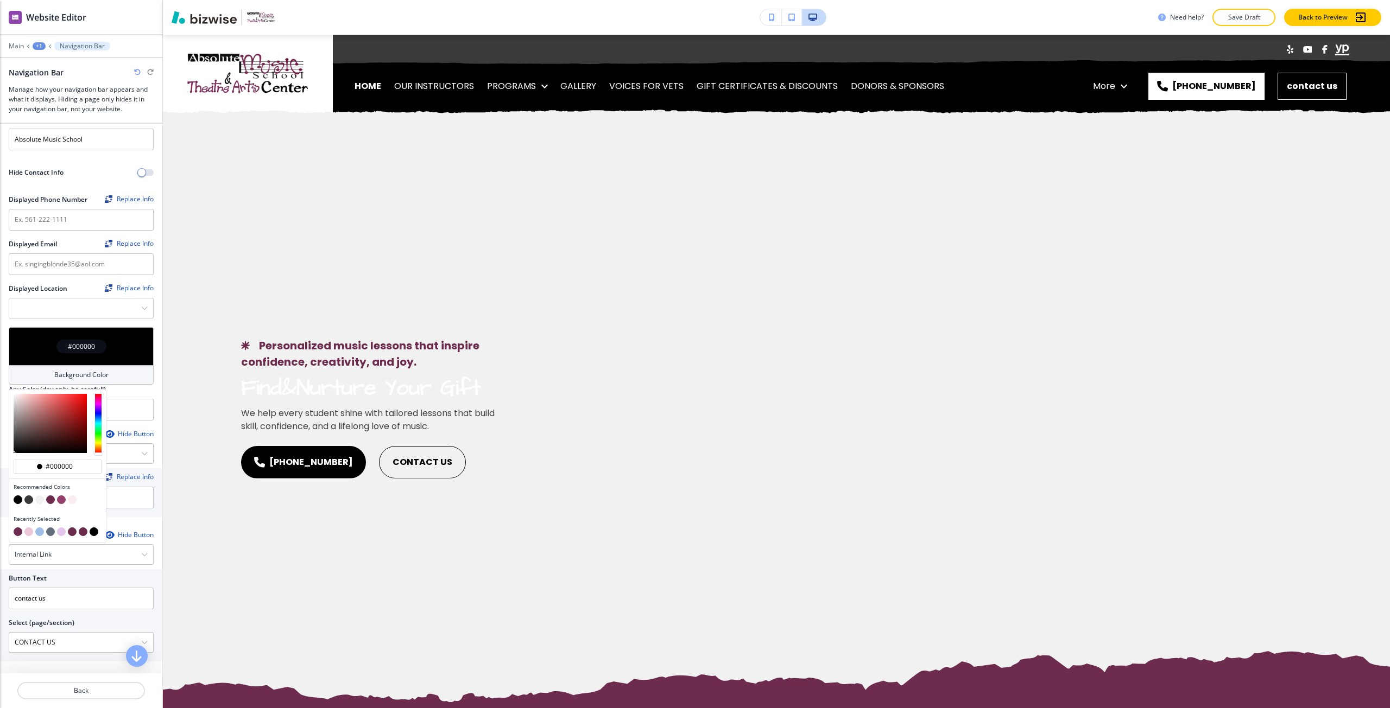
scroll to position [163, 0]
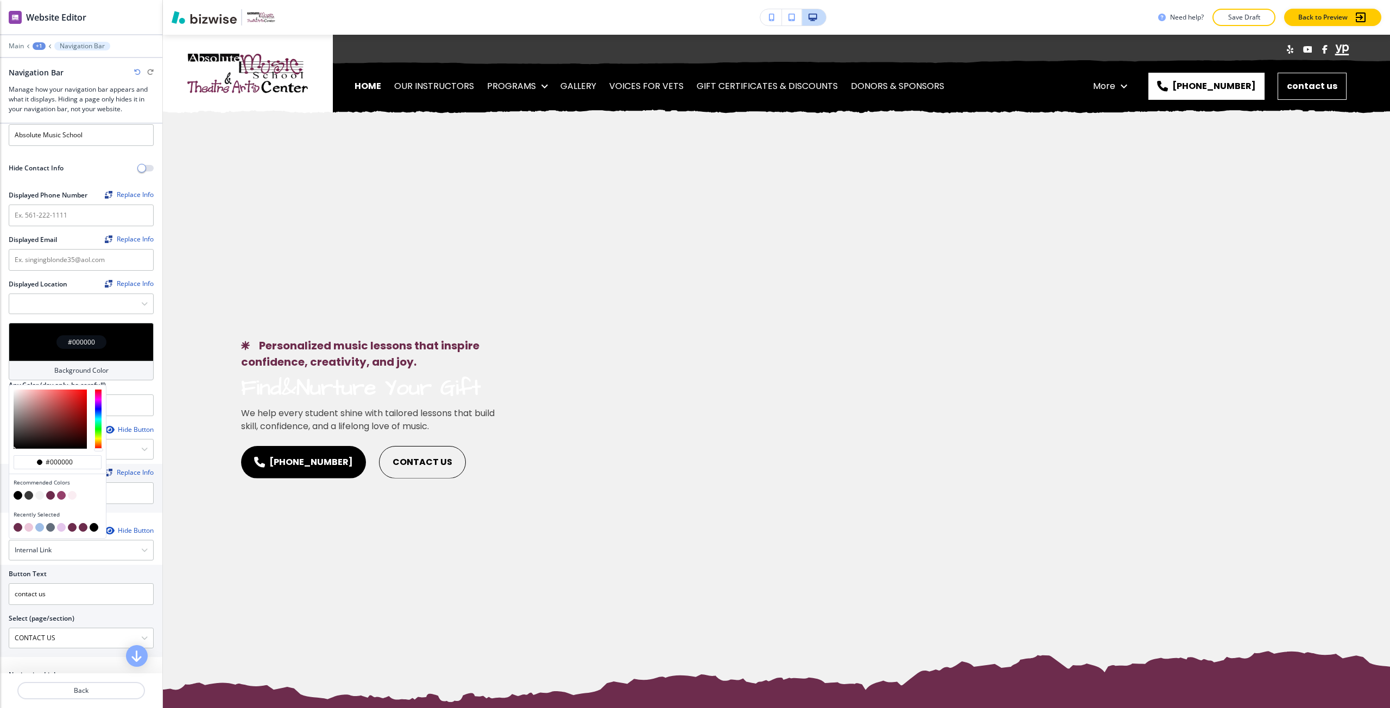
click at [40, 526] on button "button" at bounding box center [39, 527] width 9 height 9
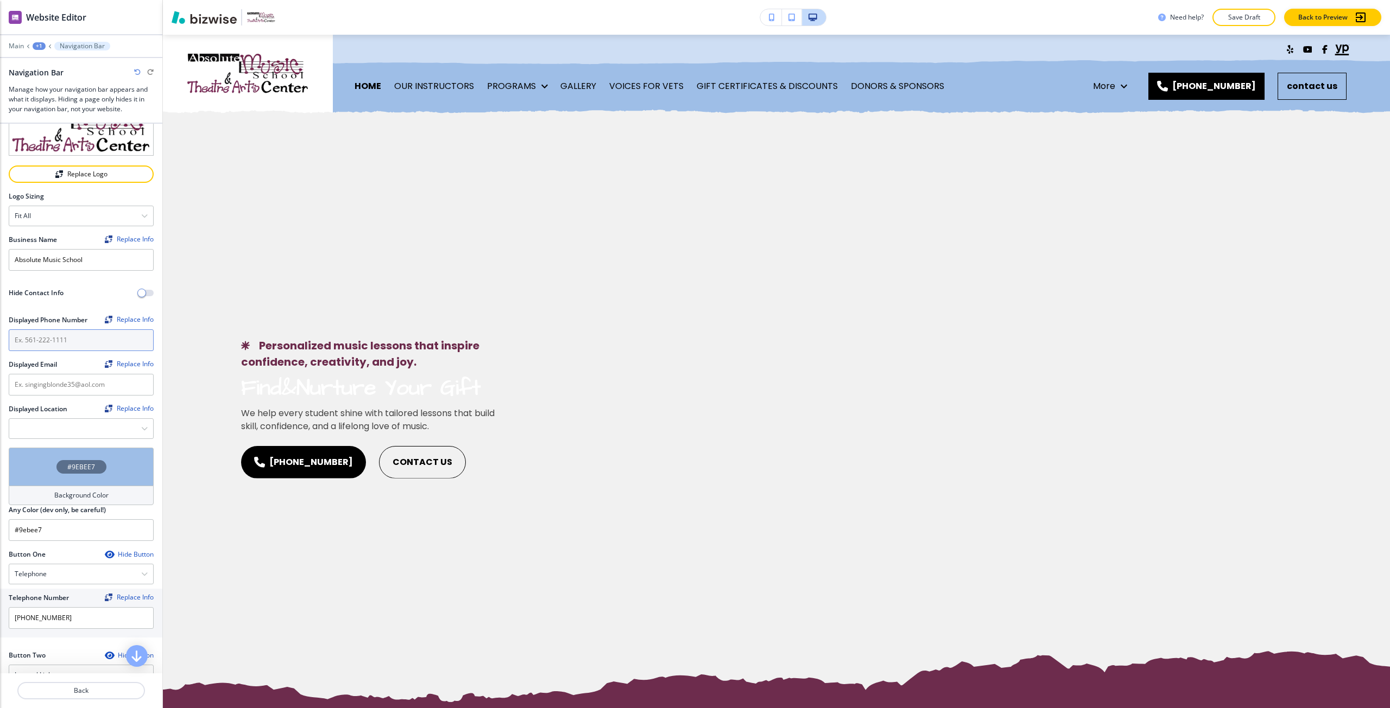
scroll to position [0, 0]
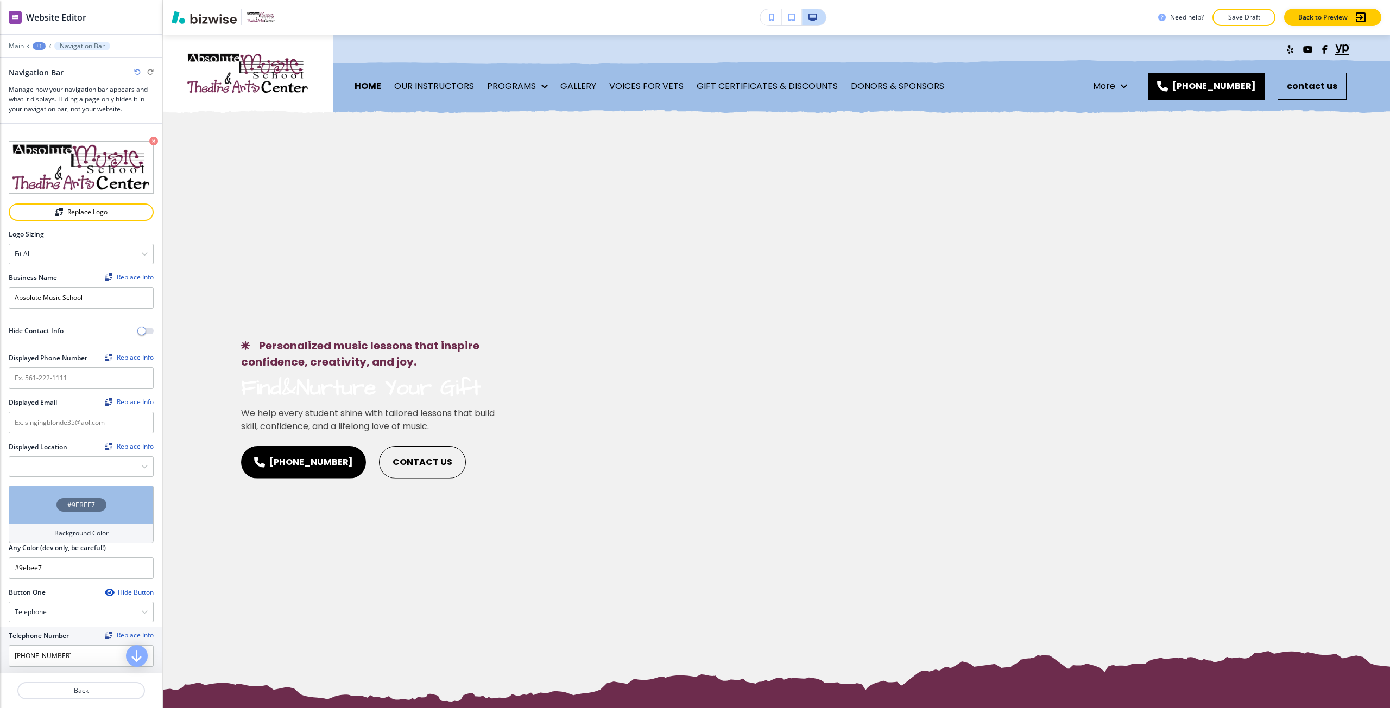
click at [48, 498] on div "#9EBEE7" at bounding box center [81, 505] width 145 height 38
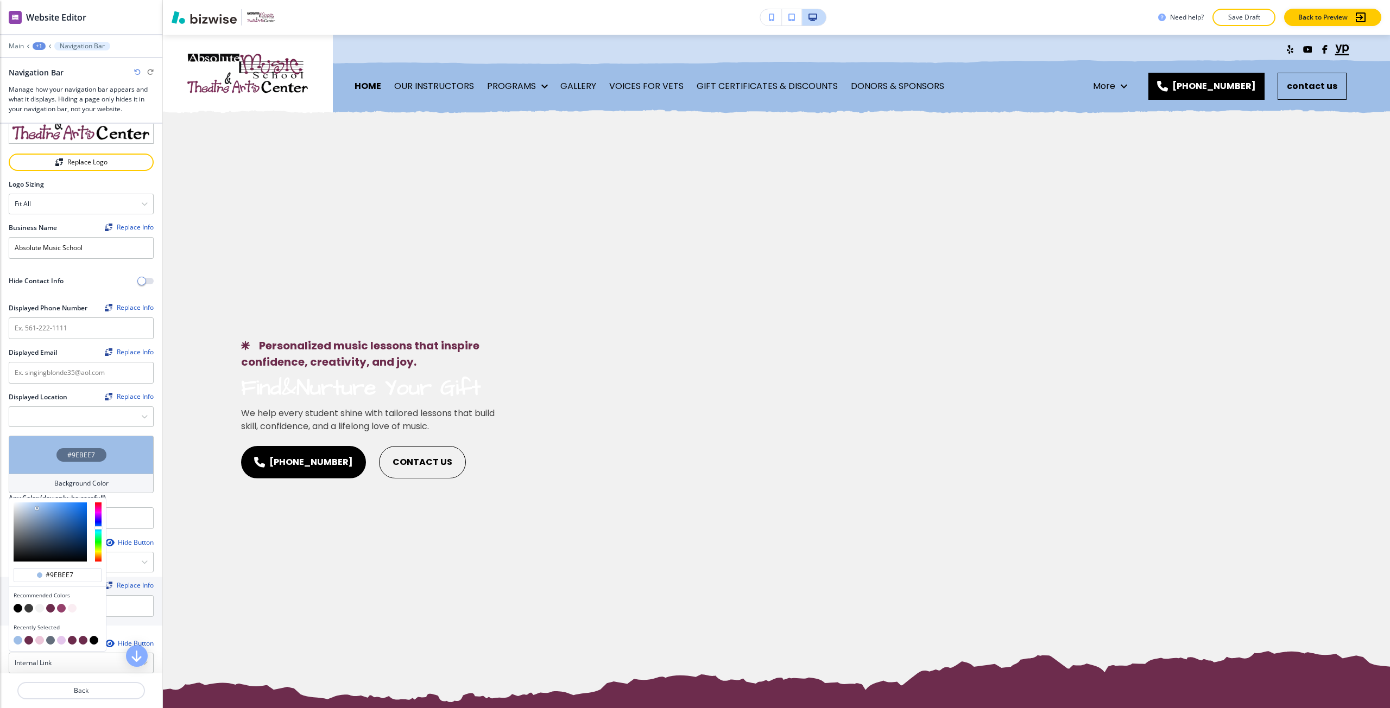
scroll to position [54, 0]
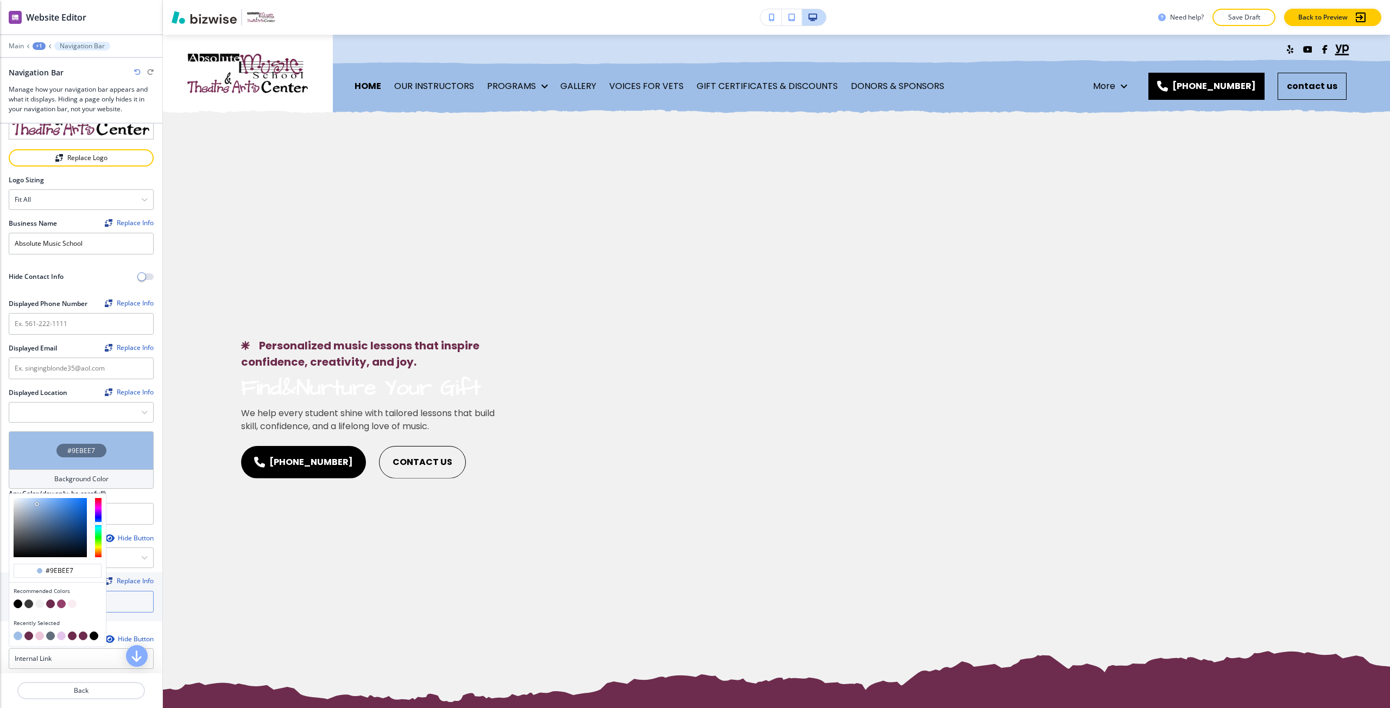
click at [50, 603] on button "button" at bounding box center [50, 604] width 9 height 9
type input "#6c2b4c"
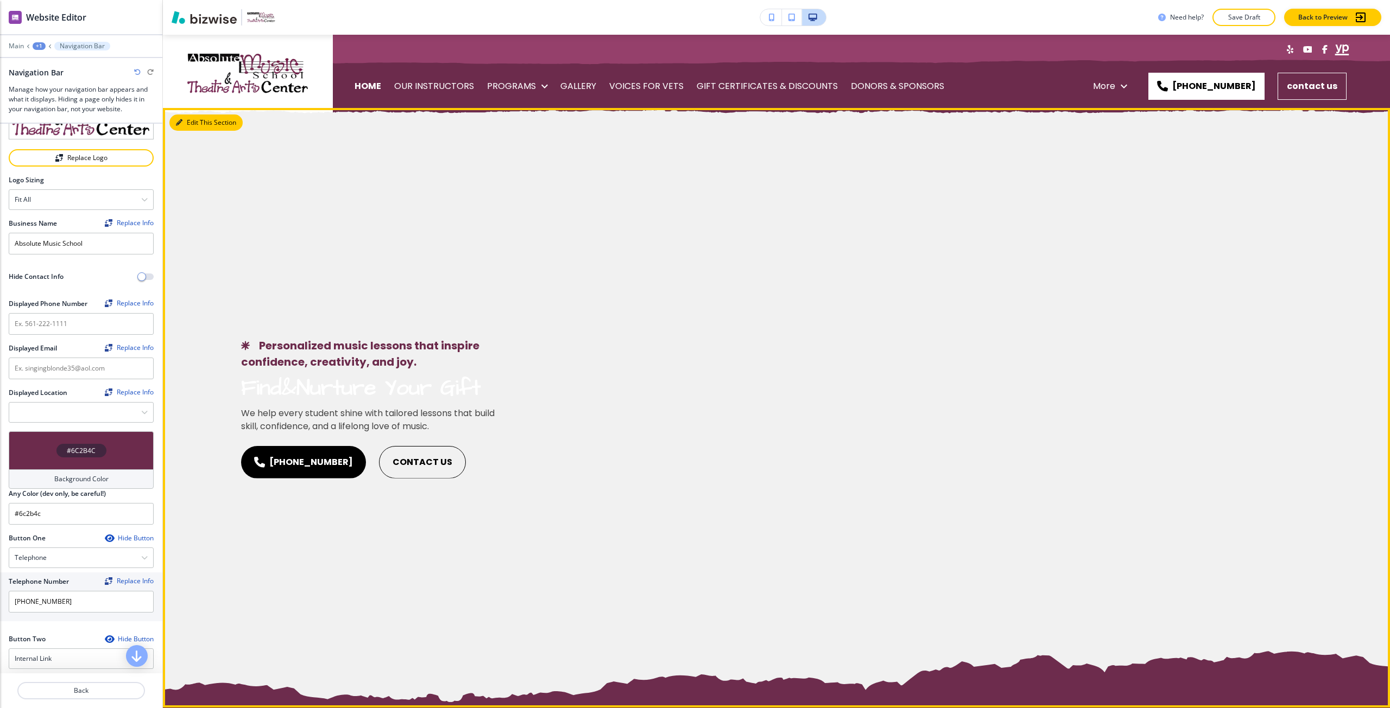
click at [186, 128] on button "Edit This Section" at bounding box center [205, 123] width 73 height 16
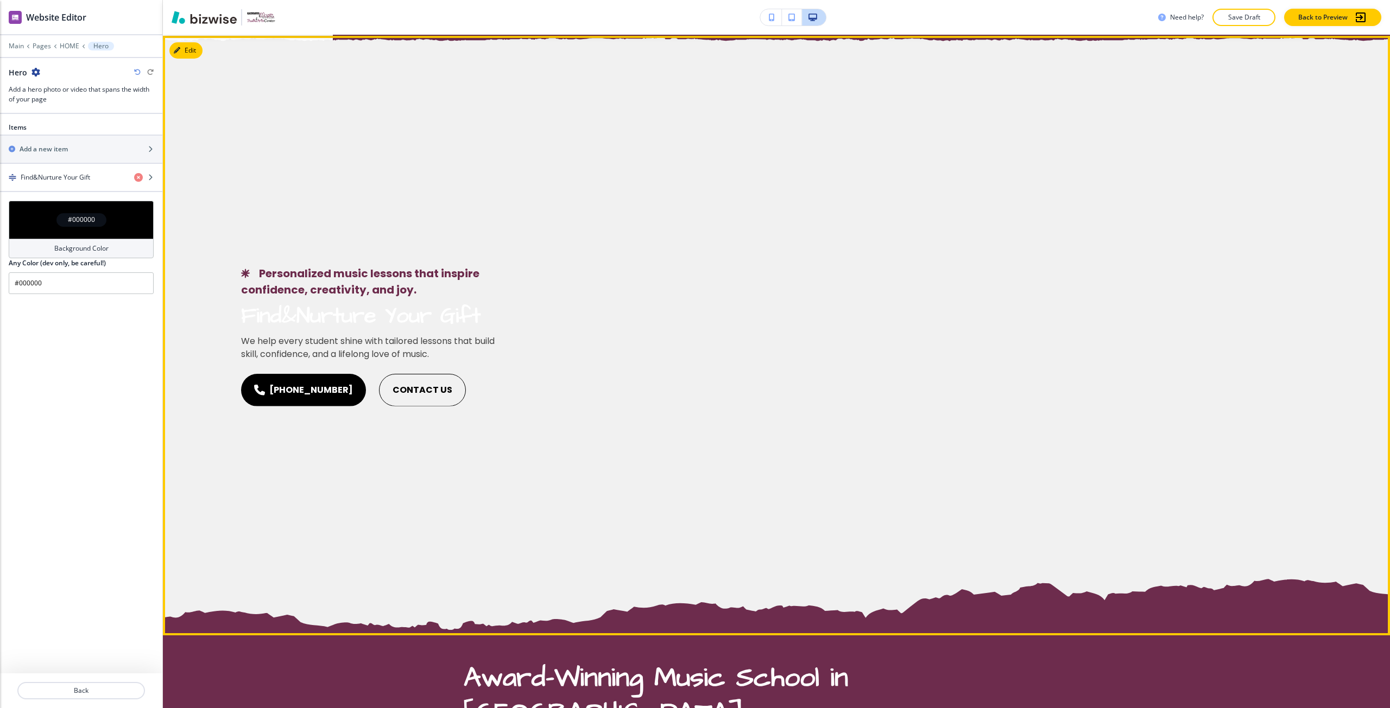
scroll to position [73, 0]
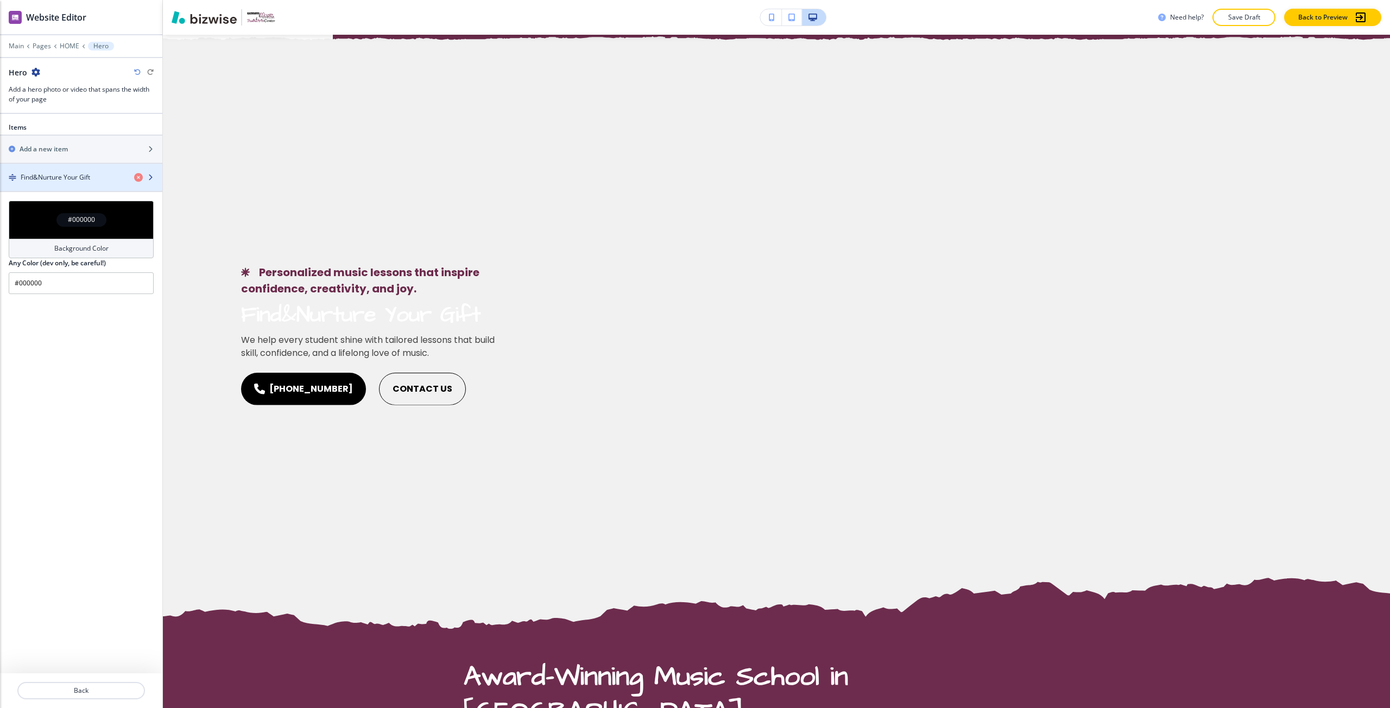
click at [77, 185] on div "button" at bounding box center [81, 186] width 162 height 9
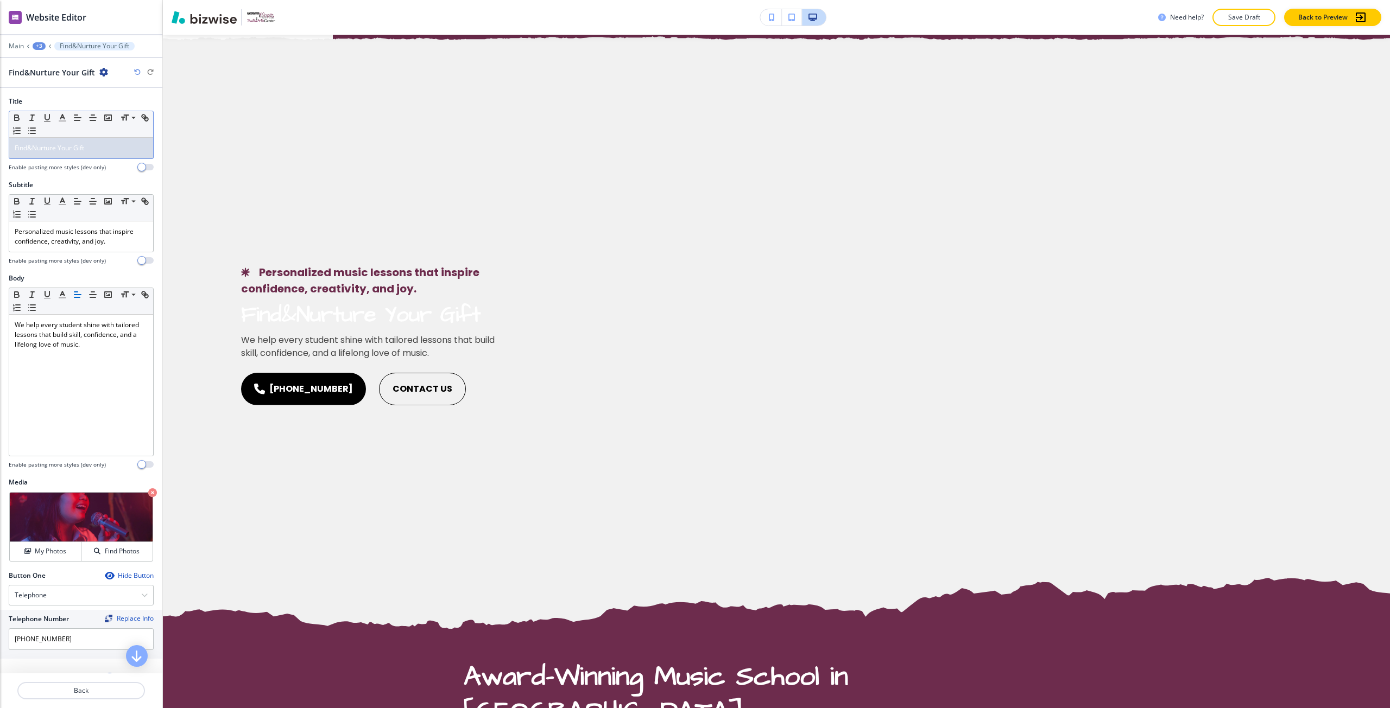
click at [78, 145] on span "Find&Nurture Your Gift" at bounding box center [49, 147] width 69 height 9
click at [33, 149] on p "Find&Nurture Your Gift" at bounding box center [81, 148] width 133 height 10
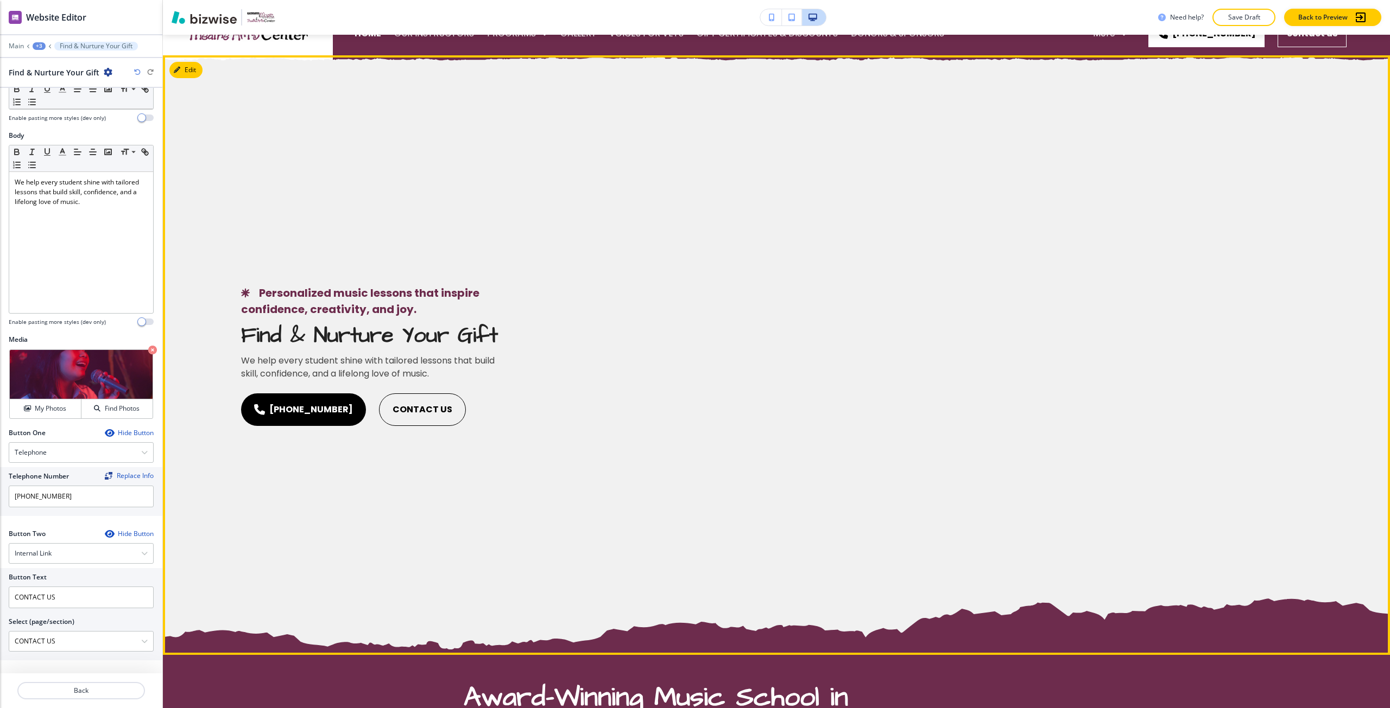
scroll to position [0, 0]
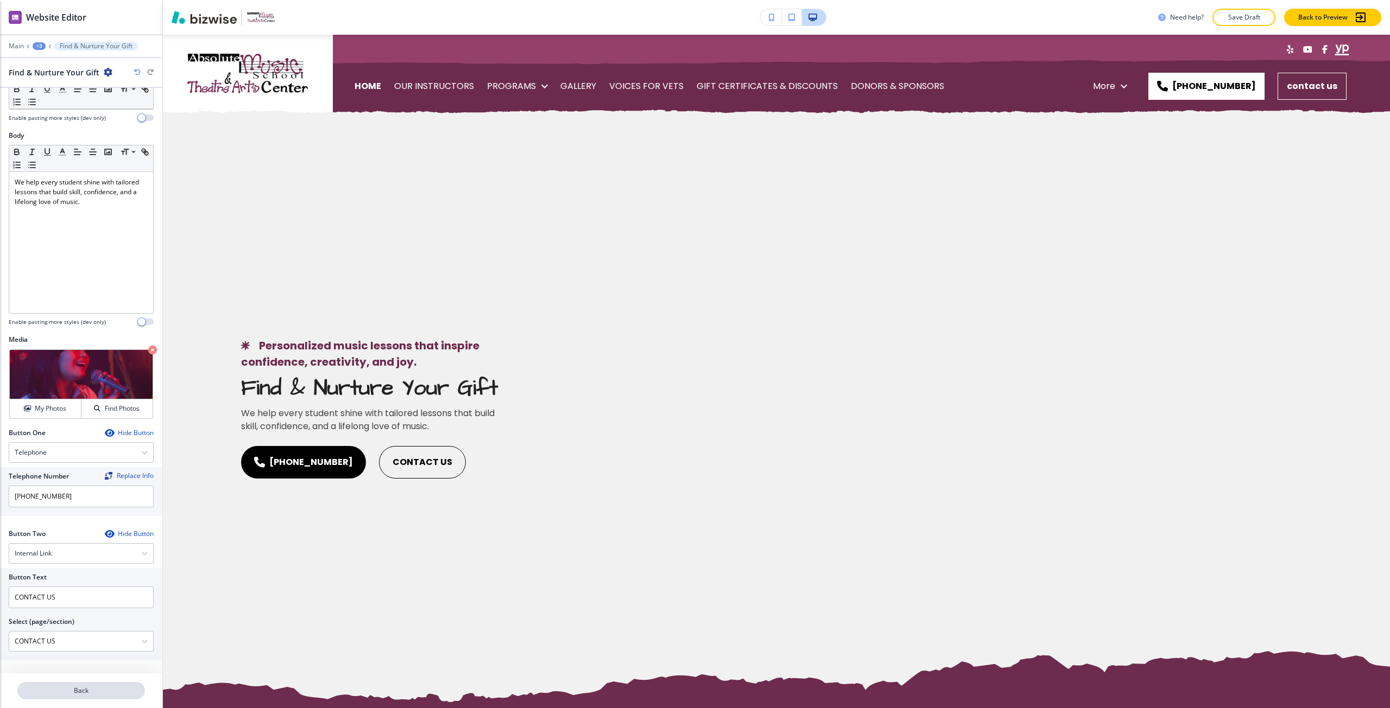
click at [90, 687] on p "Back" at bounding box center [80, 691] width 125 height 10
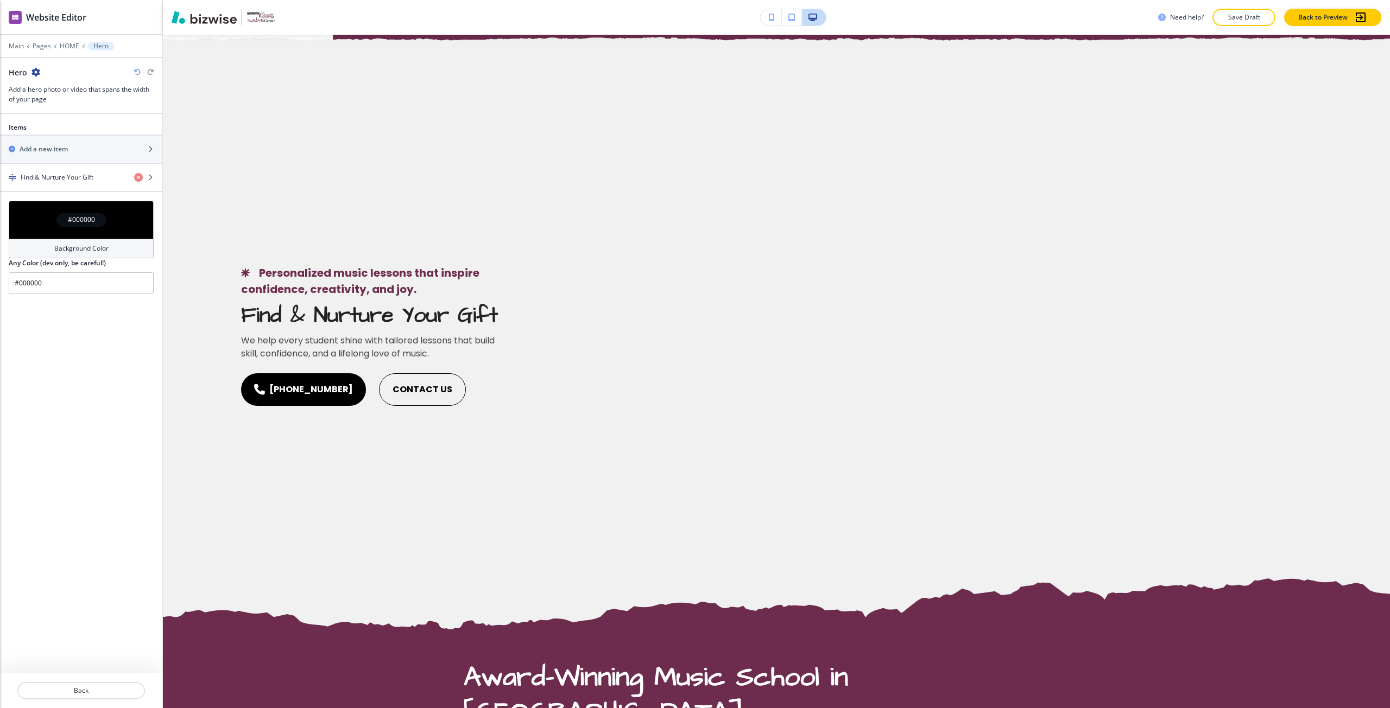
scroll to position [73, 0]
click at [58, 222] on div "#000000" at bounding box center [81, 220] width 50 height 14
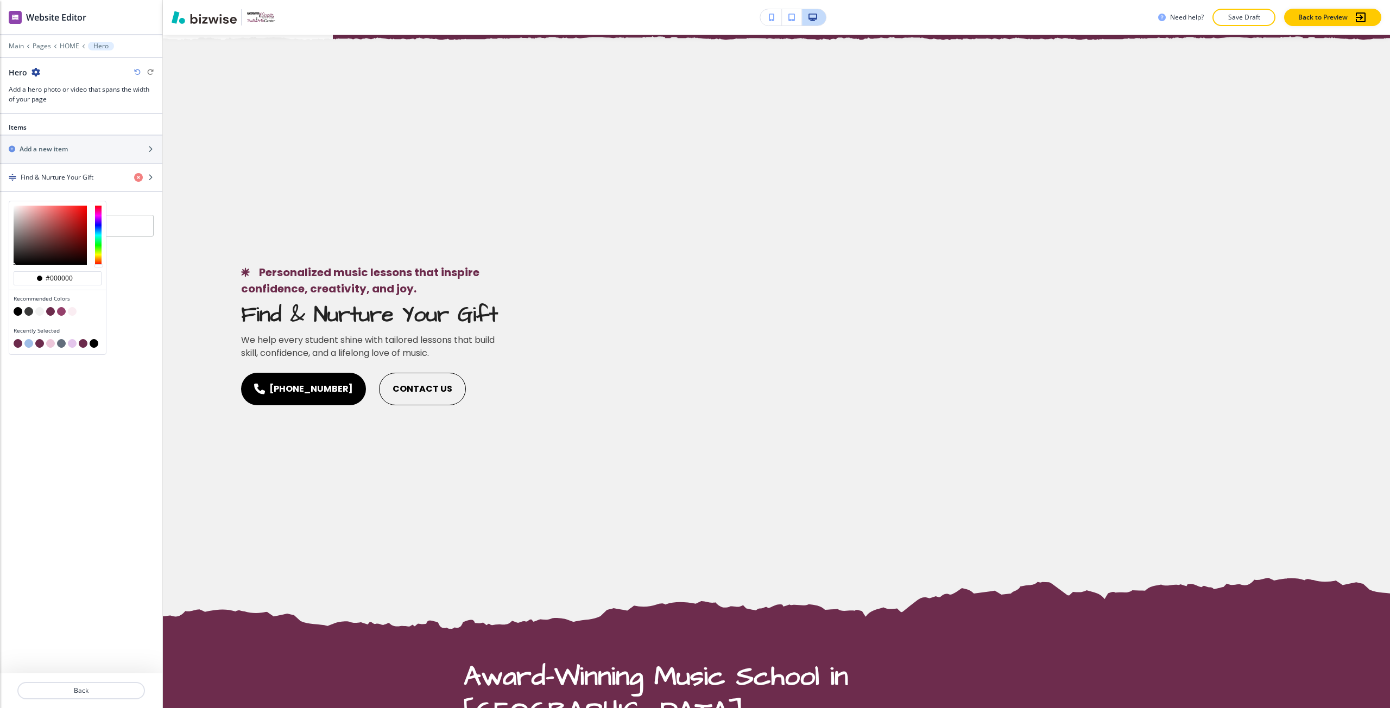
click at [62, 314] on button "button" at bounding box center [61, 311] width 9 height 9
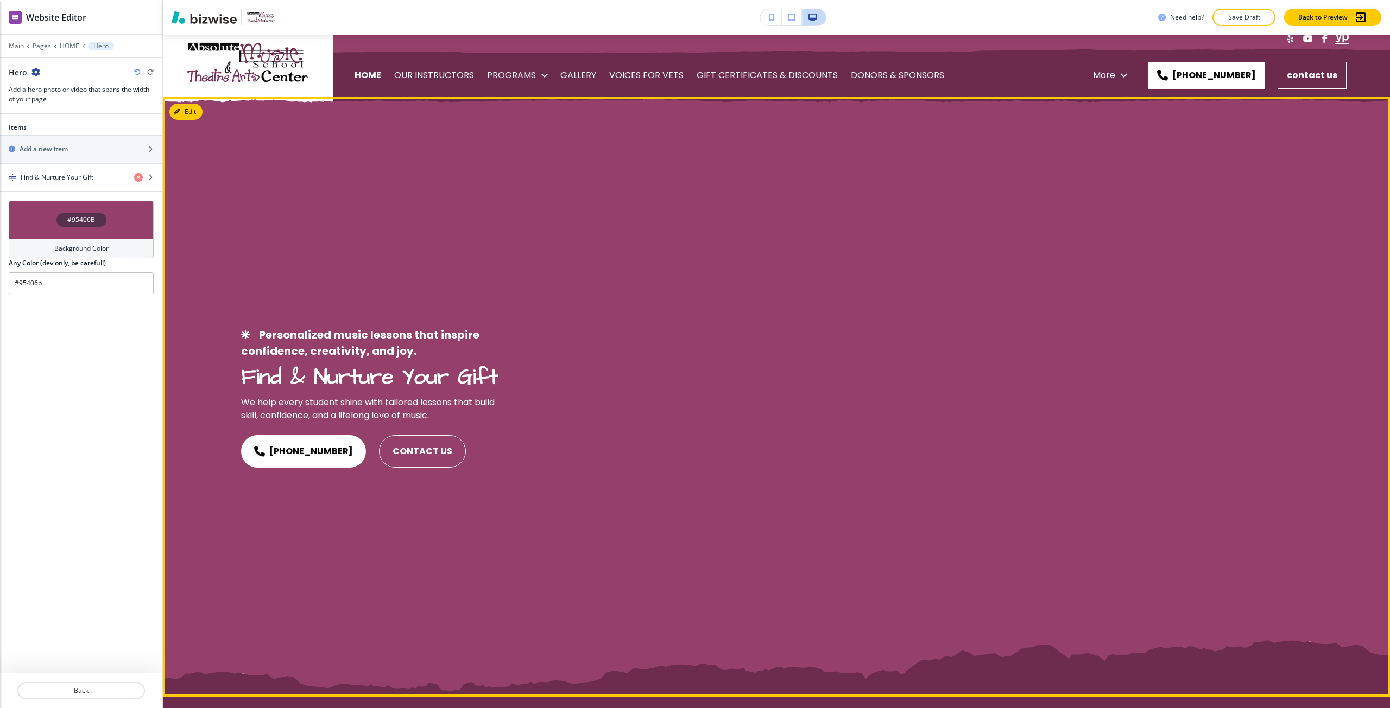
scroll to position [0, 0]
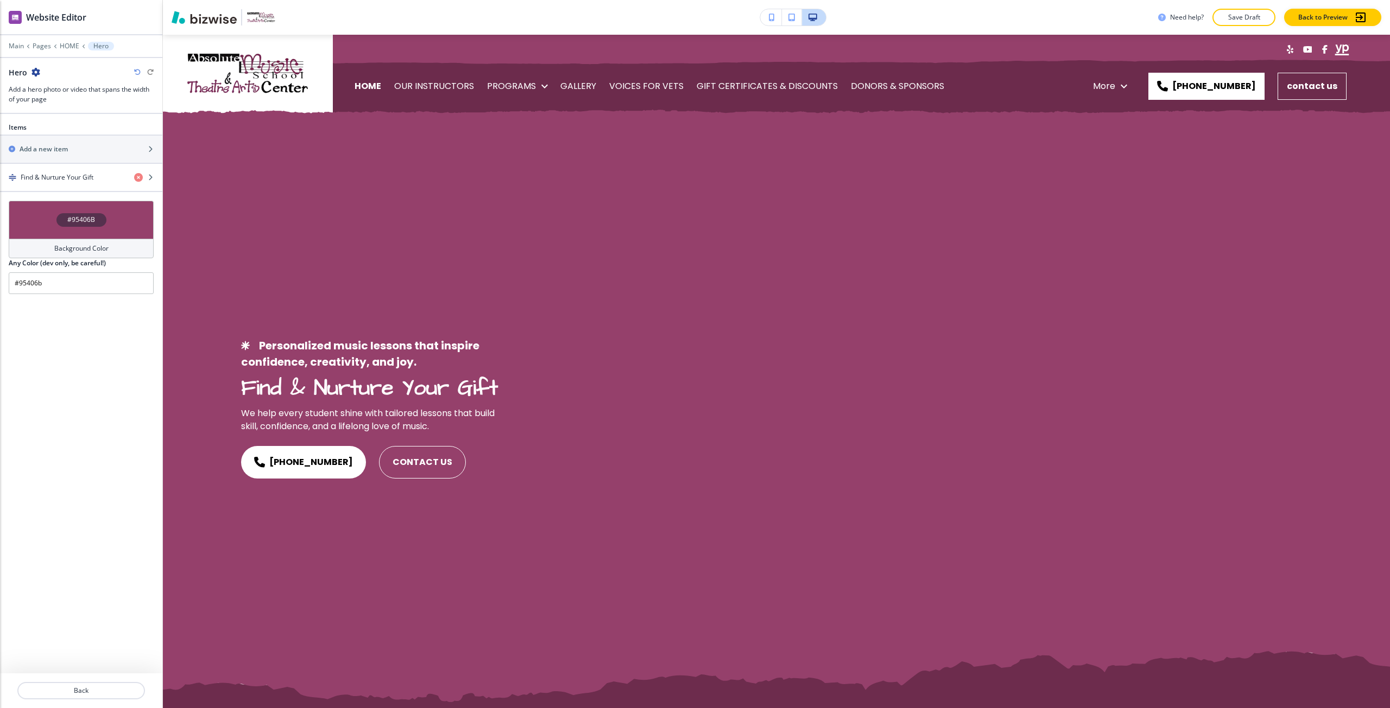
click at [74, 219] on h4 "#95406B" at bounding box center [81, 220] width 28 height 10
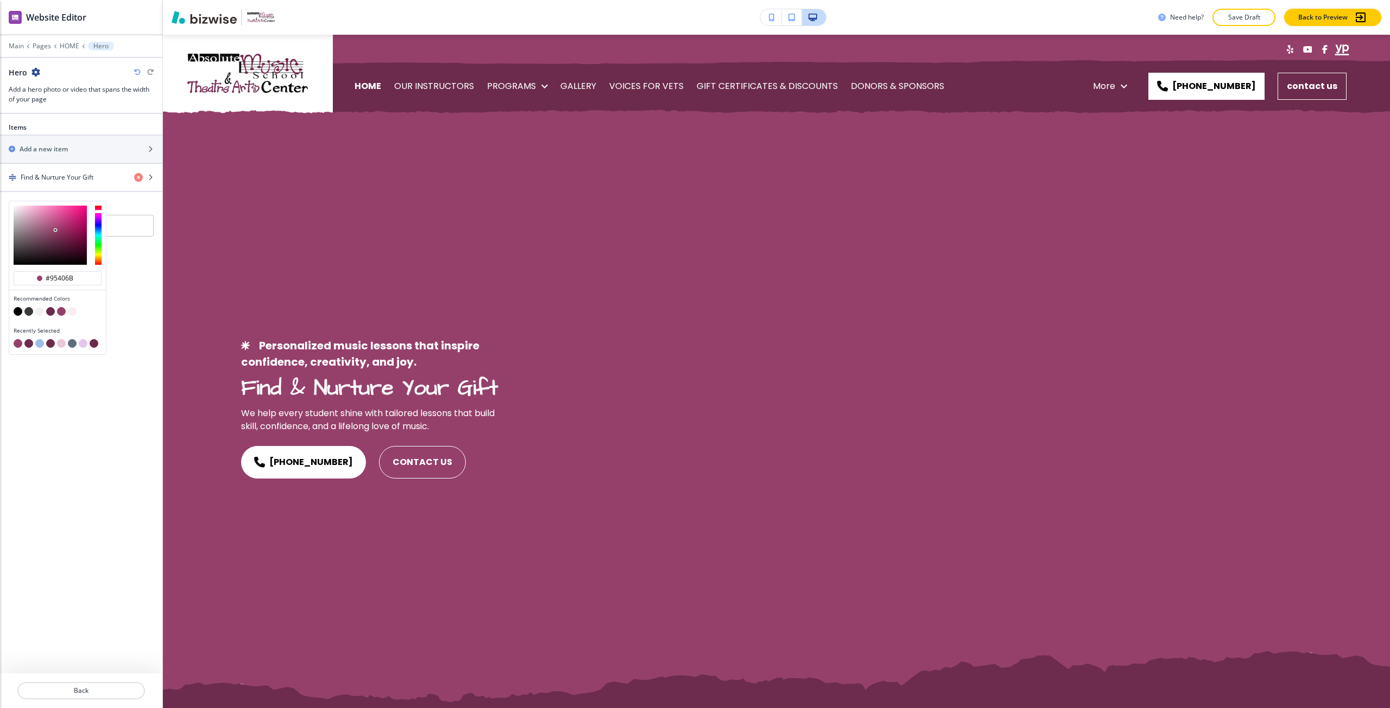
click at [39, 342] on button "button" at bounding box center [39, 343] width 9 height 9
type input "#9ebee7"
